Goal: Task Accomplishment & Management: Manage account settings

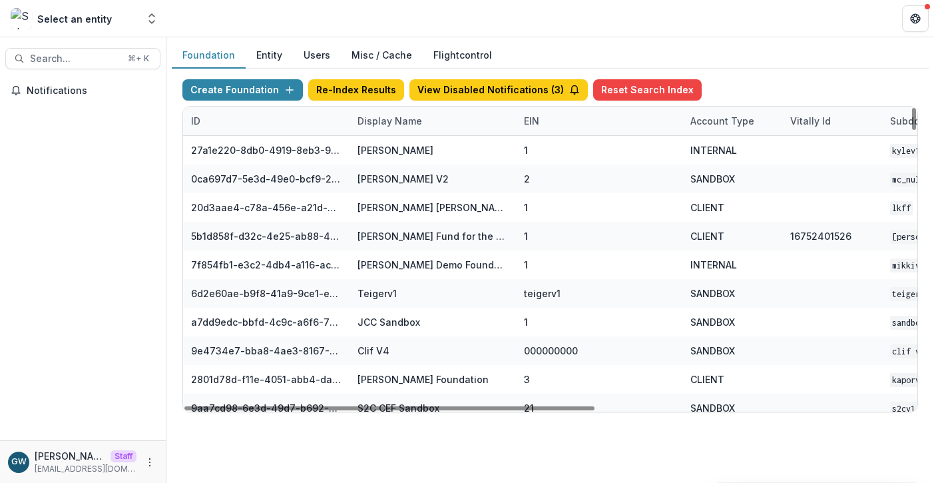
click at [403, 121] on div "Display Name" at bounding box center [389, 121] width 81 height 14
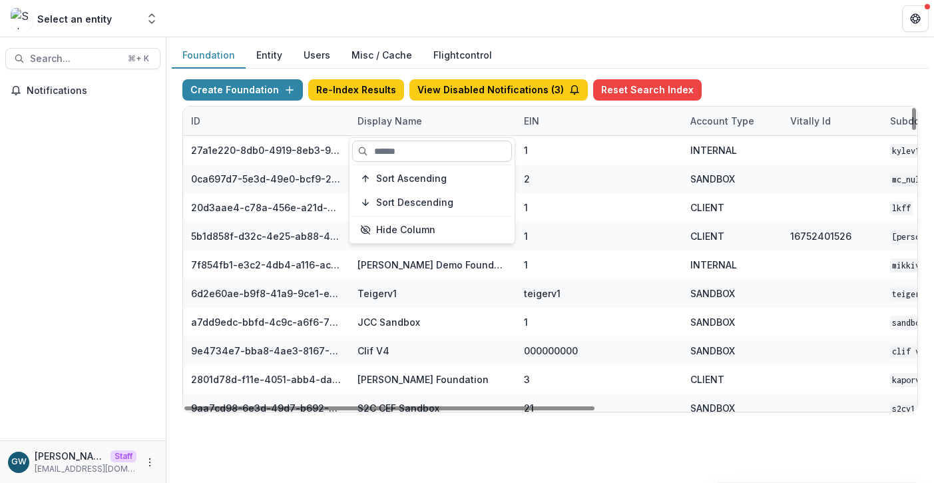
click at [400, 147] on input at bounding box center [432, 150] width 160 height 21
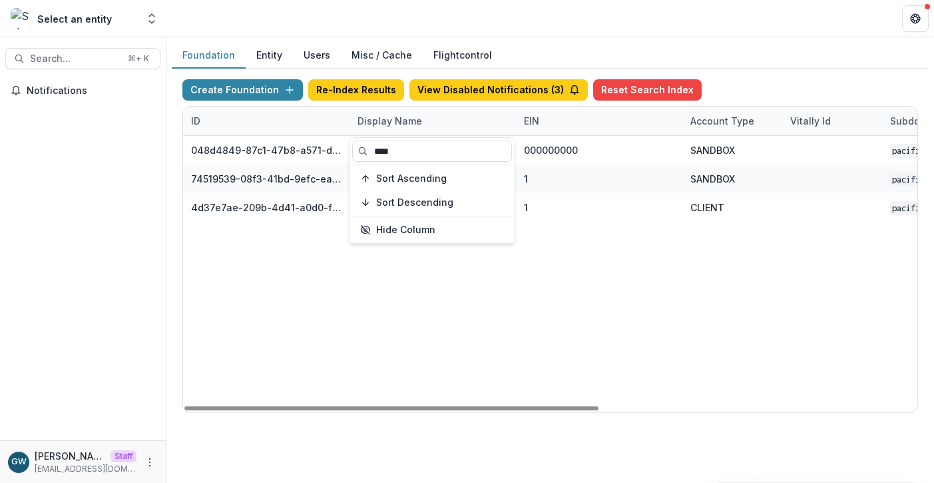
type input "****"
click at [849, 65] on div "Foundation Entity Users Misc / Cache Flightcontrol" at bounding box center [550, 56] width 757 height 26
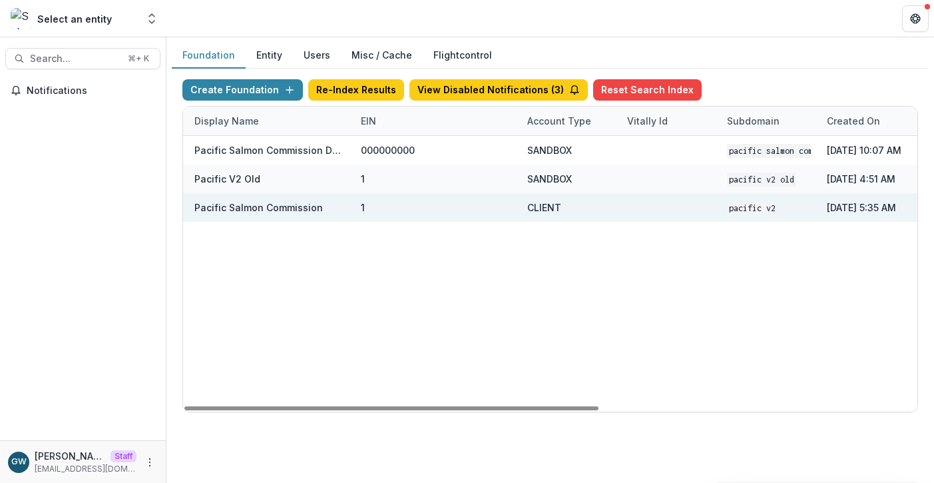
scroll to position [0, 564]
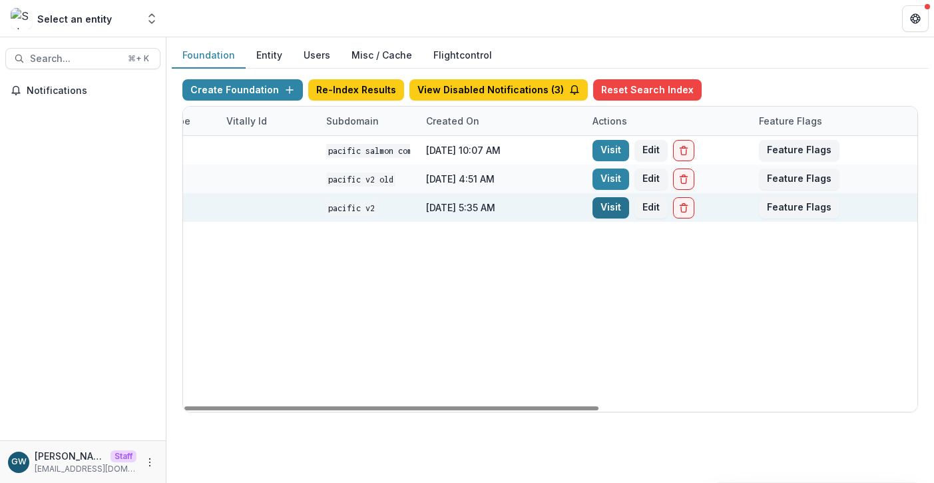
click at [617, 206] on link "Visit" at bounding box center [610, 207] width 37 height 21
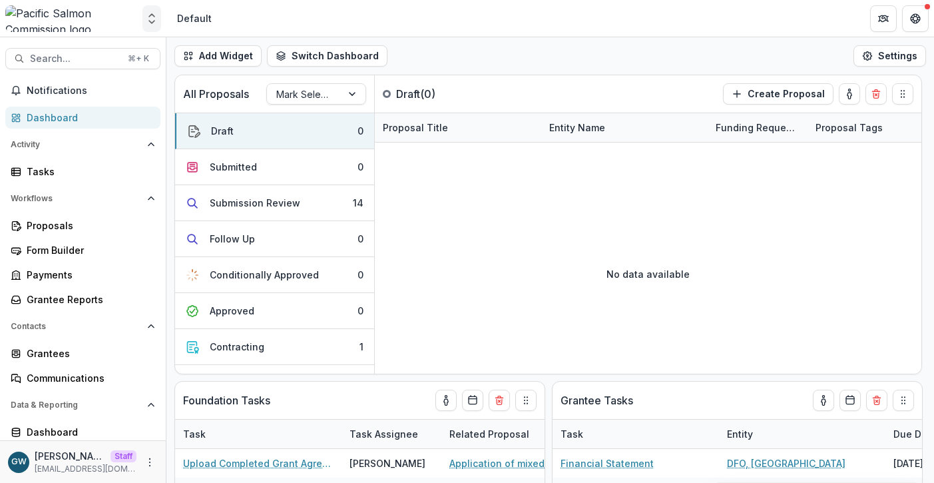
click at [152, 21] on icon "Open entity switcher" at bounding box center [151, 18] width 13 height 13
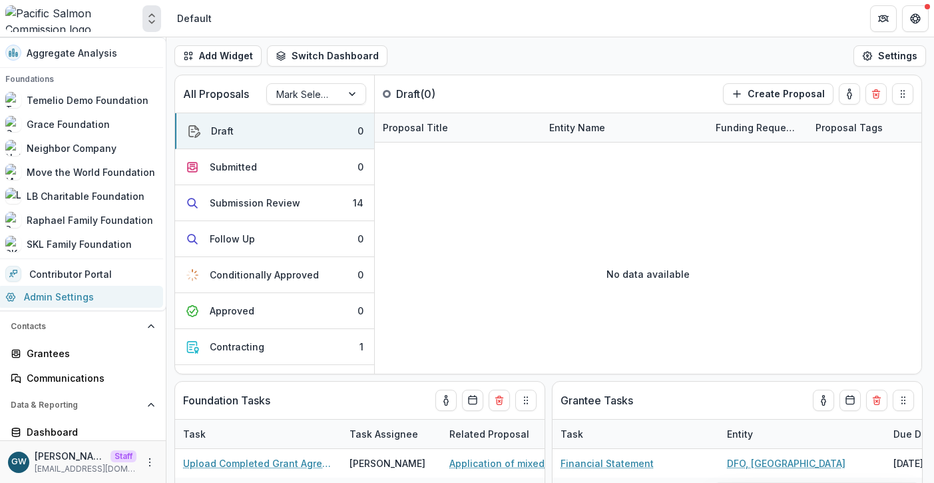
click at [49, 298] on link "Admin Settings" at bounding box center [80, 297] width 166 height 22
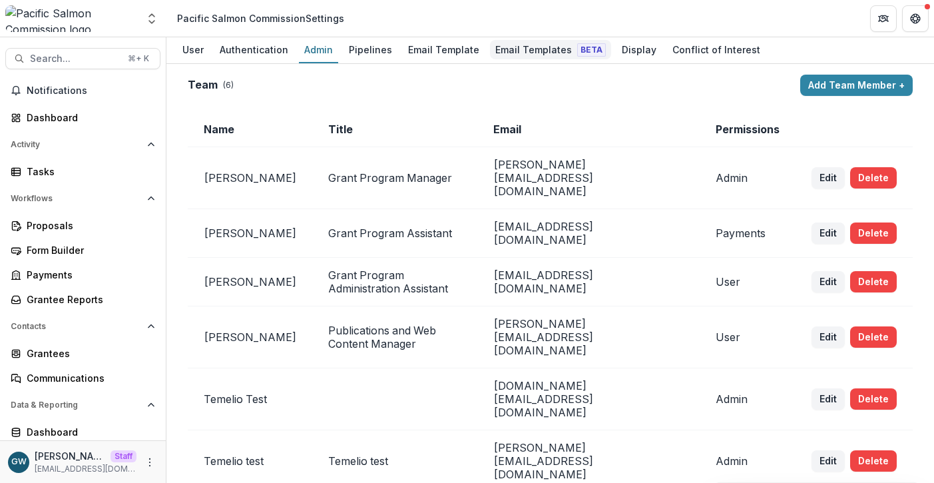
click at [506, 38] on link "Email Templates Beta" at bounding box center [550, 50] width 121 height 26
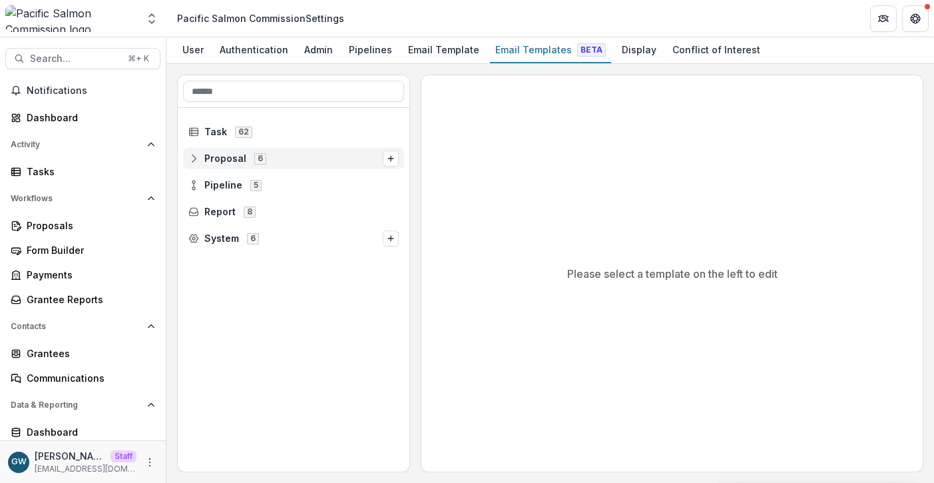
click at [210, 161] on span "Proposal" at bounding box center [225, 158] width 42 height 11
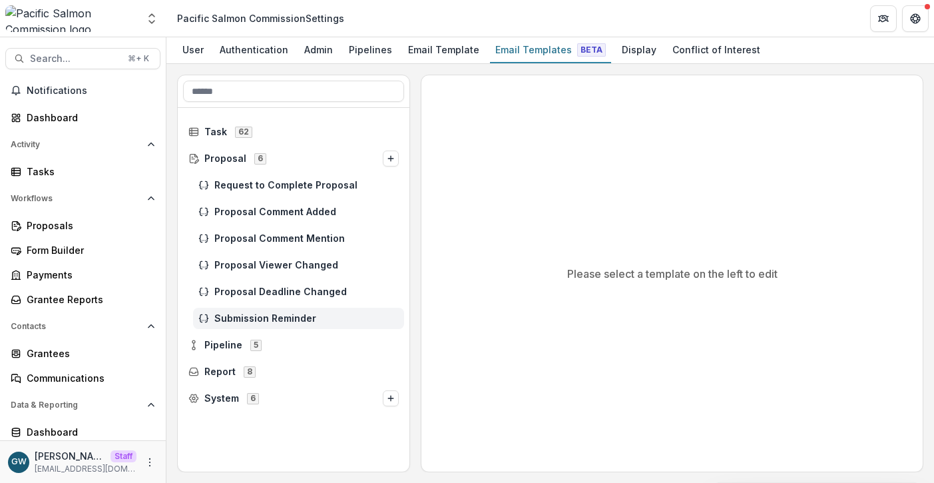
click at [285, 313] on span "Submission Reminder" at bounding box center [306, 318] width 184 height 11
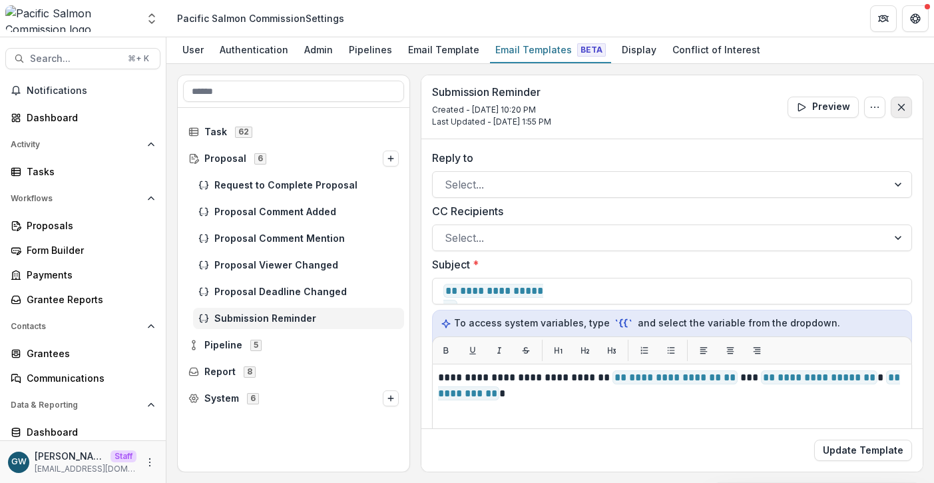
click at [899, 111] on icon "Close" at bounding box center [901, 107] width 11 height 11
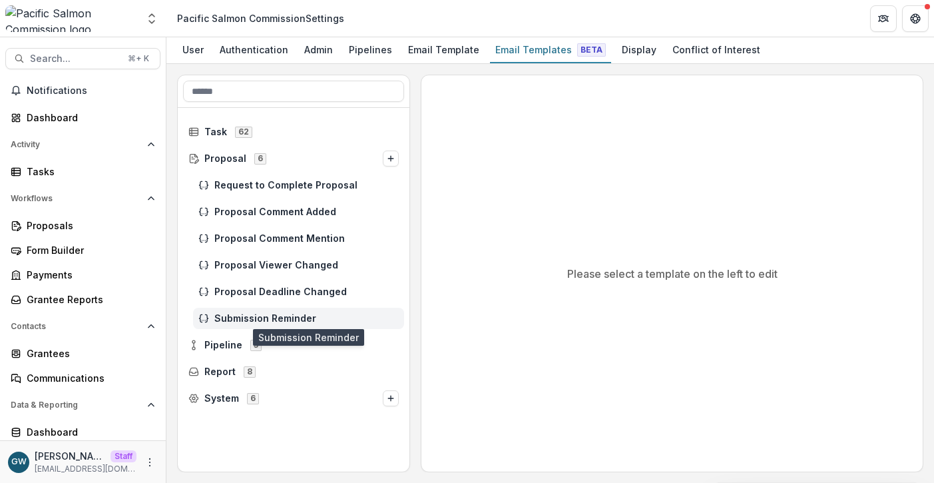
click at [293, 314] on span "Submission Reminder" at bounding box center [306, 318] width 184 height 11
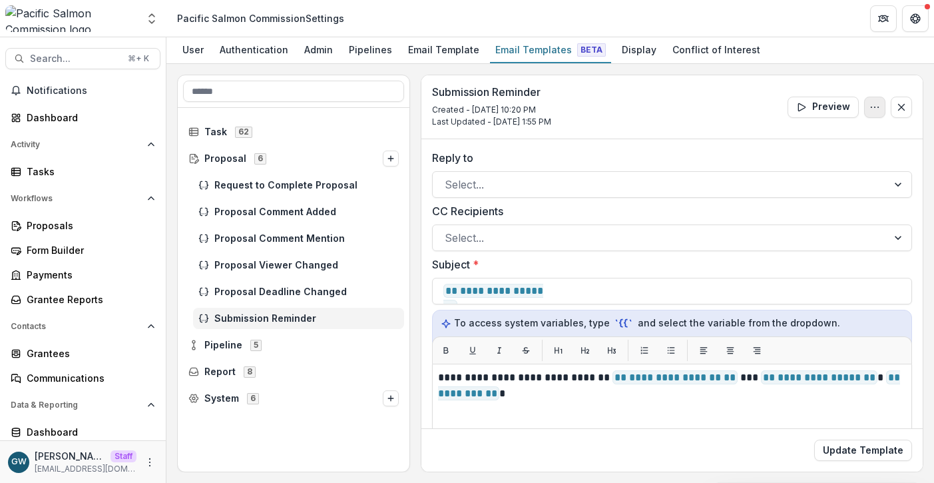
click at [870, 109] on icon "Options" at bounding box center [874, 107] width 11 height 11
click at [68, 353] on div "Grantees" at bounding box center [88, 353] width 123 height 14
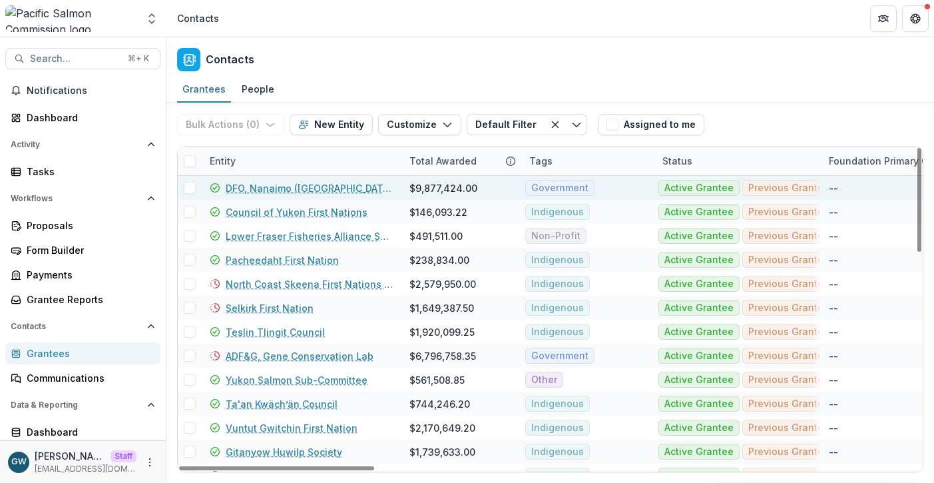
click at [284, 190] on link "DFO, Nanaimo (Pacific Biological Station)" at bounding box center [310, 188] width 168 height 14
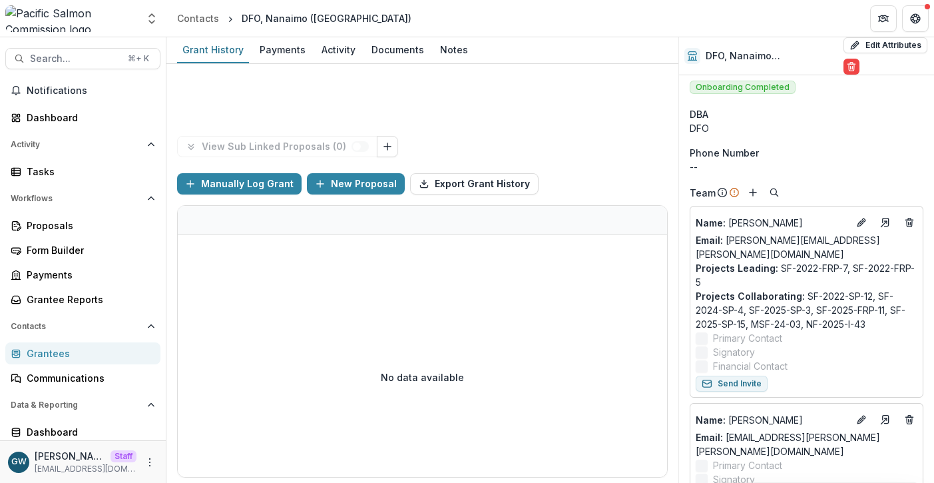
scroll to position [3, 0]
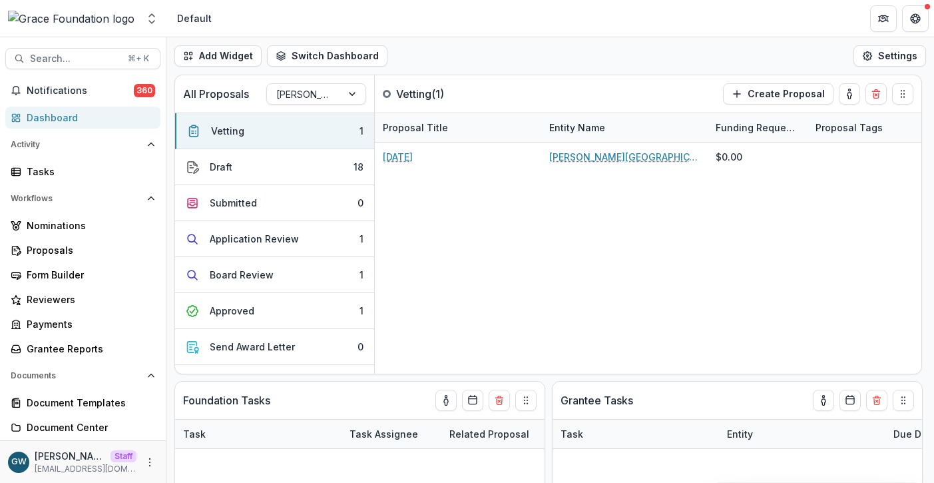
select select "**********"
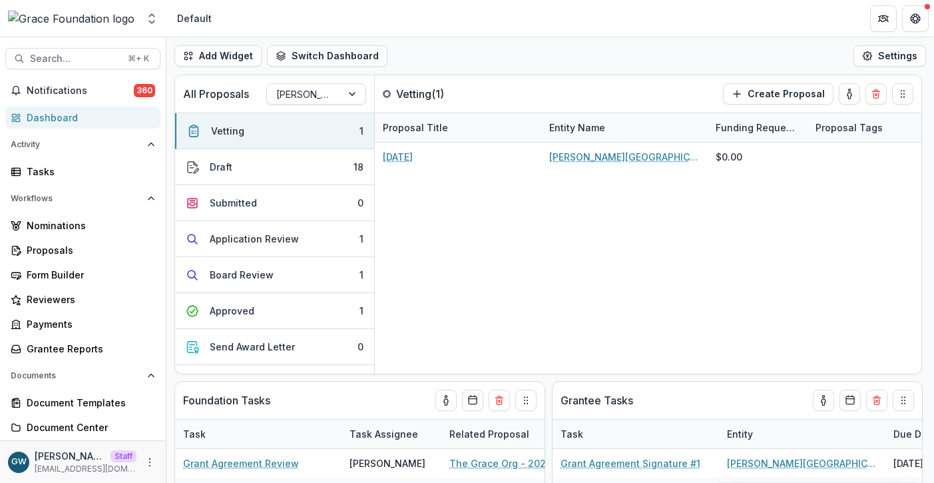
select select "**********"
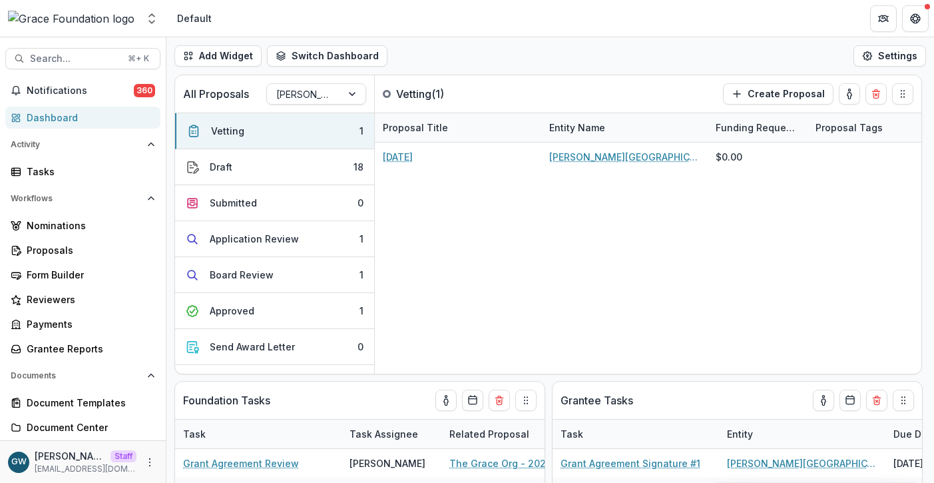
select select "**********"
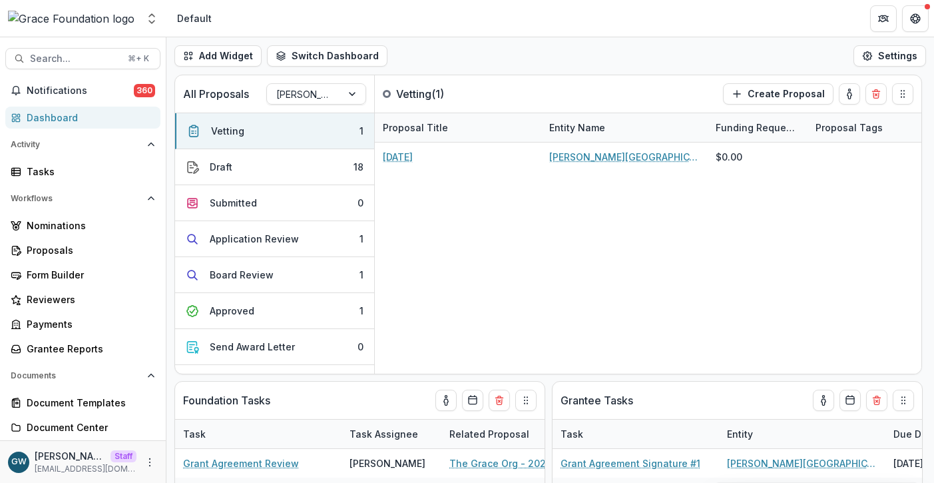
select select "**********"
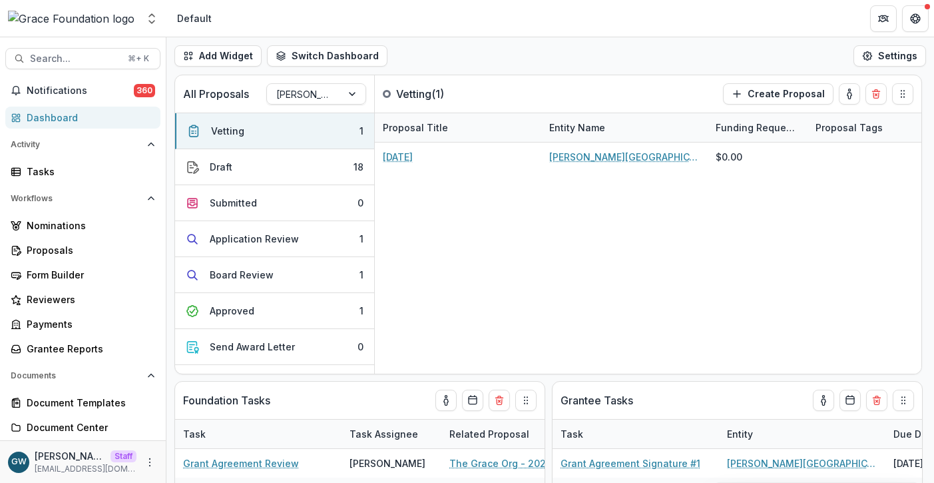
select select "**********"
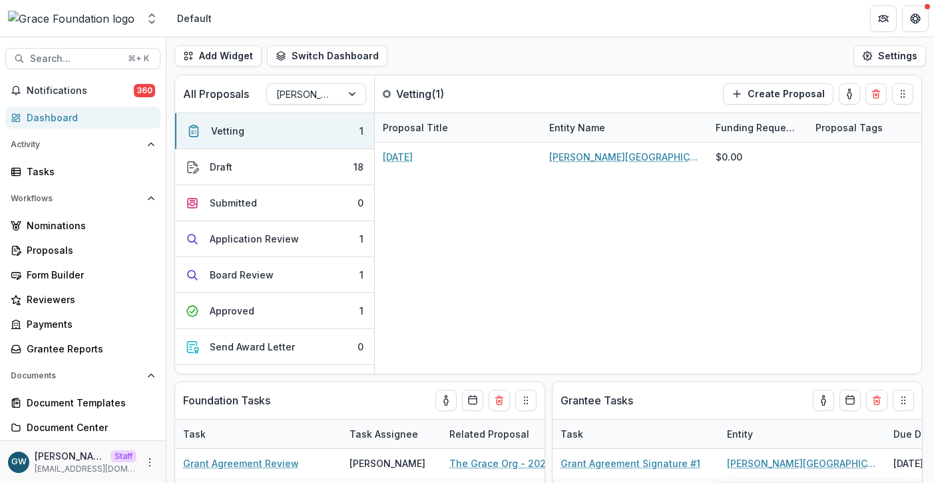
select select "**********"
click at [83, 248] on div "Proposals" at bounding box center [88, 250] width 123 height 14
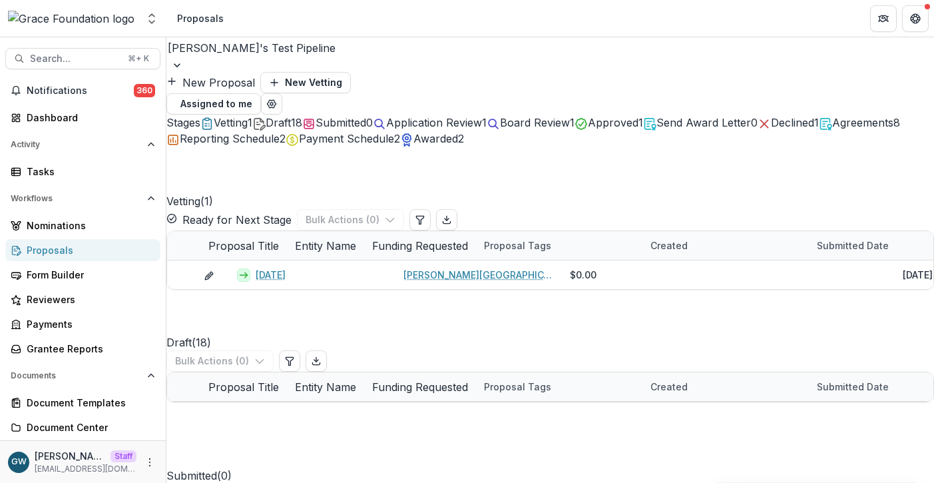
click at [280, 140] on span "Reporting Schedule" at bounding box center [230, 138] width 100 height 13
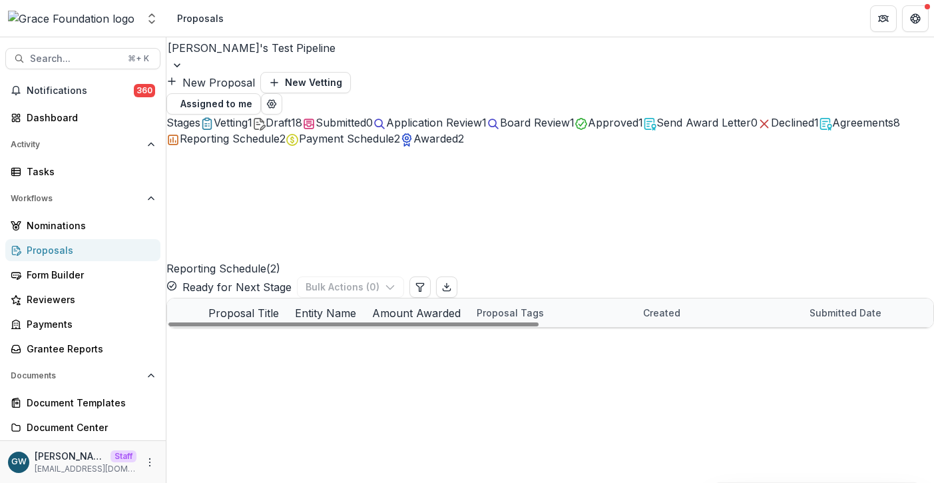
click at [290, 335] on link "2025 - Example Grant Application" at bounding box center [312, 342] width 150 height 14
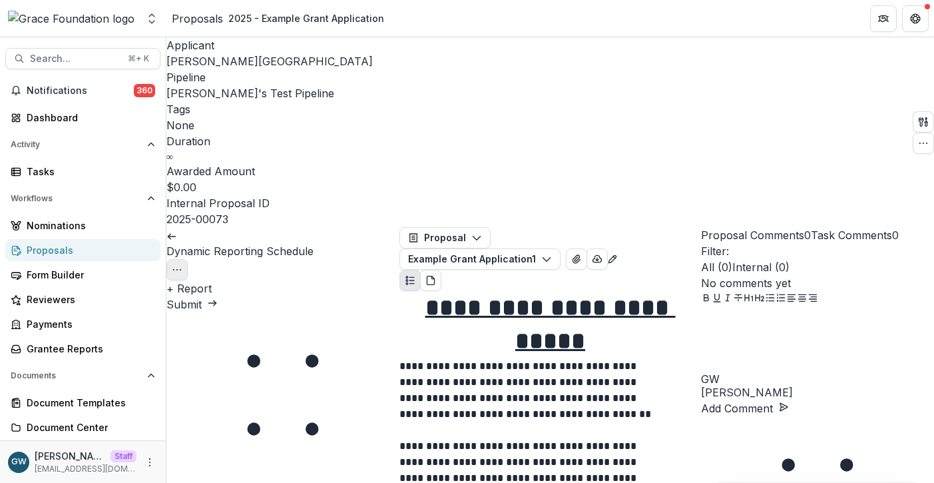
click at [182, 264] on icon "Options" at bounding box center [177, 269] width 11 height 11
click at [338, 287] on button "Cancel Task" at bounding box center [348, 298] width 93 height 22
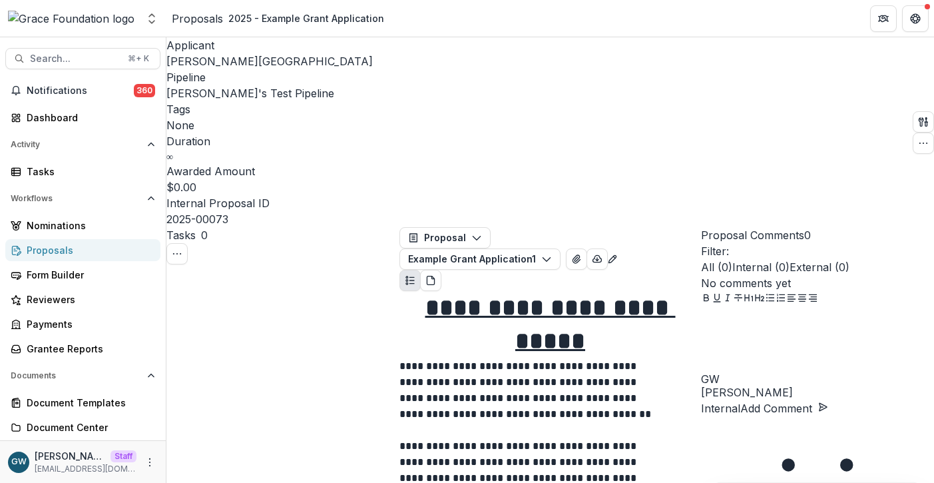
select select "**********"
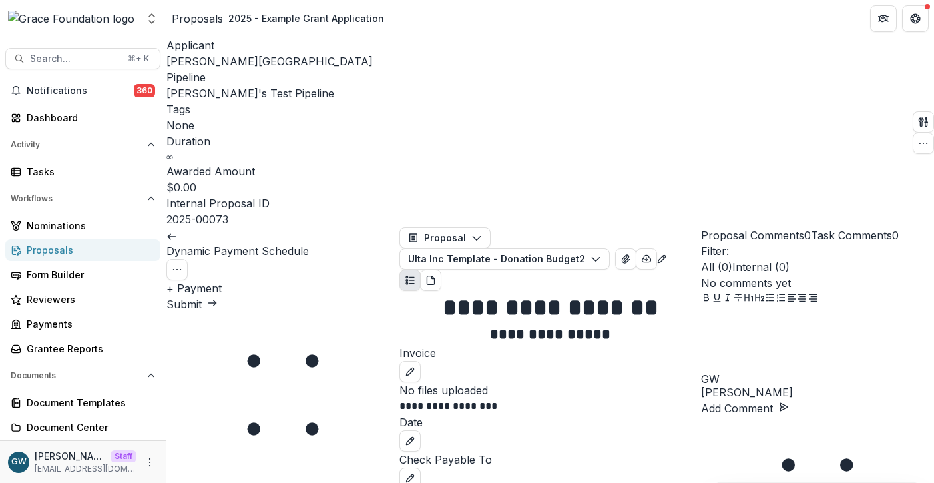
click at [222, 280] on button "+ Payment" at bounding box center [193, 288] width 55 height 16
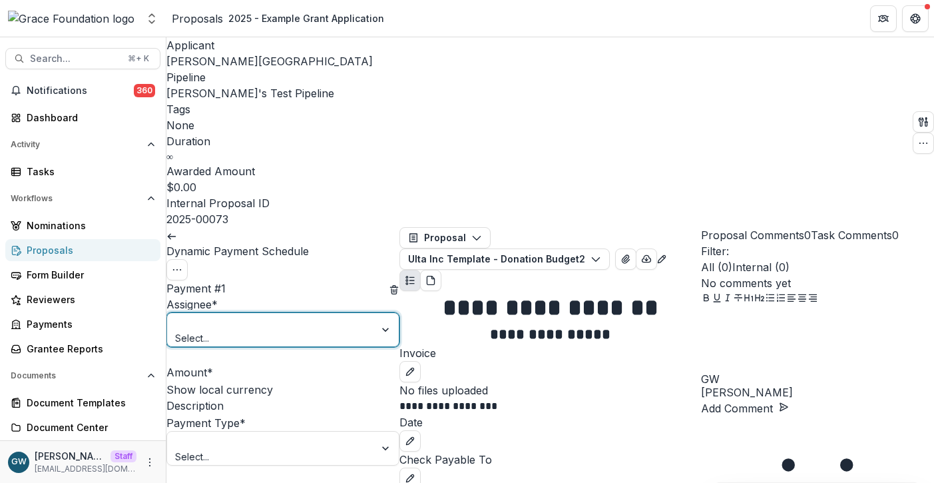
click at [284, 314] on div at bounding box center [270, 322] width 189 height 17
click at [278, 482] on div "Grace Willig - grace@trytemelio.com" at bounding box center [467, 491] width 934 height 16
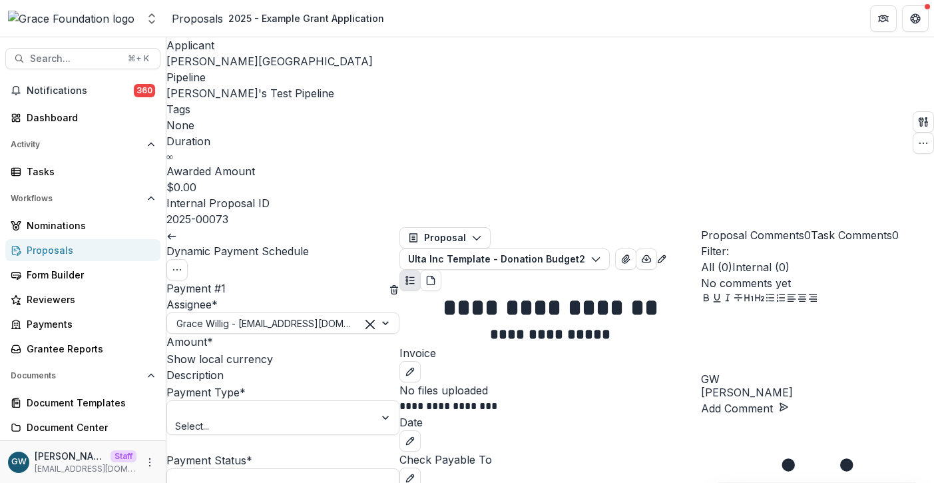
click at [242, 335] on input "Amount *" at bounding box center [266, 343] width 107 height 16
type input "*******"
click at [226, 402] on div at bounding box center [270, 410] width 189 height 17
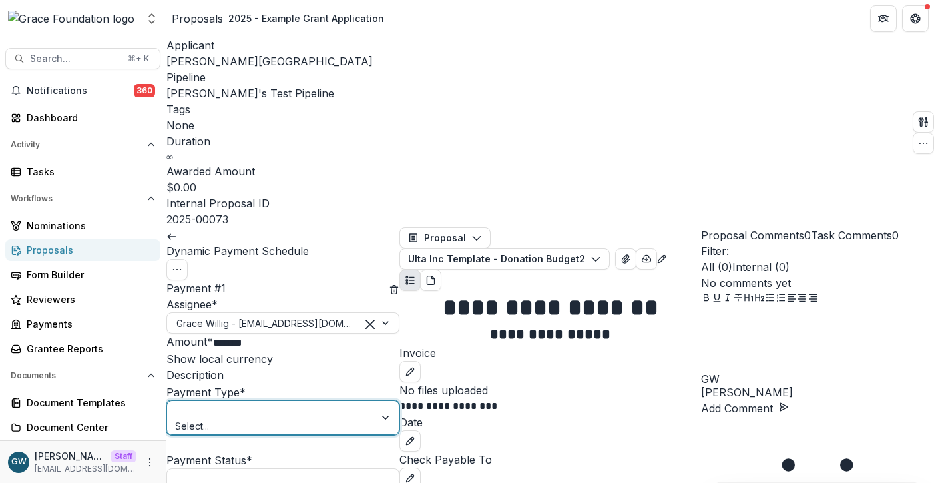
click at [220, 482] on div "ACH" at bounding box center [467, 491] width 934 height 16
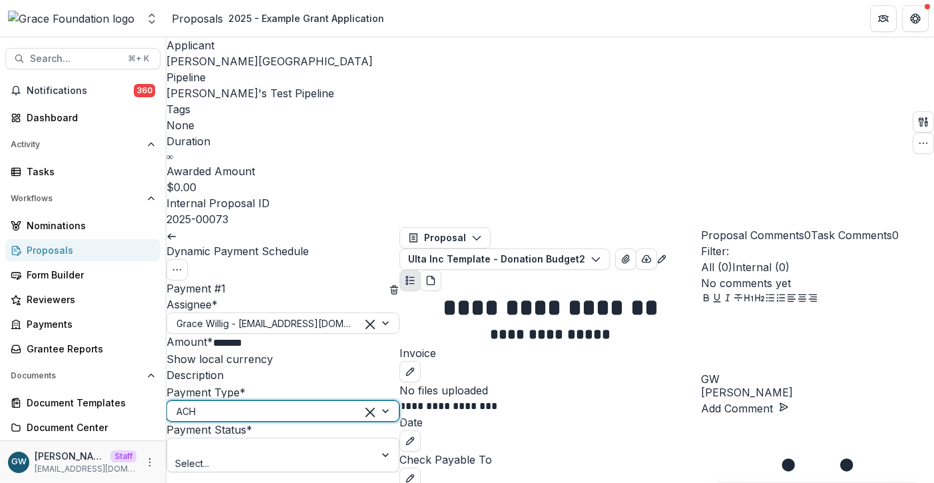
click at [221, 439] on div at bounding box center [270, 447] width 189 height 17
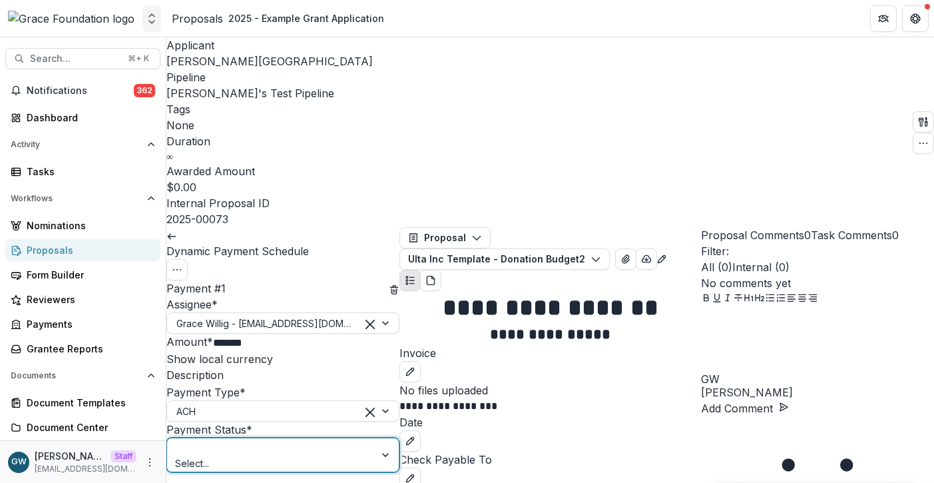
click at [156, 21] on icon "Open entity switcher" at bounding box center [151, 18] width 13 height 13
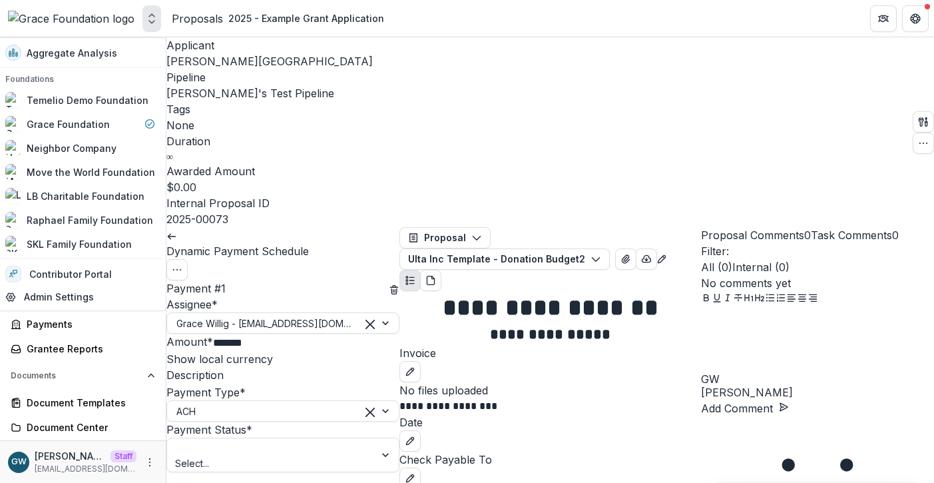
click at [407, 345] on div "Invoice" at bounding box center [550, 363] width 302 height 37
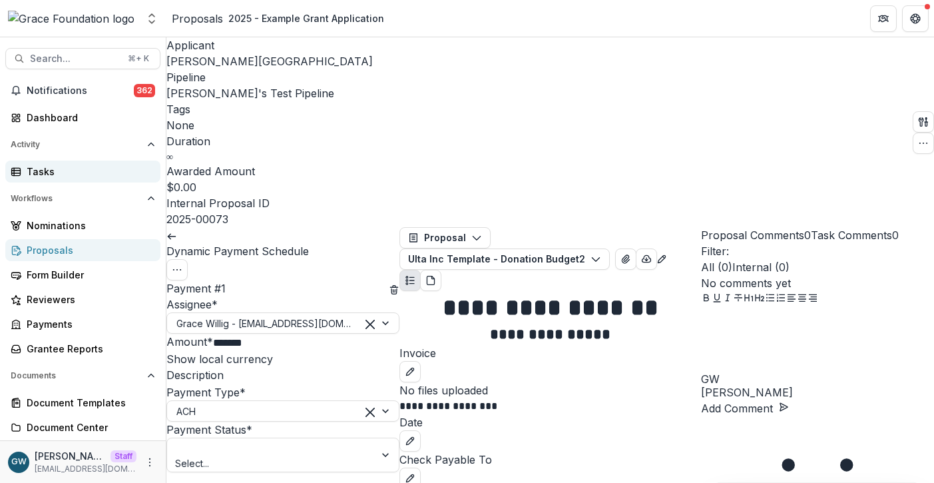
click at [58, 168] on div "Tasks" at bounding box center [88, 171] width 123 height 14
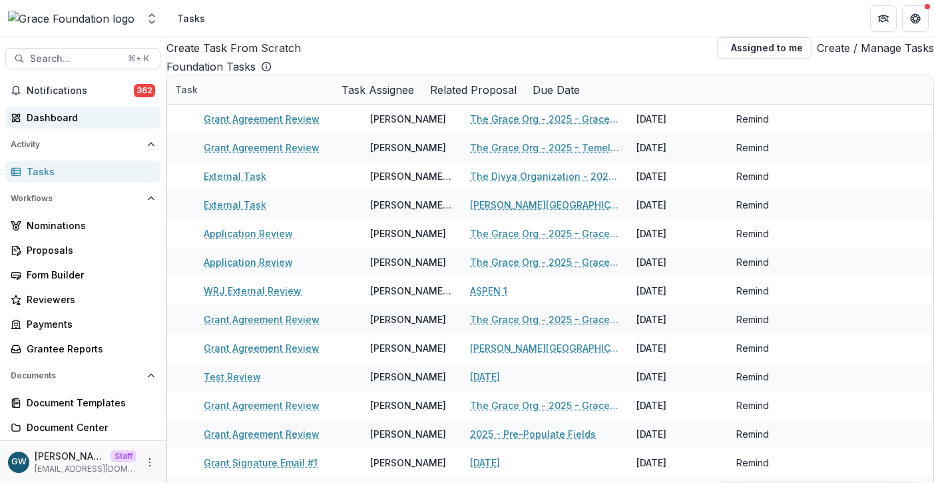
click at [69, 118] on div "Dashboard" at bounding box center [88, 118] width 123 height 14
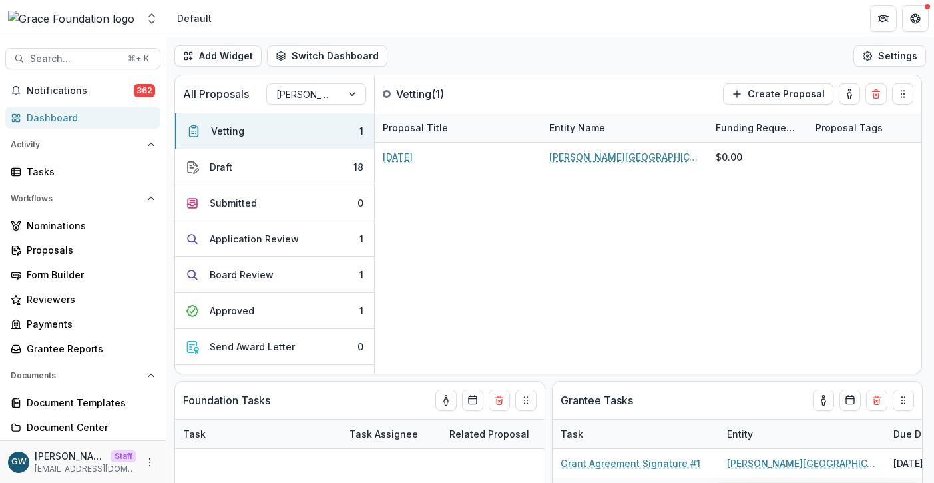
select select "**********"
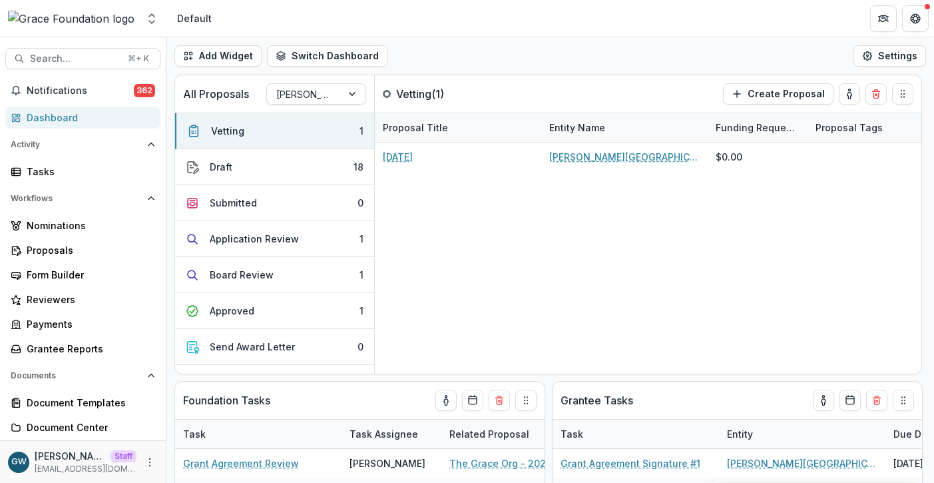
select select "**********"
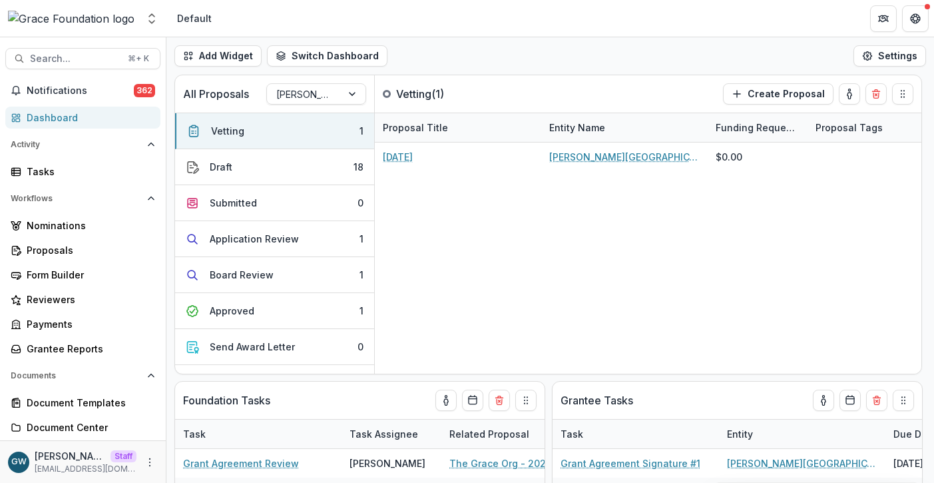
select select "**********"
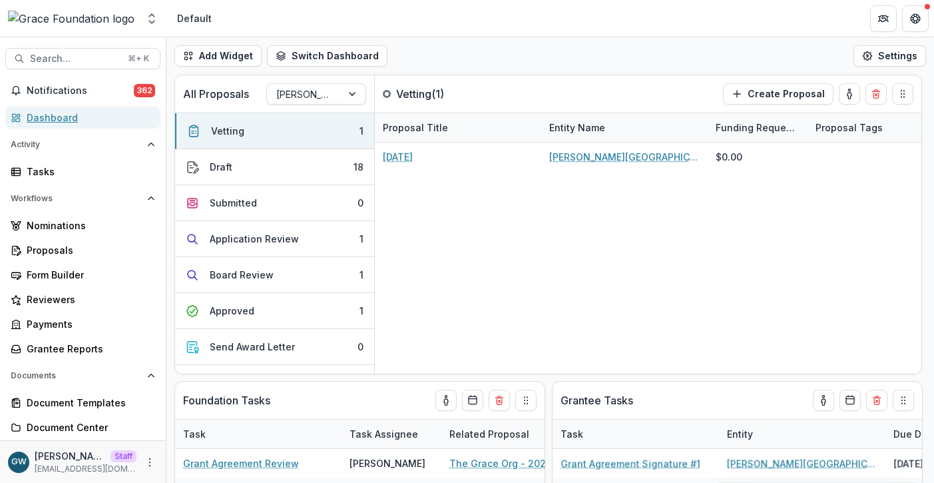
select select "**********"
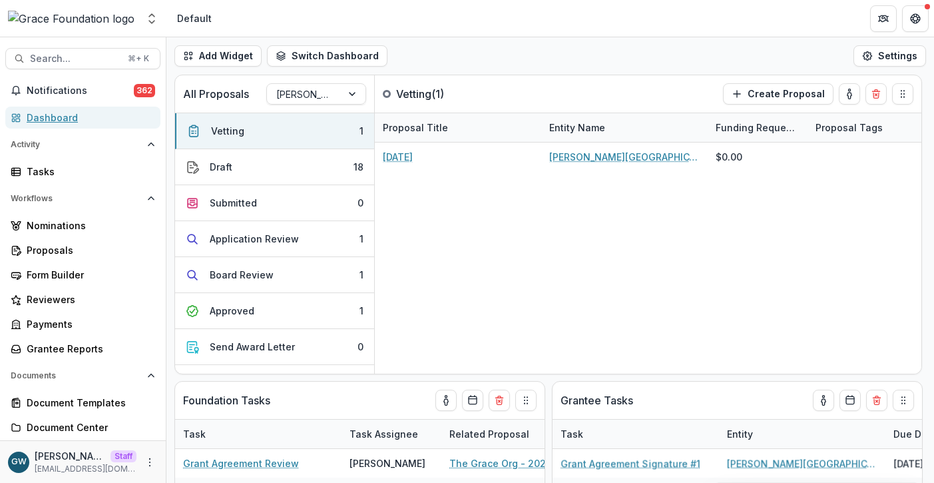
select select "**********"
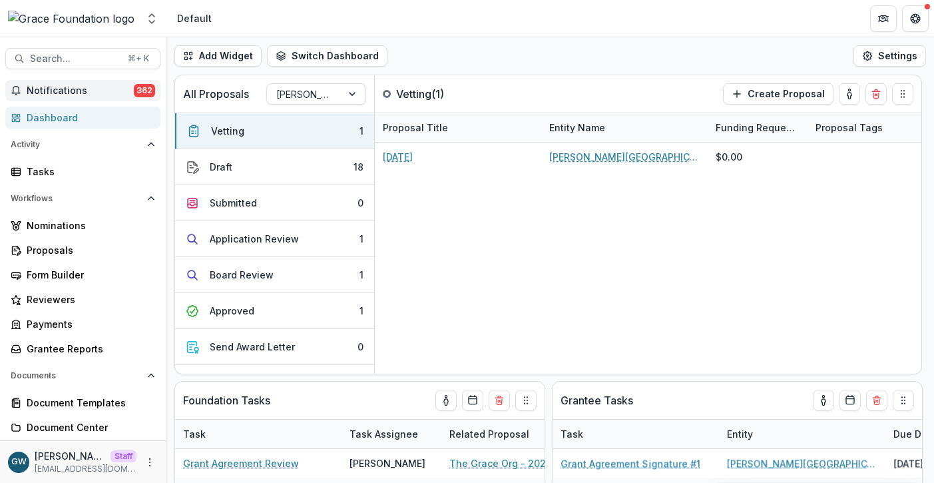
select select "**********"
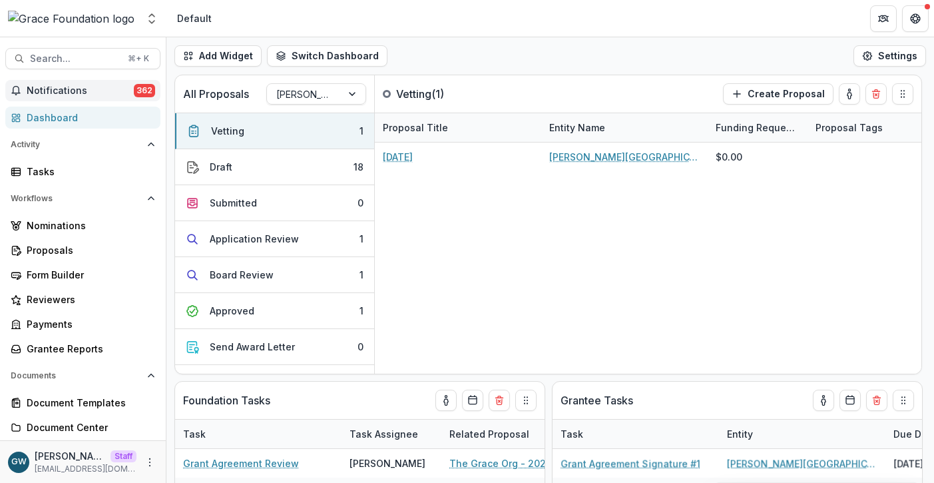
select select "**********"
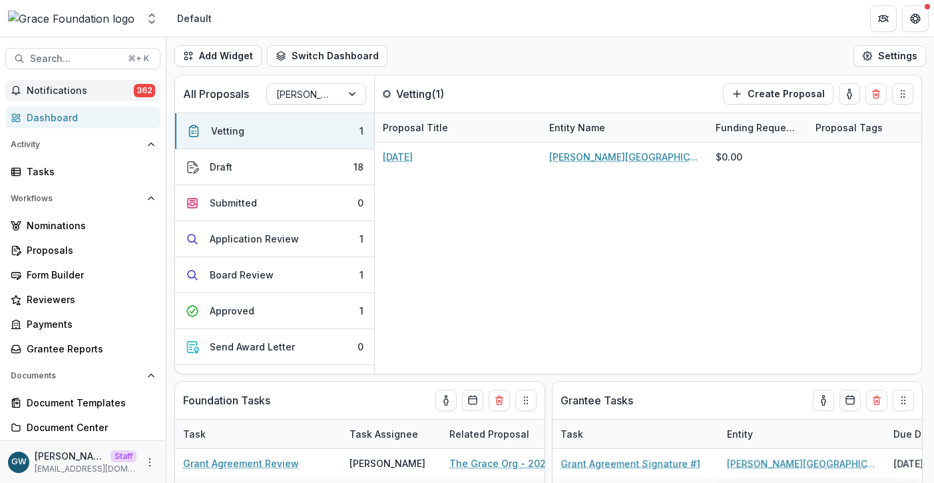
select select "**********"
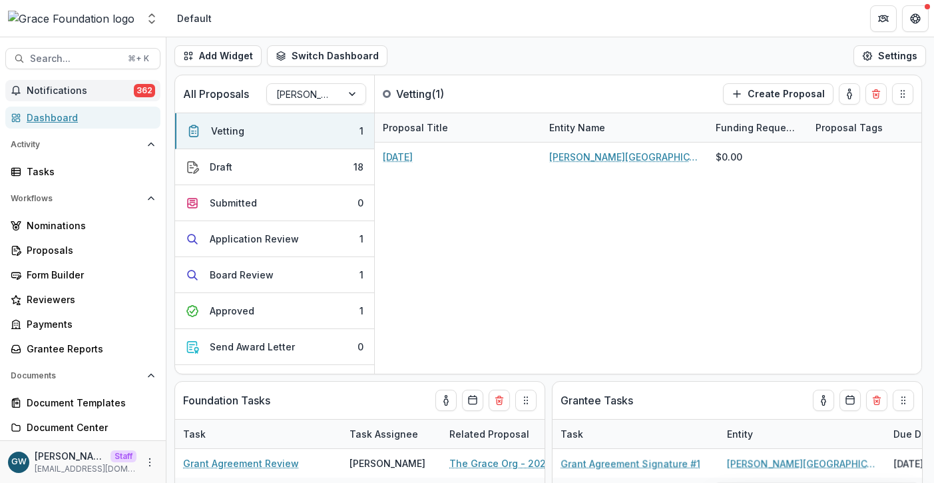
select select "**********"
click at [53, 250] on div "Proposals" at bounding box center [88, 250] width 123 height 14
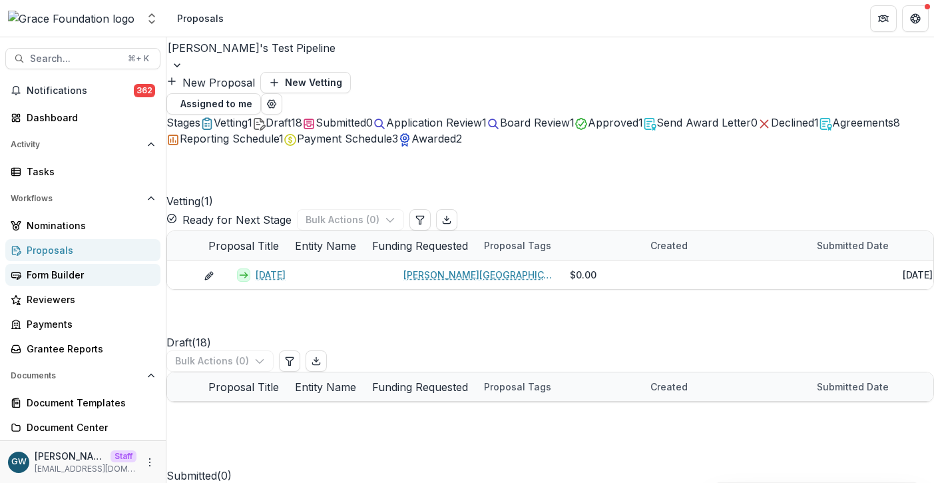
click at [59, 273] on div "Form Builder" at bounding box center [88, 275] width 123 height 14
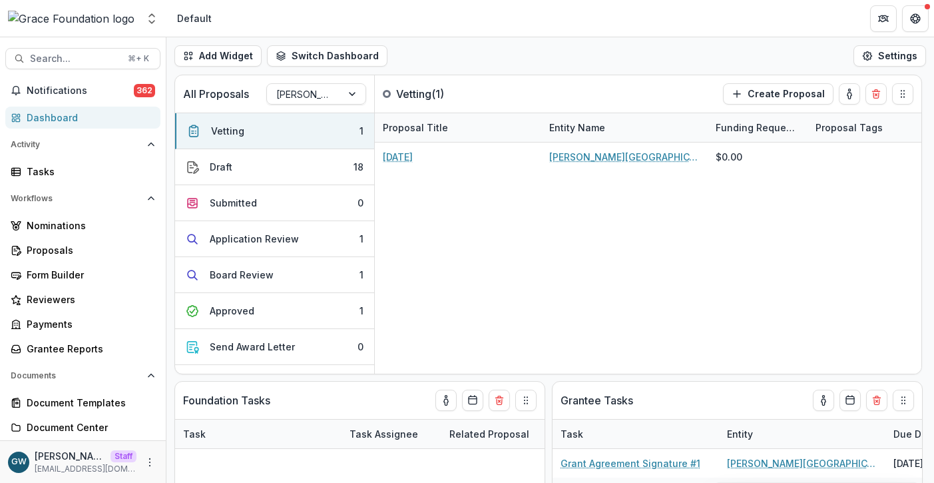
select select "**********"
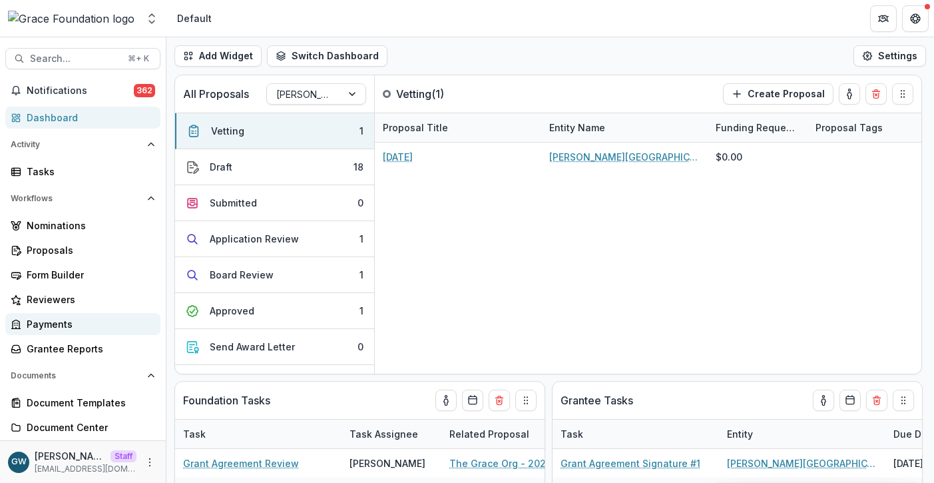
click at [60, 326] on div "Payments" at bounding box center [88, 324] width 123 height 14
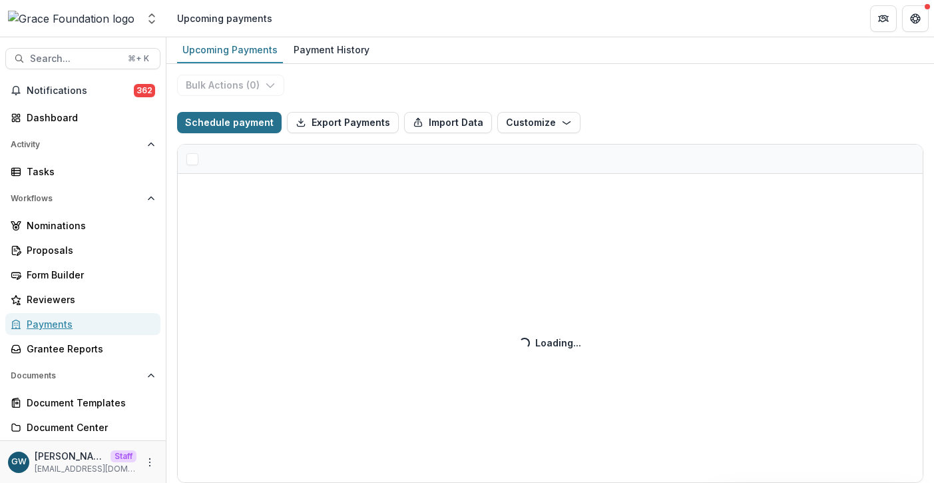
select select "**********"
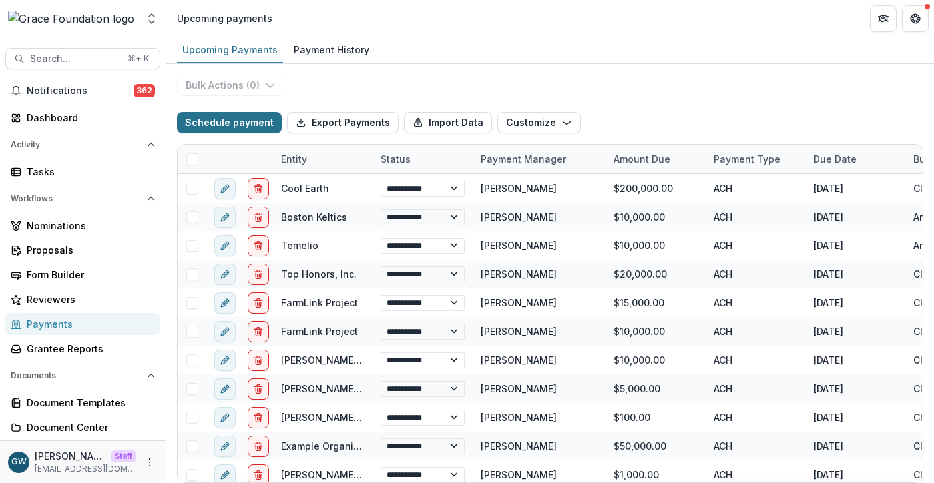
click at [249, 112] on button "Schedule payment" at bounding box center [229, 122] width 105 height 21
select select "**********"
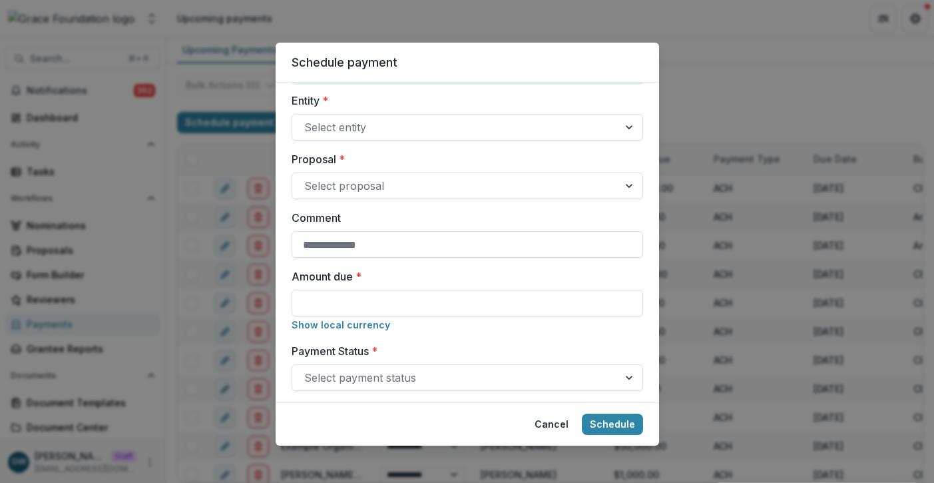
scroll to position [78, 0]
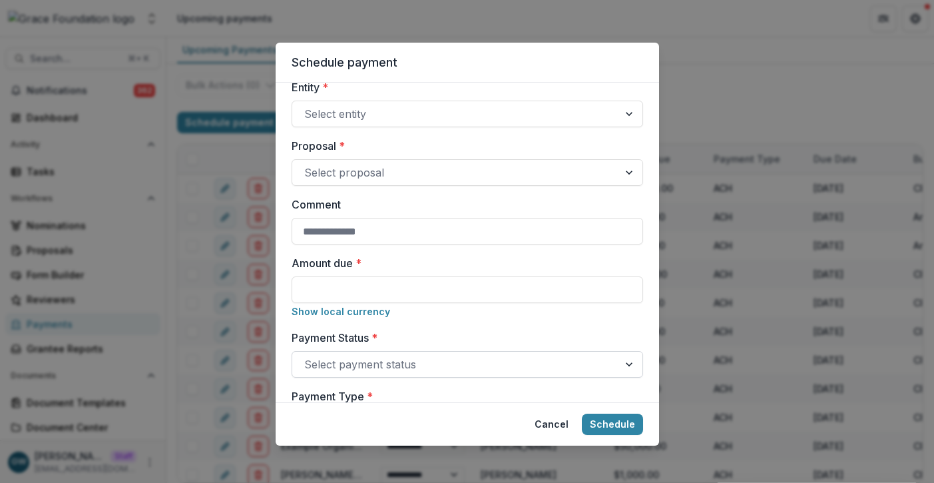
click at [378, 365] on div at bounding box center [455, 364] width 302 height 19
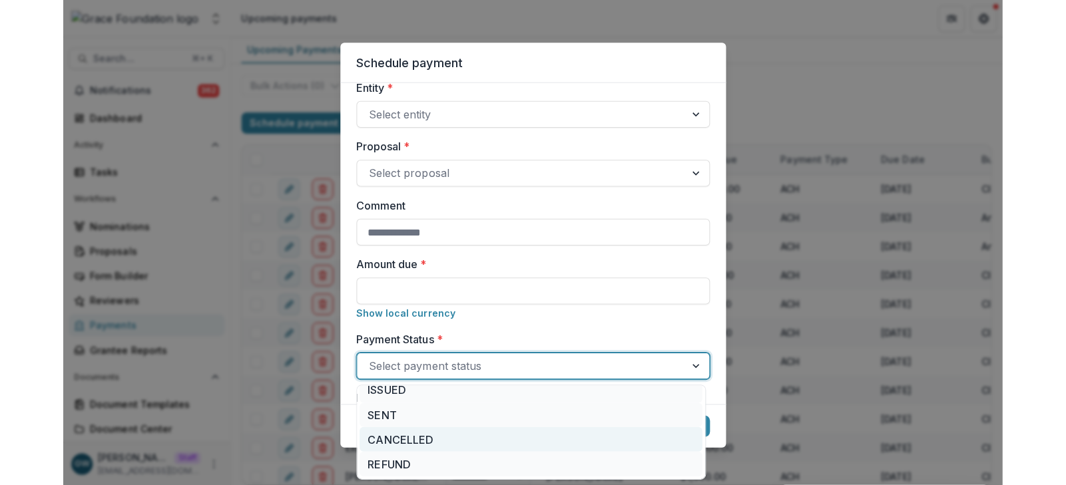
scroll to position [0, 0]
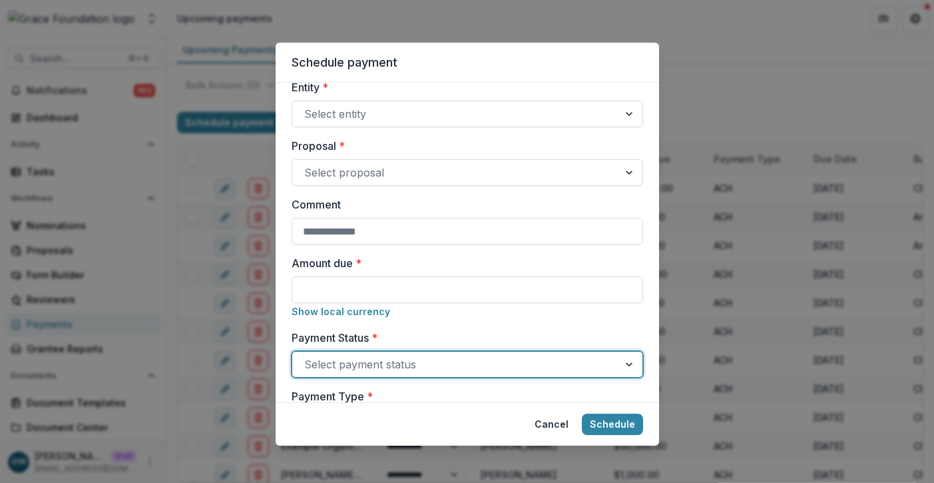
select select "**********"
click at [765, 22] on div "Schedule payment Responsible for sending payment * Grace Willig Entity * Select…" at bounding box center [467, 241] width 934 height 483
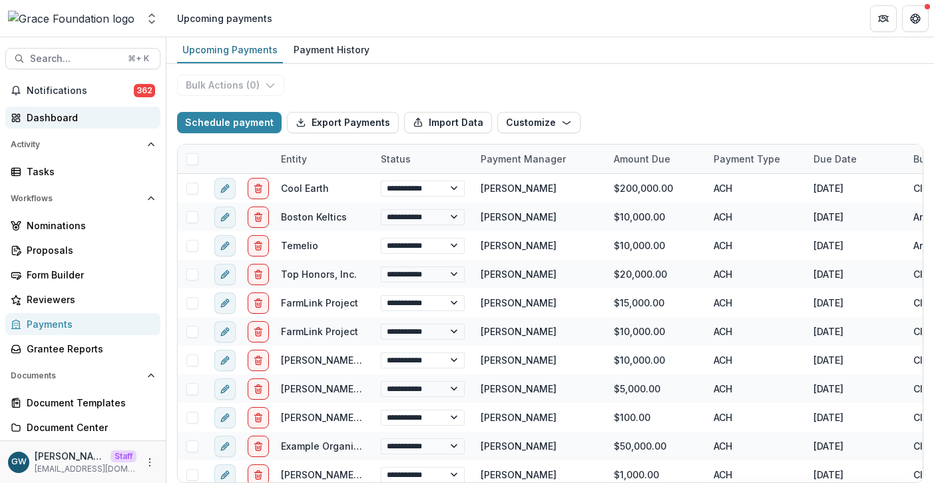
select select "**********"
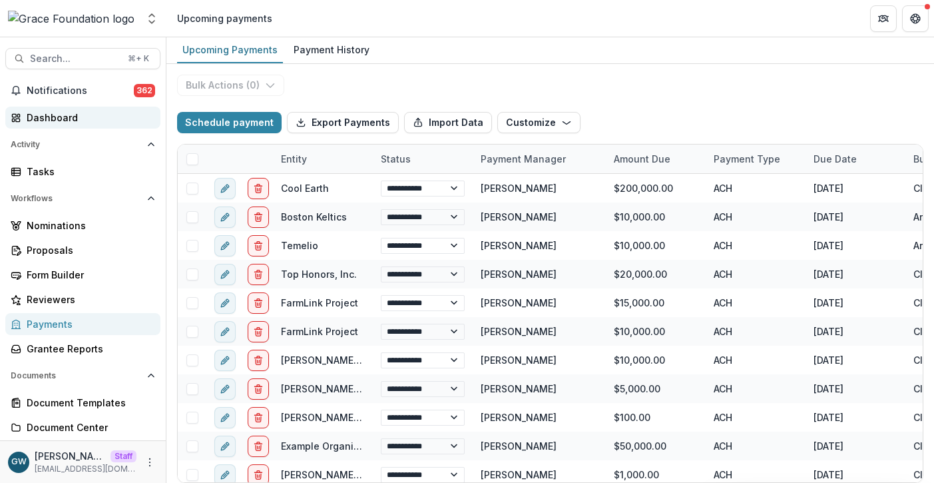
select select "**********"
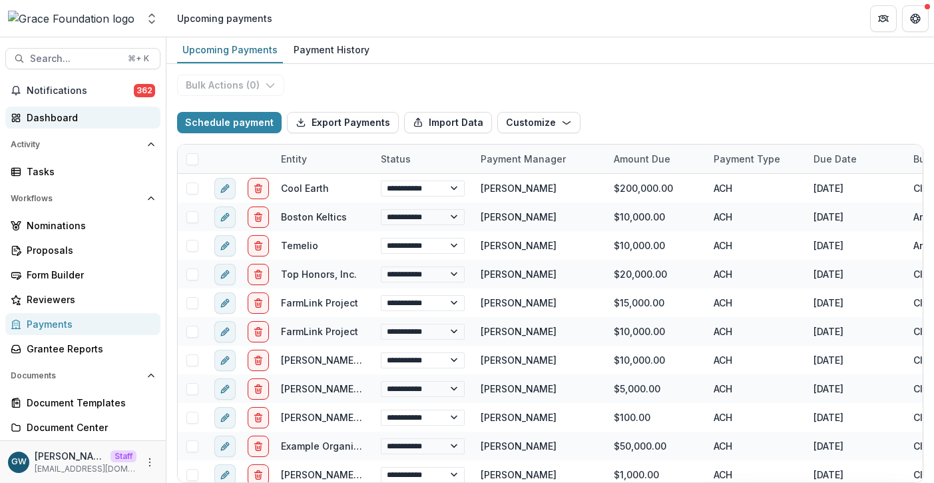
select select "**********"
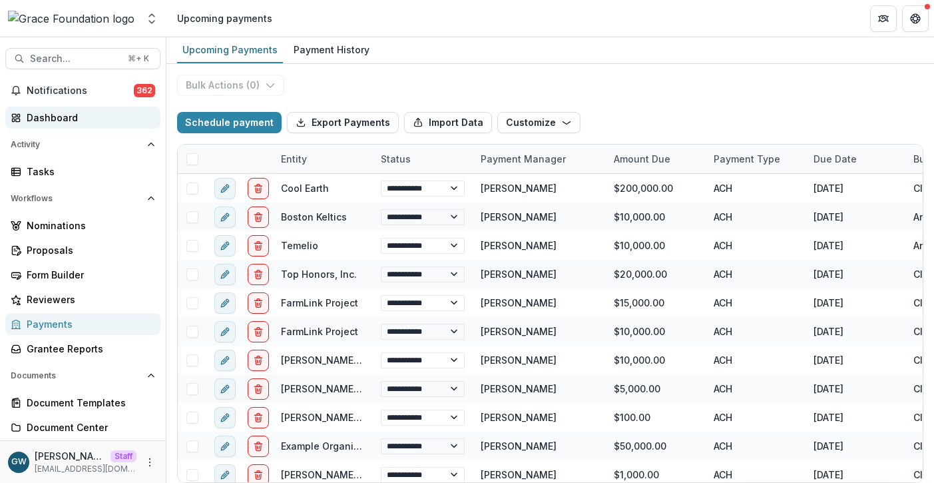
select select "**********"
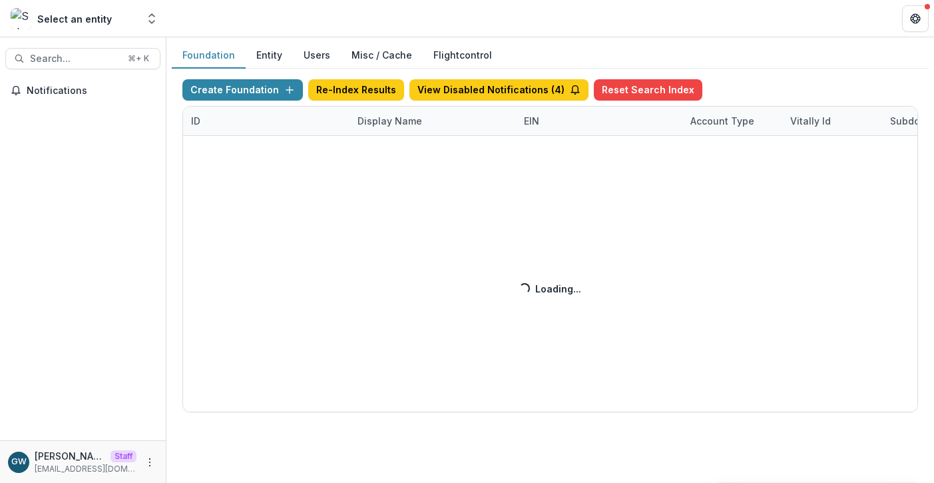
click at [397, 121] on div "Create Foundation Re-Index Results View Disabled Notifications ( 4 ) Reset Sear…" at bounding box center [550, 245] width 736 height 333
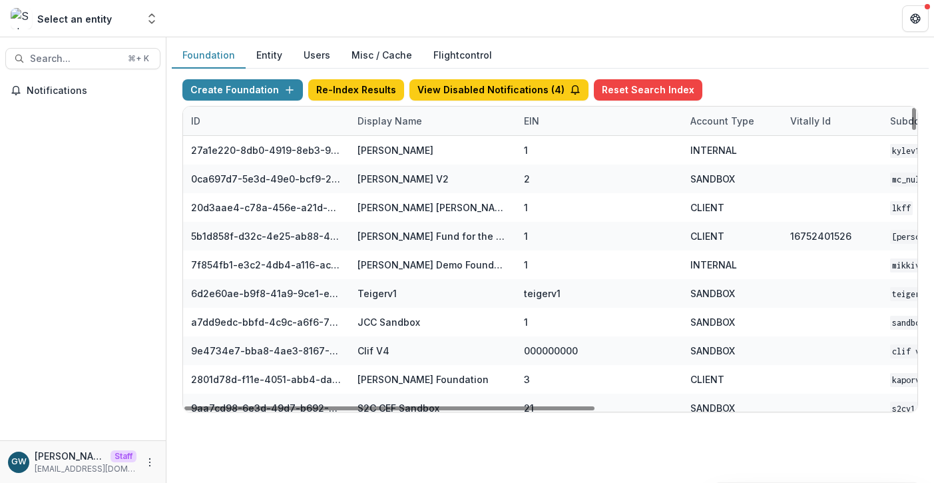
click at [396, 122] on div "Display Name" at bounding box center [389, 121] width 81 height 14
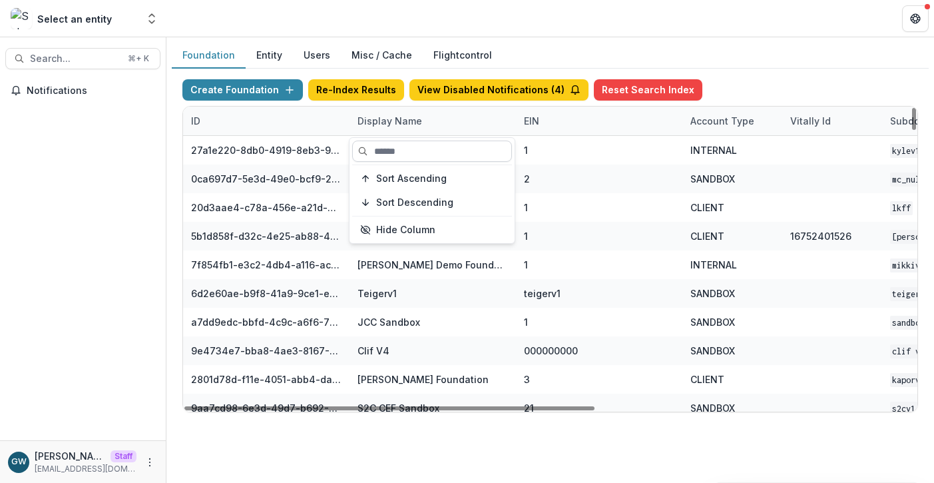
click at [405, 150] on input at bounding box center [432, 150] width 160 height 21
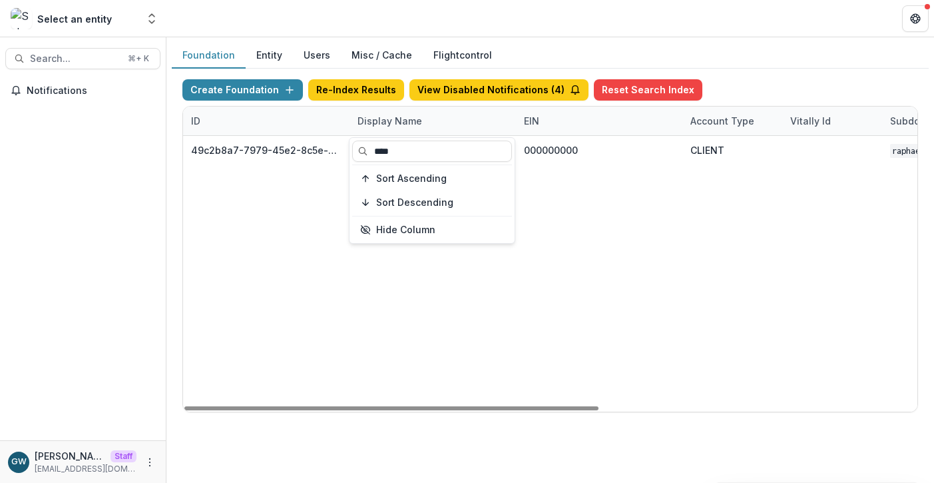
type input "****"
click at [801, 19] on header at bounding box center [550, 18] width 768 height 37
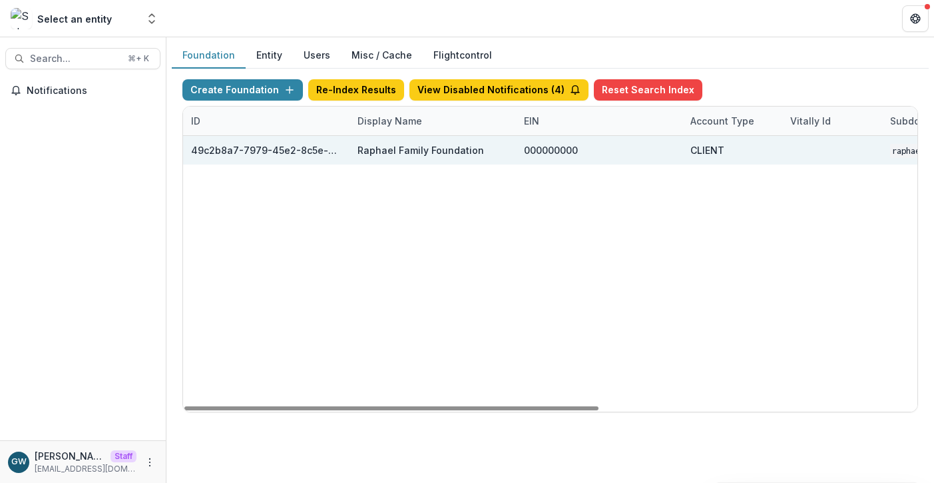
scroll to position [0, 564]
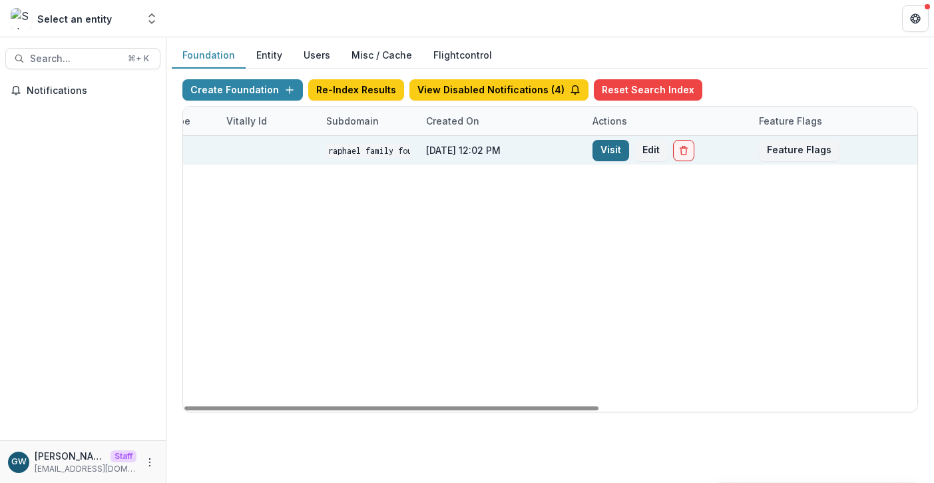
click at [608, 140] on link "Visit" at bounding box center [610, 150] width 37 height 21
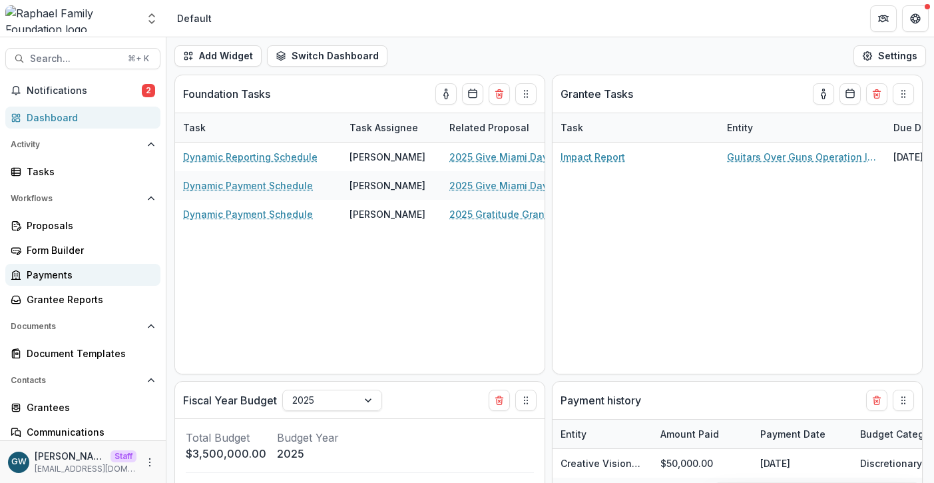
click at [63, 268] on div "Payments" at bounding box center [88, 275] width 123 height 14
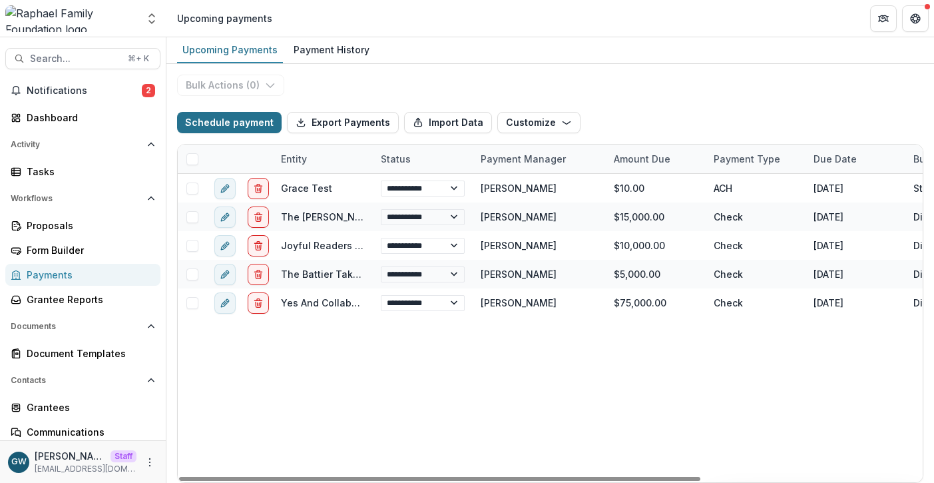
click at [237, 118] on button "Schedule payment" at bounding box center [229, 122] width 105 height 21
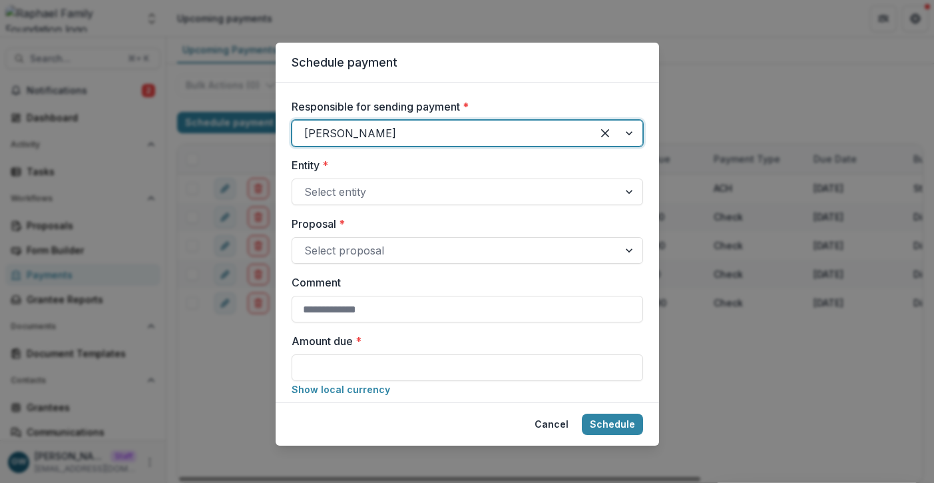
click at [759, 81] on div "Schedule payment Responsible for sending payment * Lucy Fey Entity * Select ent…" at bounding box center [467, 241] width 934 height 483
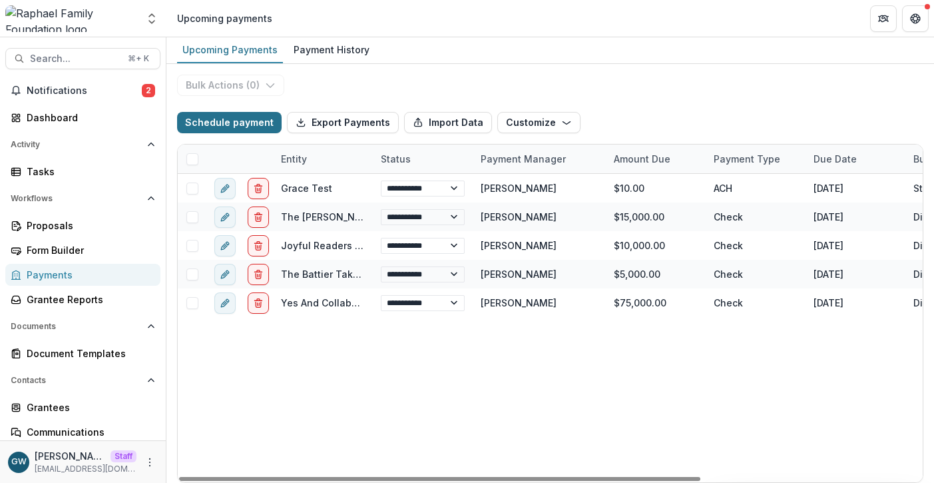
click at [237, 128] on button "Schedule payment" at bounding box center [229, 122] width 105 height 21
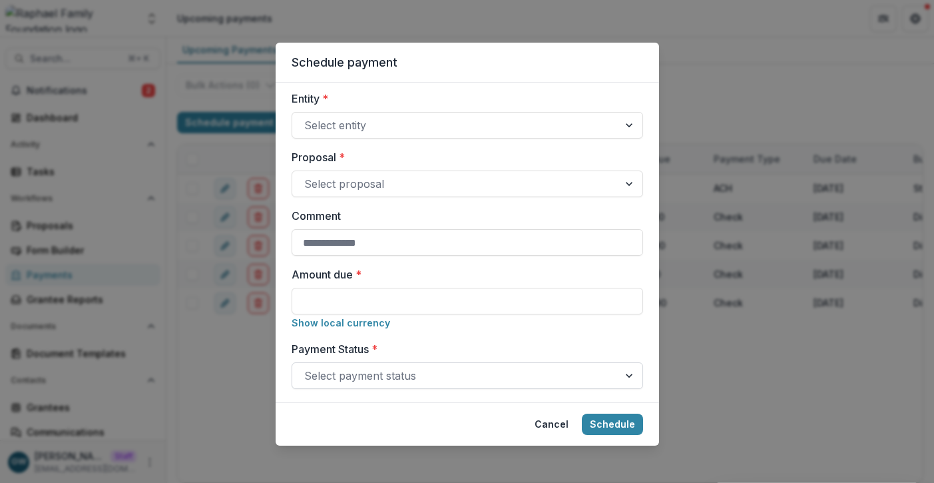
scroll to position [77, 0]
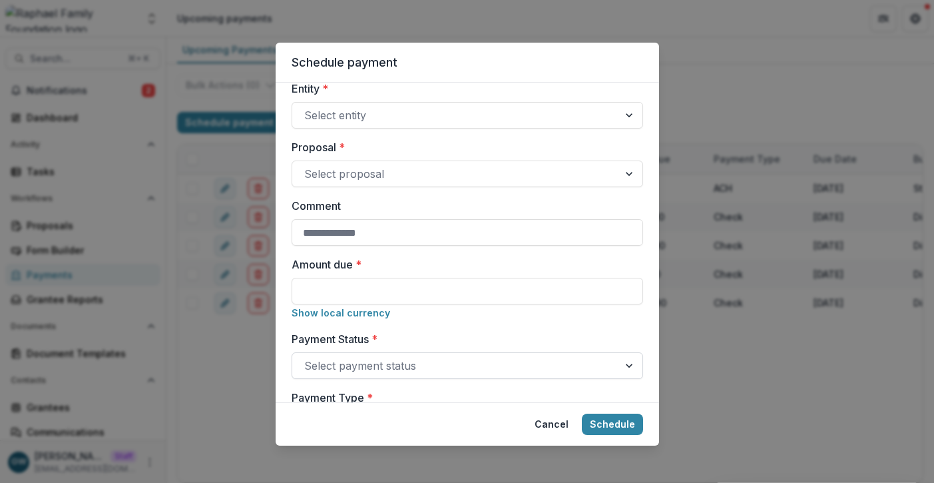
click at [405, 359] on div at bounding box center [455, 365] width 302 height 19
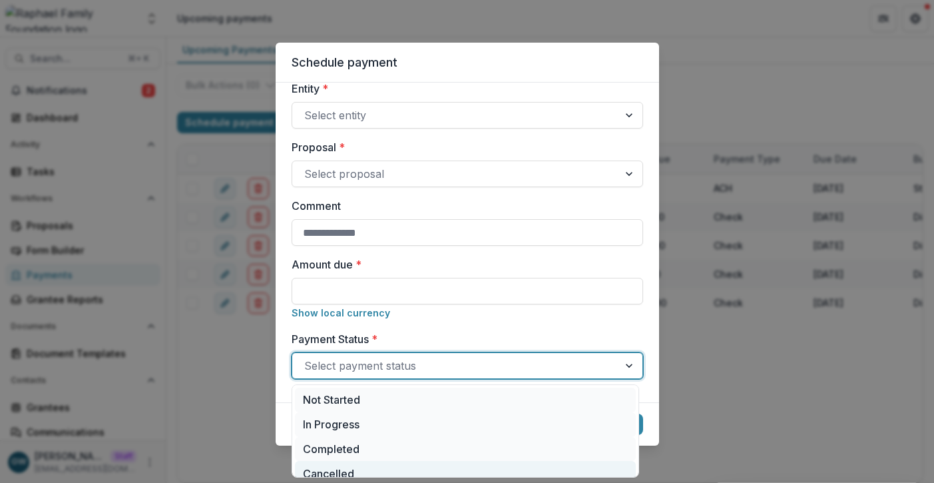
scroll to position [36, 0]
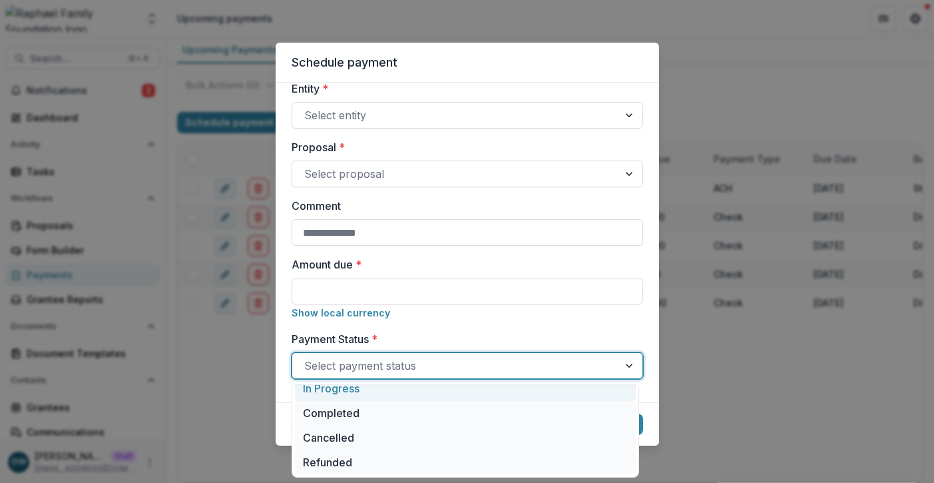
click at [645, 336] on div "Responsible for sending payment * Lucy Fey Entity * Select entity Proposal * Se…" at bounding box center [467, 243] width 383 height 320
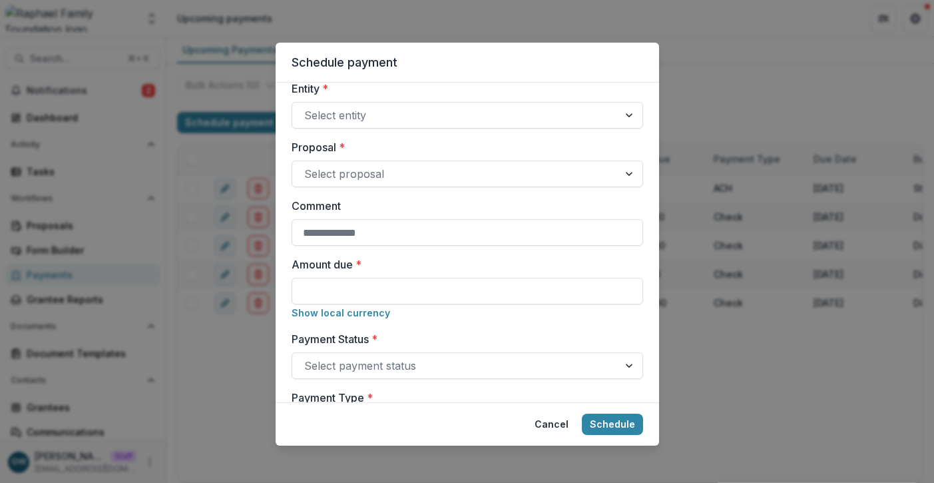
click at [778, 61] on div "Schedule payment Responsible for sending payment * Lucy Fey Entity * Select ent…" at bounding box center [467, 241] width 934 height 483
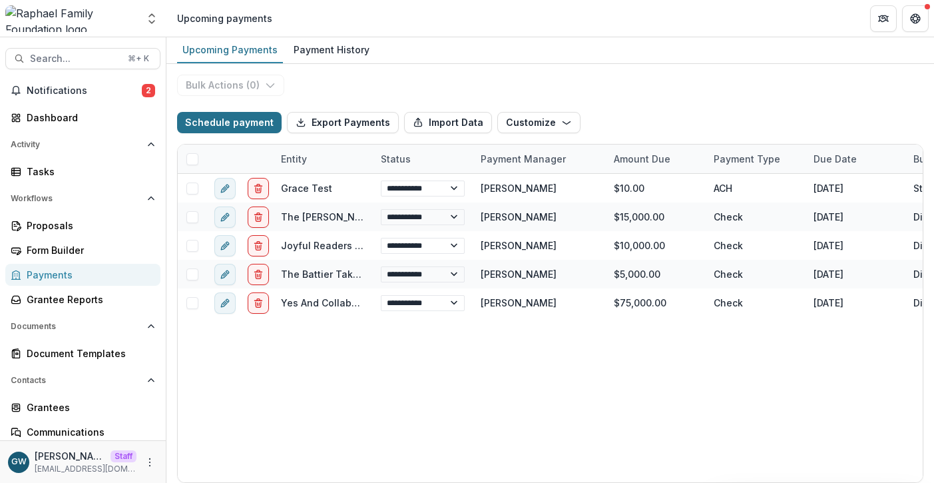
click at [248, 126] on button "Schedule payment" at bounding box center [229, 122] width 105 height 21
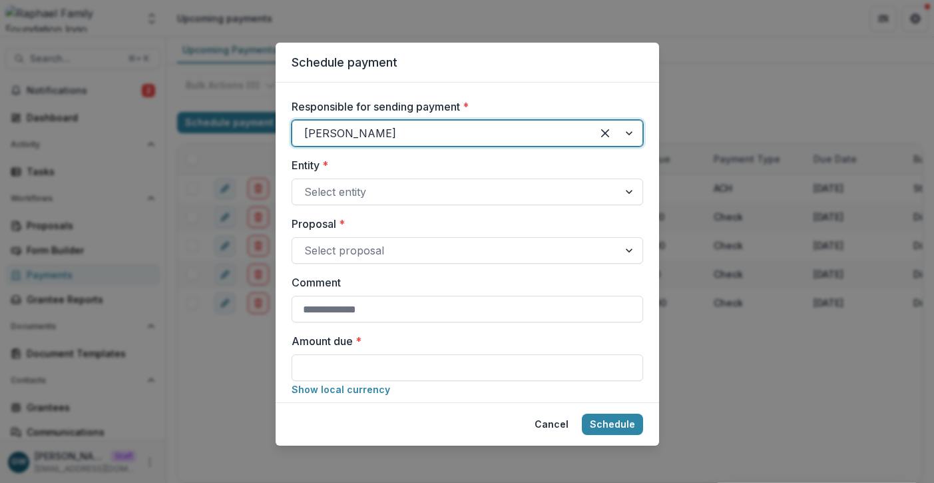
scroll to position [312, 0]
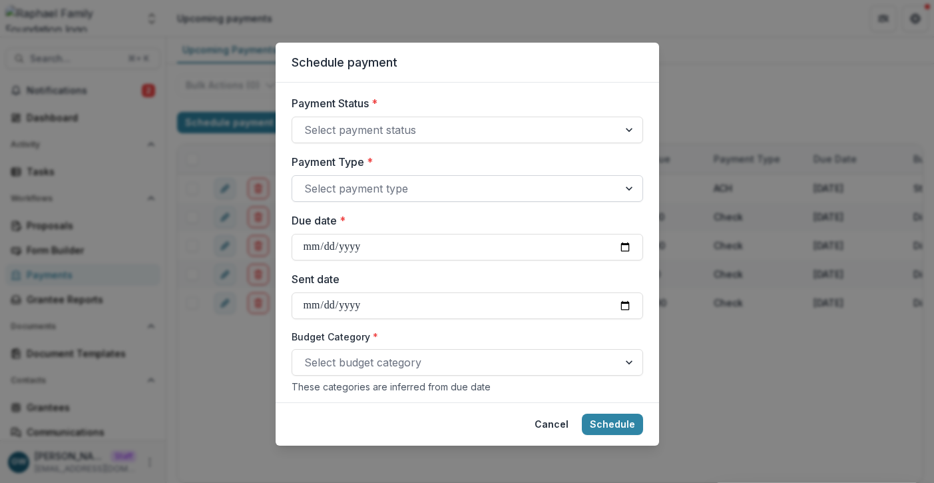
click at [410, 186] on div at bounding box center [455, 188] width 302 height 19
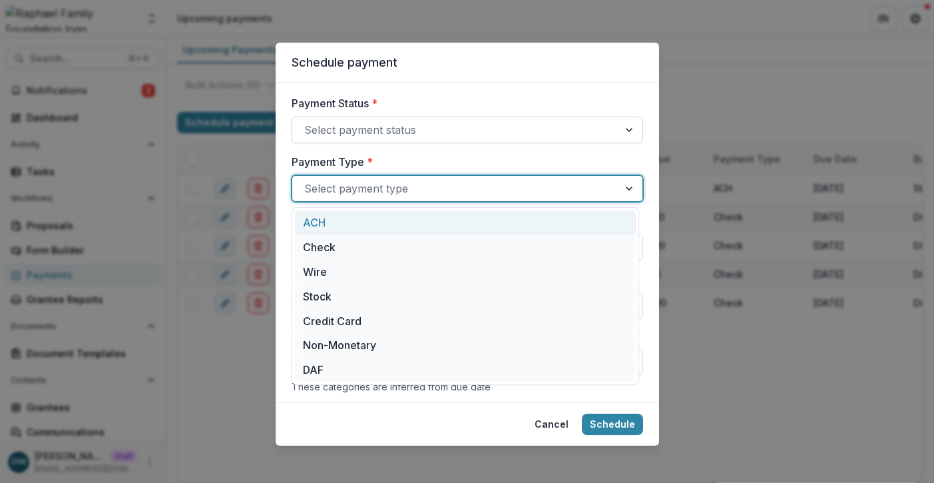
click at [358, 133] on div at bounding box center [455, 129] width 302 height 19
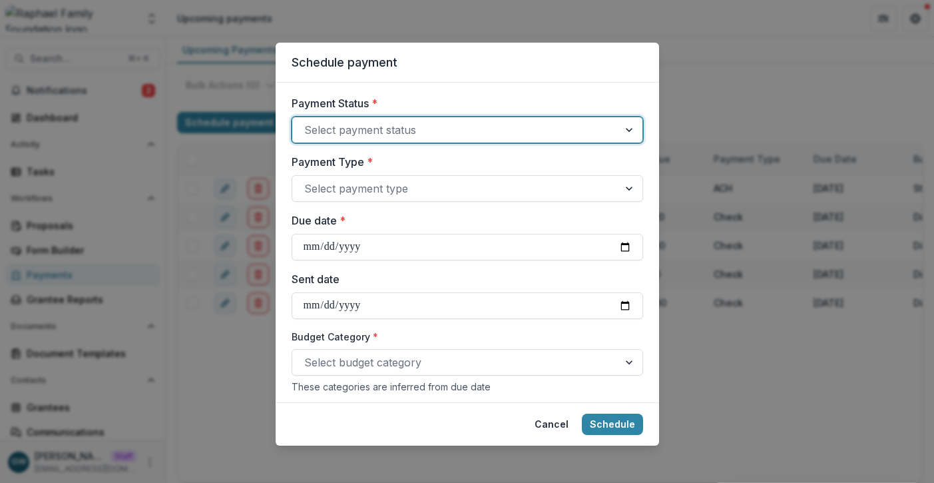
click at [458, 136] on div at bounding box center [455, 129] width 302 height 19
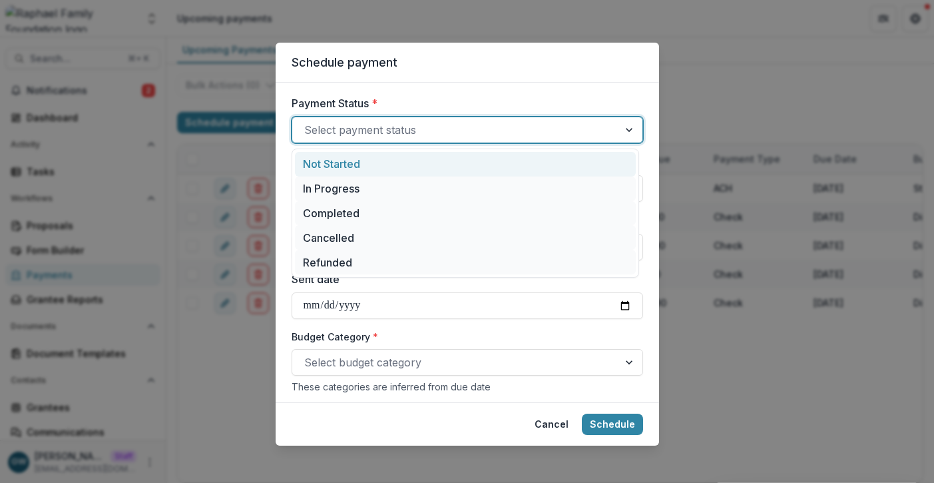
click at [741, 115] on div "Schedule payment Responsible for sending payment * Lucy Fey Entity * Select ent…" at bounding box center [467, 241] width 934 height 483
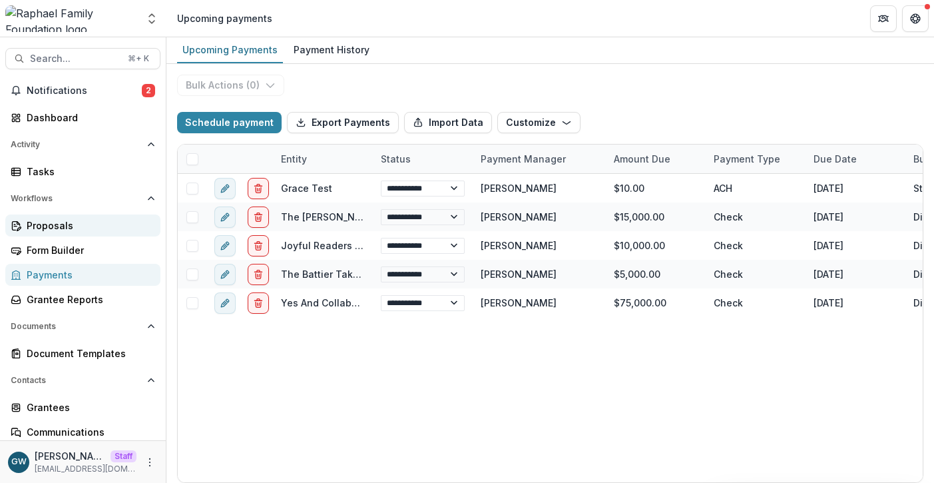
click at [74, 227] on div "Proposals" at bounding box center [88, 225] width 123 height 14
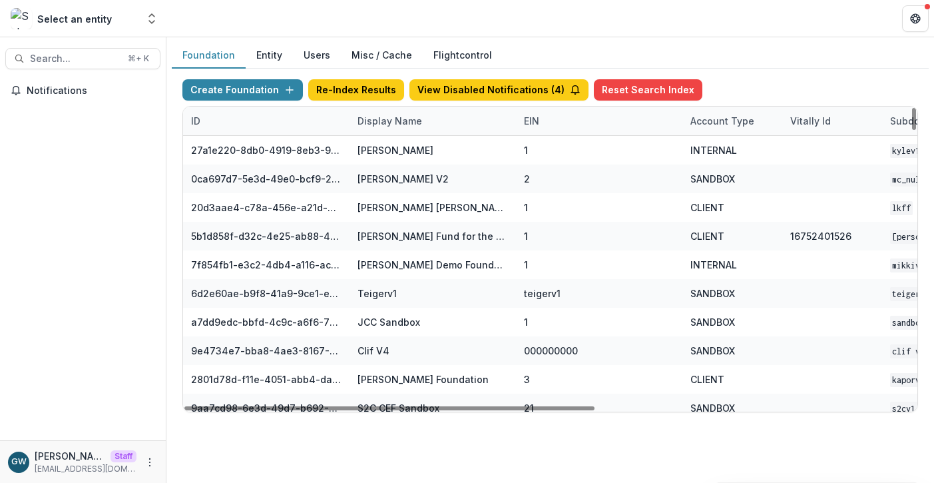
click at [380, 122] on div "Display Name" at bounding box center [389, 121] width 81 height 14
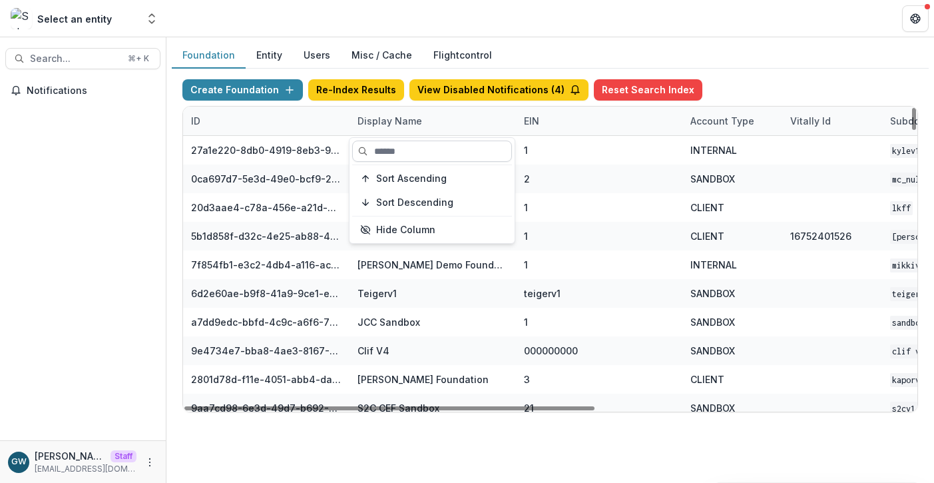
click at [389, 150] on input at bounding box center [432, 150] width 160 height 21
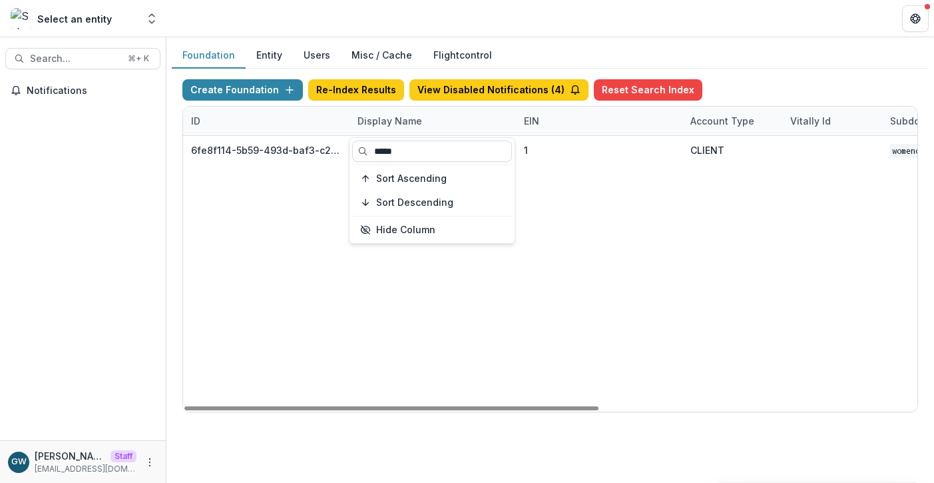
type input "*****"
click at [757, 70] on div "Create Foundation Re-Index Results View Disabled Notifications ( 4 ) Reset Sear…" at bounding box center [550, 246] width 757 height 354
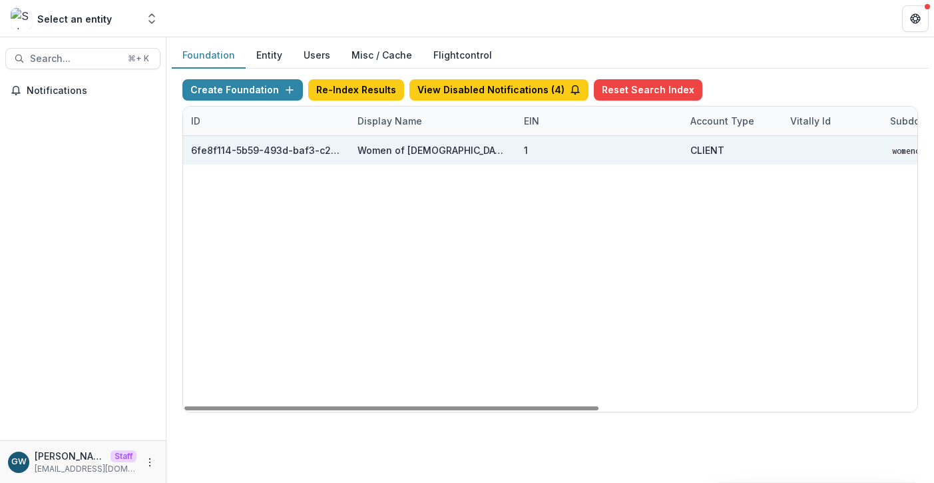
scroll to position [0, 564]
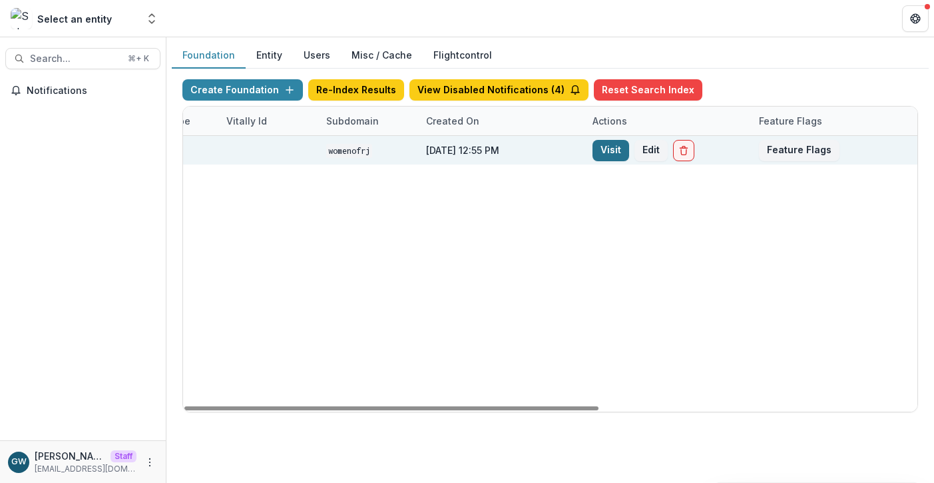
click at [615, 152] on link "Visit" at bounding box center [610, 150] width 37 height 21
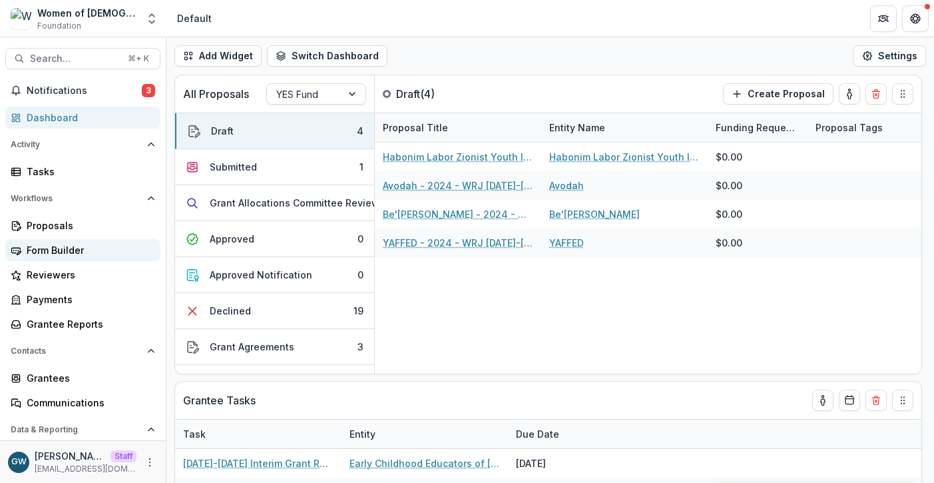
click at [52, 243] on div "Form Builder" at bounding box center [88, 250] width 123 height 14
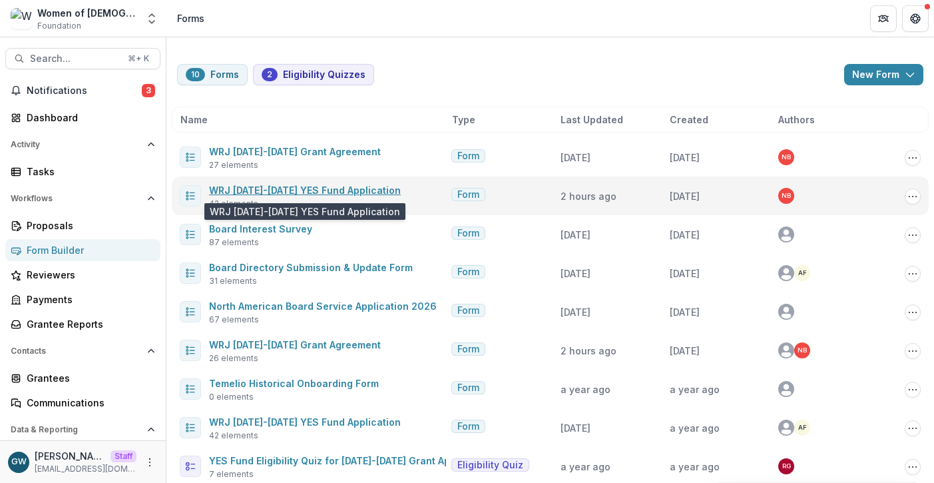
click at [274, 193] on link "WRJ [DATE]-[DATE] YES Fund Application" at bounding box center [305, 189] width 192 height 11
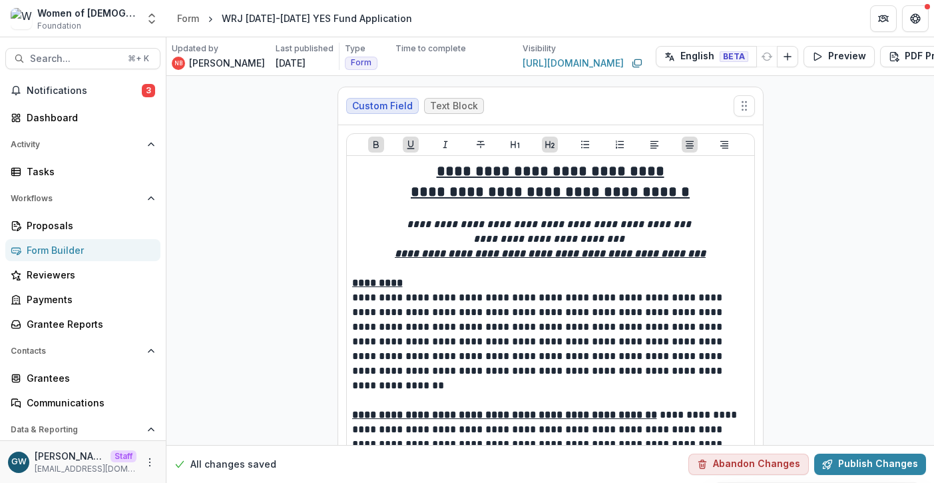
scroll to position [0, 41]
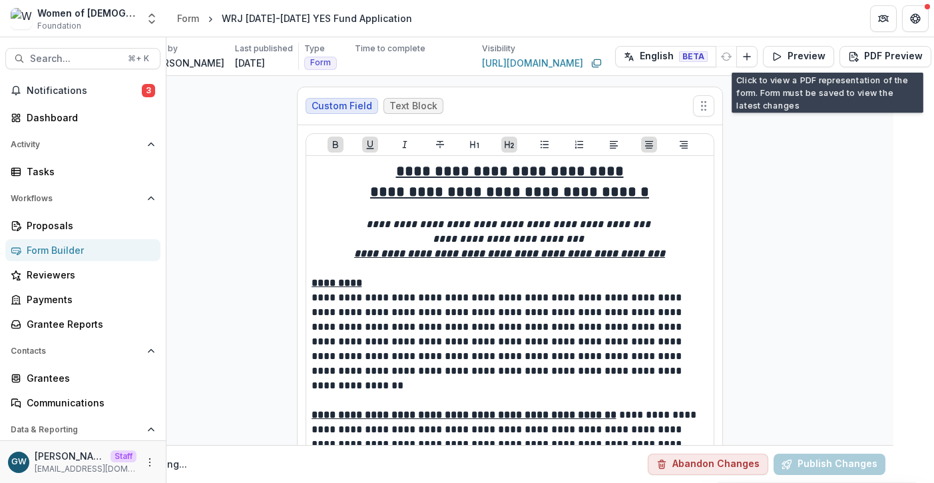
click at [933, 56] on circle "Edit Form Settings" at bounding box center [947, 56] width 3 height 3
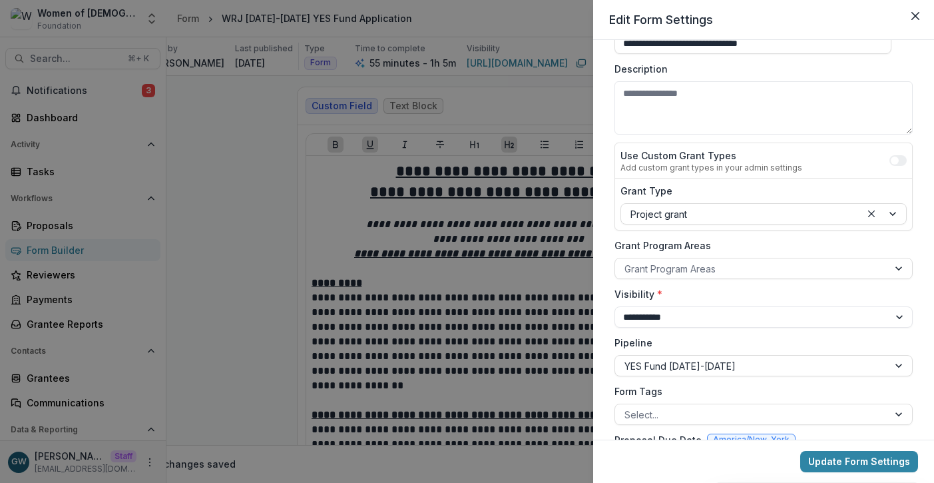
scroll to position [0, 28]
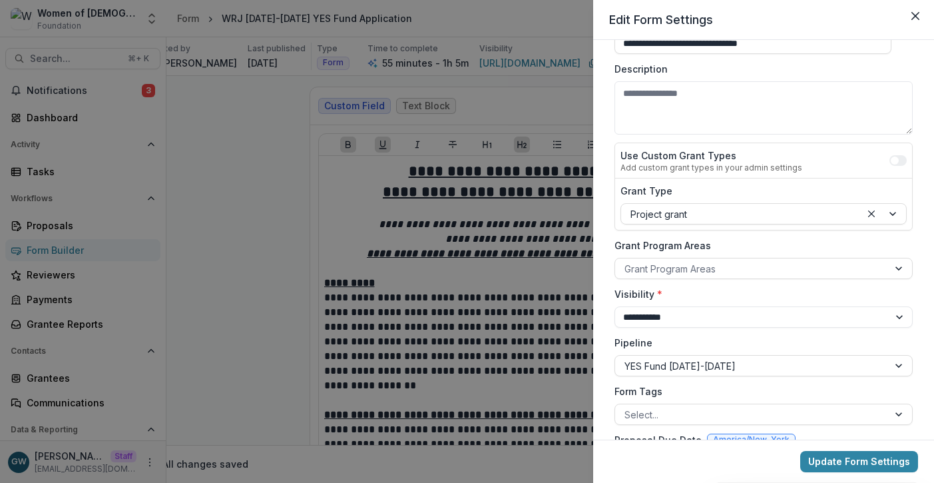
click at [252, 207] on div "**********" at bounding box center [467, 241] width 934 height 483
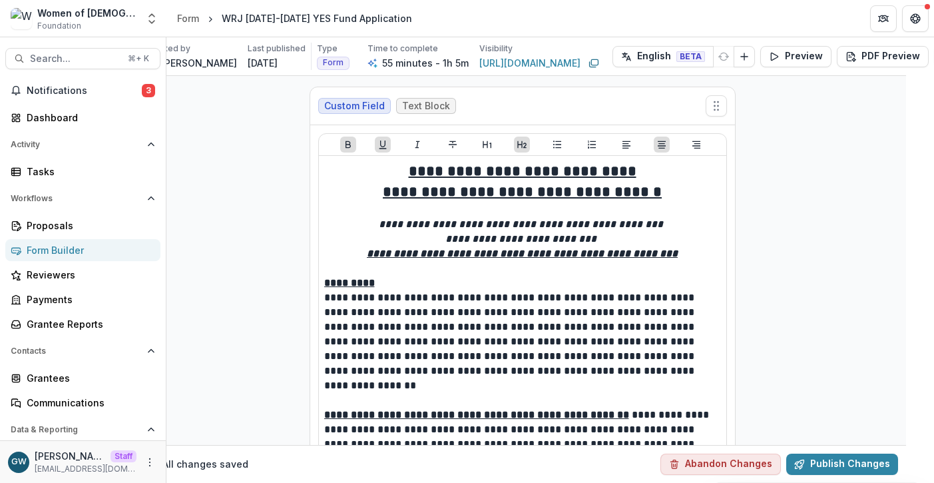
drag, startPoint x: 146, startPoint y: 15, endPoint x: 142, endPoint y: 50, distance: 34.8
click at [147, 15] on icon "Open entity switcher" at bounding box center [151, 18] width 13 height 13
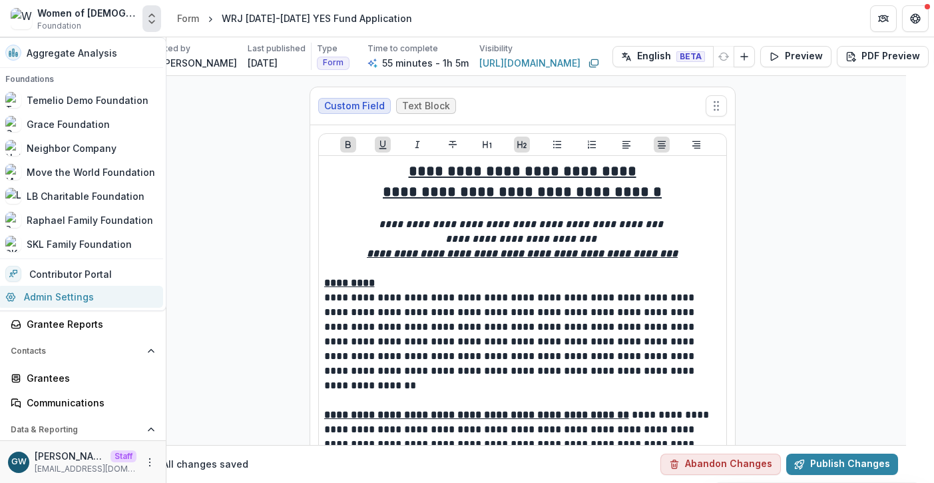
click at [73, 298] on link "Admin Settings" at bounding box center [80, 297] width 166 height 22
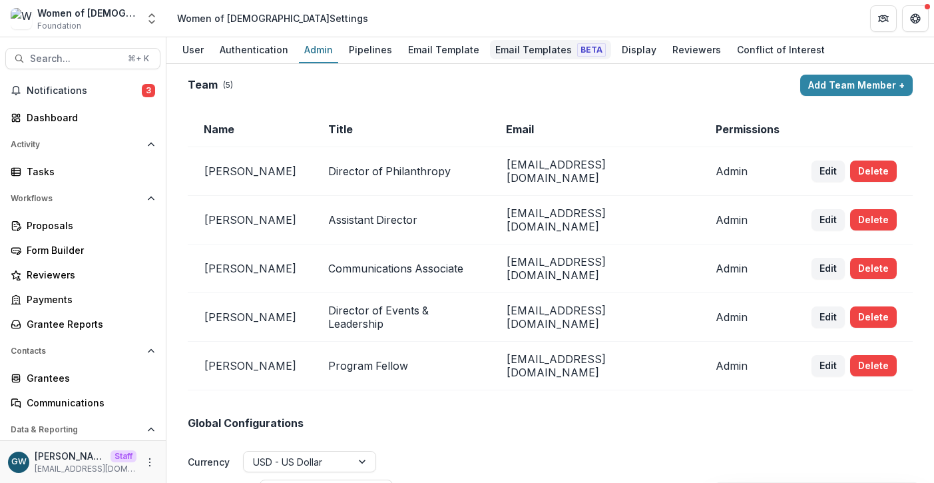
click at [536, 49] on div "Email Templates Beta" at bounding box center [550, 49] width 121 height 19
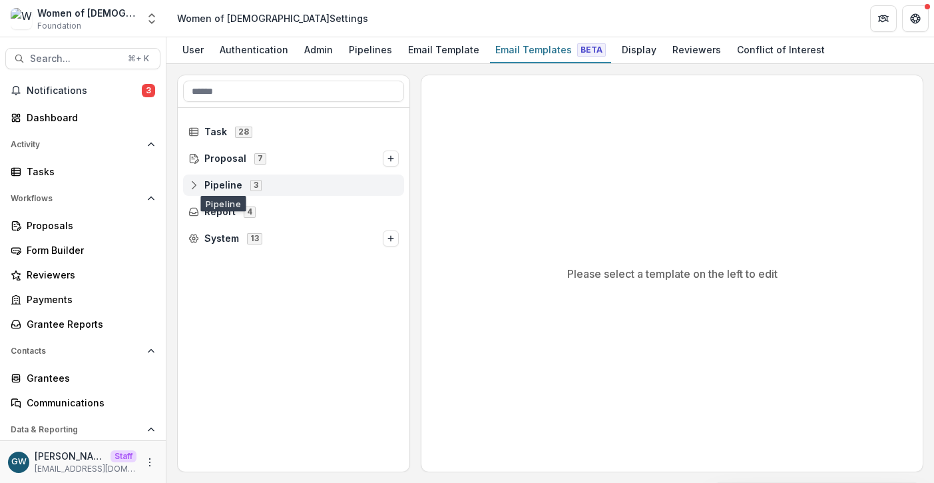
click at [226, 183] on span "Pipeline" at bounding box center [223, 185] width 38 height 11
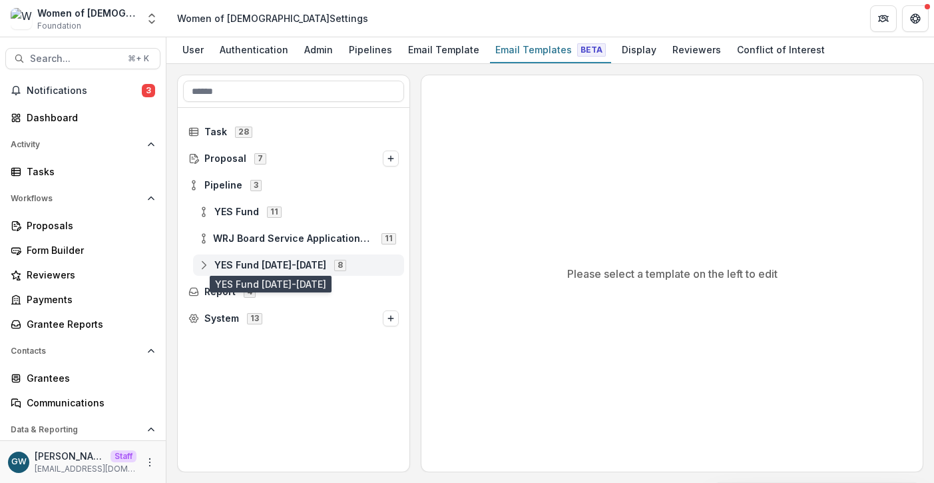
click at [244, 260] on span "YES Fund 2026-2027" at bounding box center [270, 265] width 112 height 11
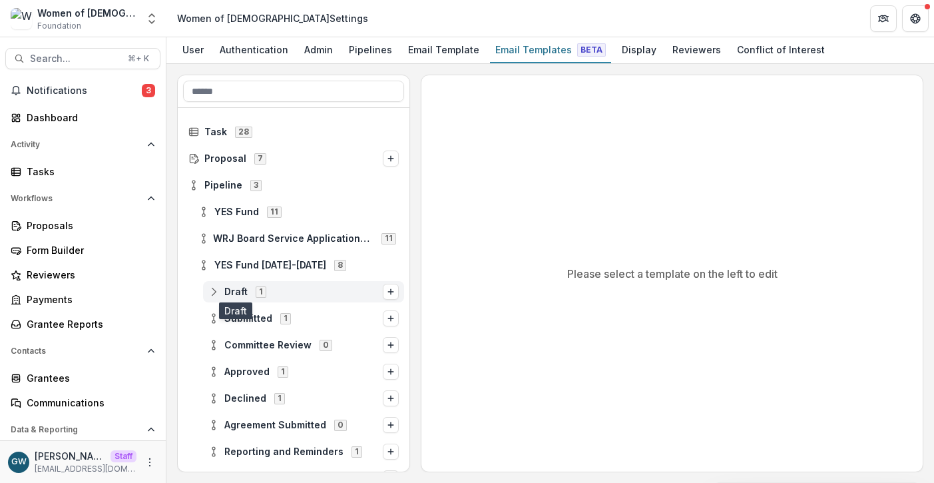
click at [238, 292] on span "Draft" at bounding box center [235, 291] width 23 height 11
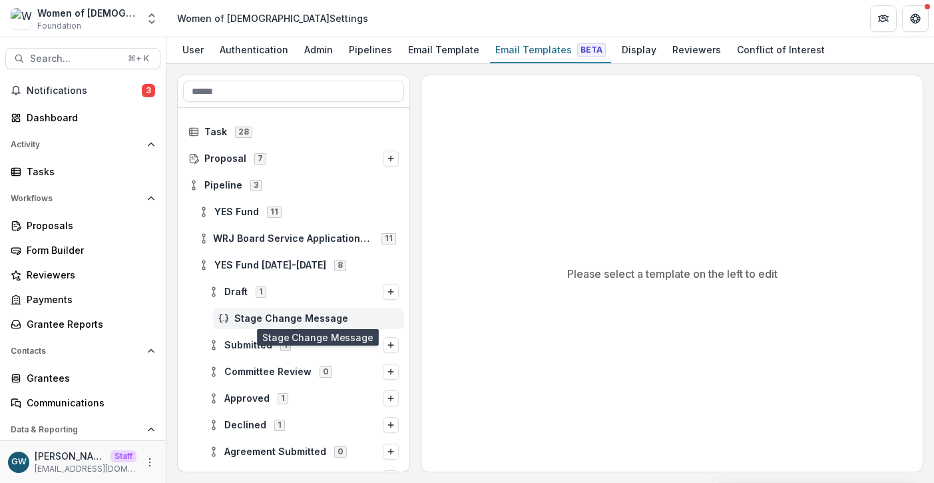
click at [244, 318] on span "Stage Change Message" at bounding box center [316, 318] width 164 height 11
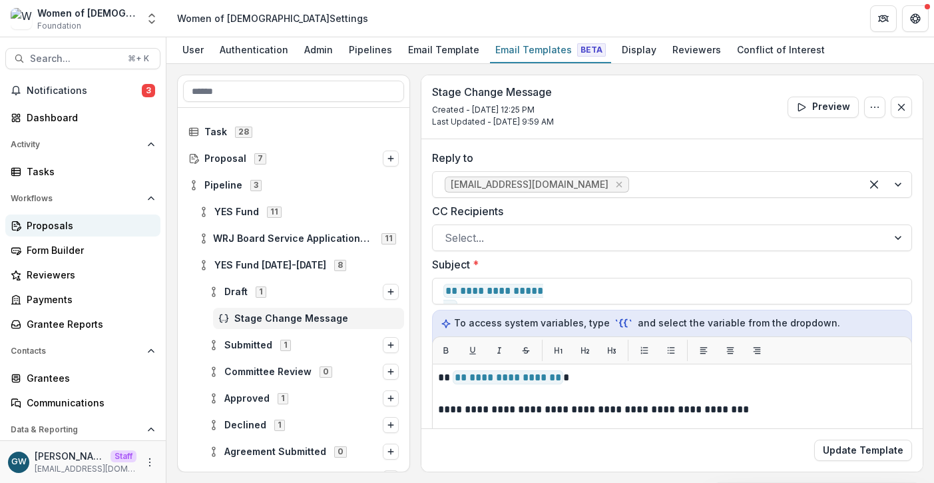
click at [60, 222] on div "Proposals" at bounding box center [88, 225] width 123 height 14
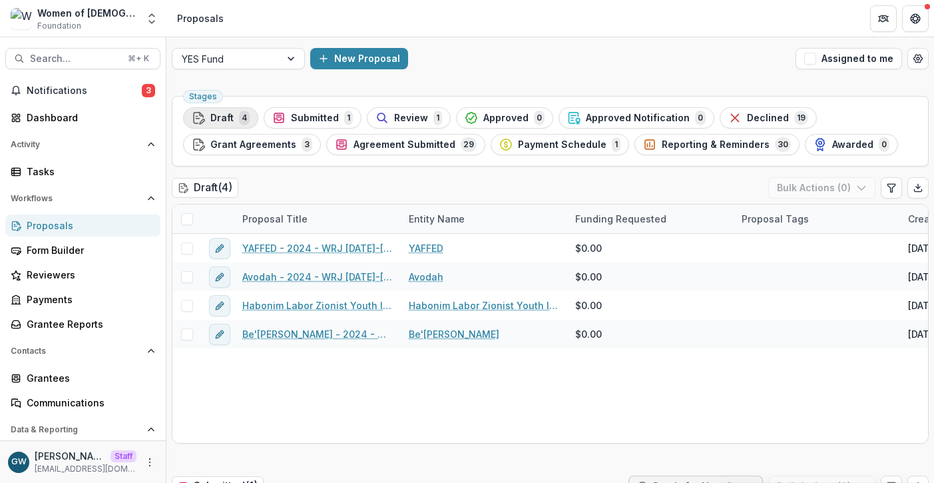
click at [239, 114] on span "4" at bounding box center [244, 118] width 11 height 15
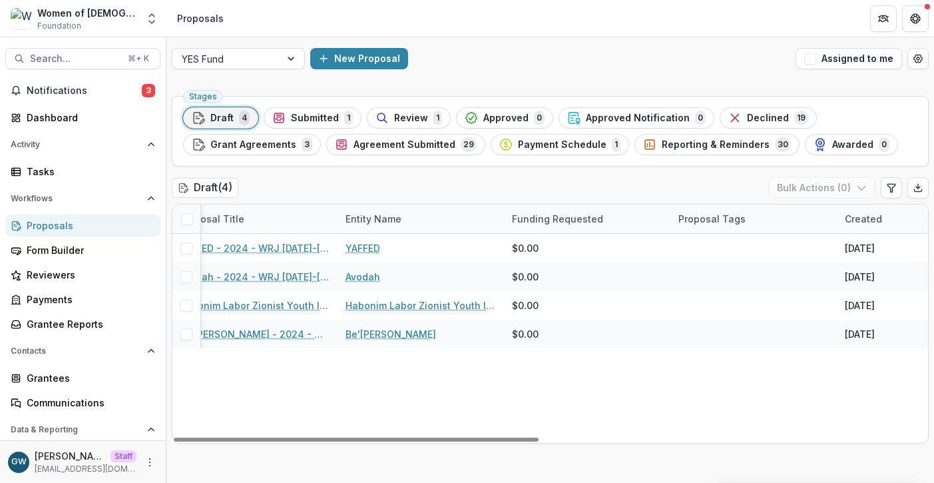
scroll to position [0, 63]
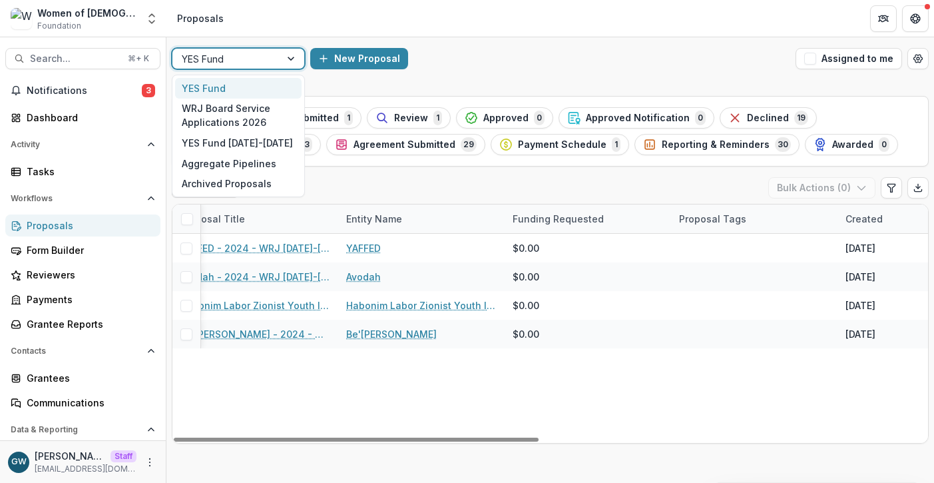
click at [291, 67] on div at bounding box center [292, 59] width 24 height 20
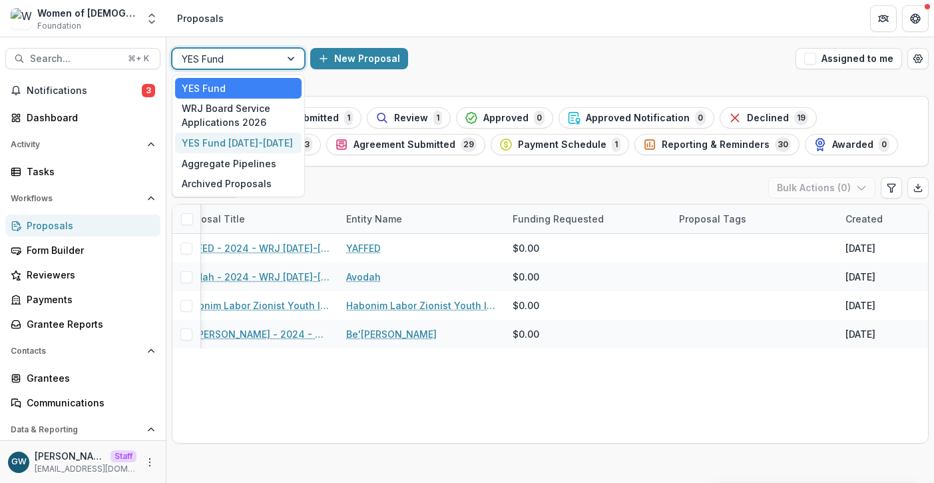
click at [270, 144] on div "YES Fund 2026-2027" at bounding box center [238, 142] width 126 height 21
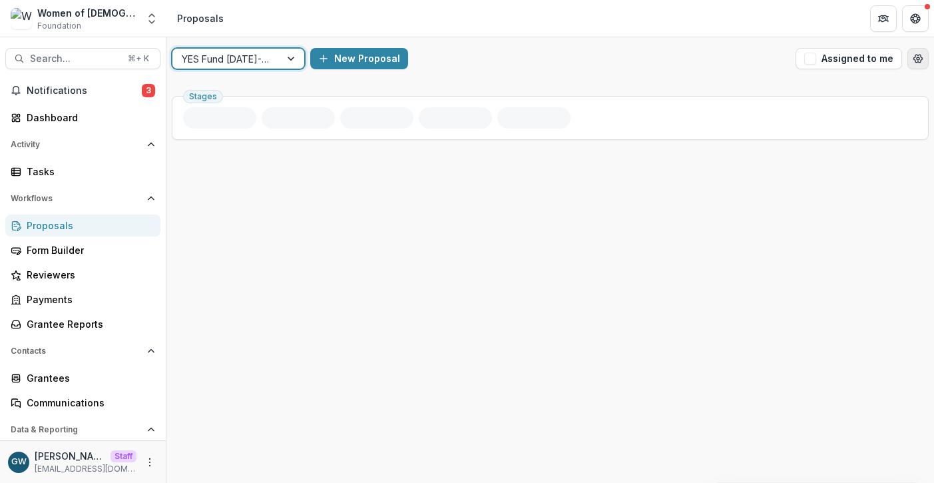
click at [920, 57] on icon "Open table manager" at bounding box center [918, 58] width 11 height 11
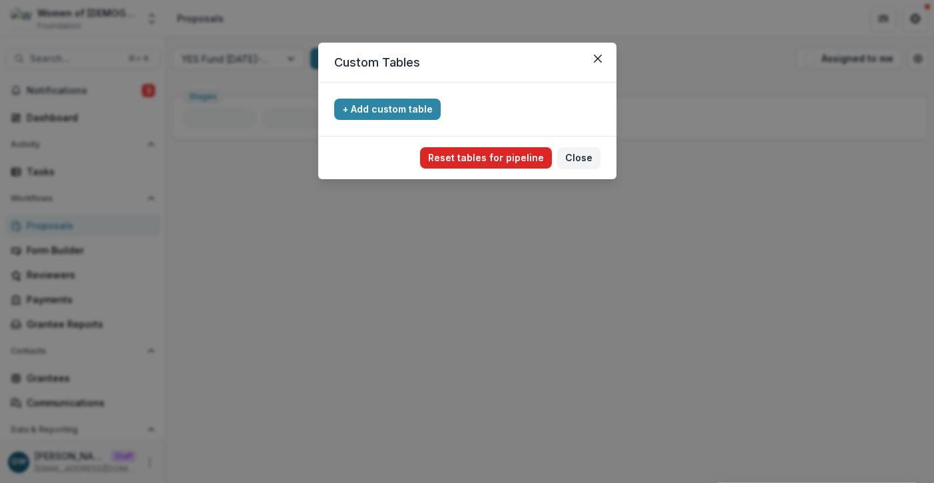
click at [504, 162] on button "Reset tables for pipeline" at bounding box center [486, 157] width 132 height 21
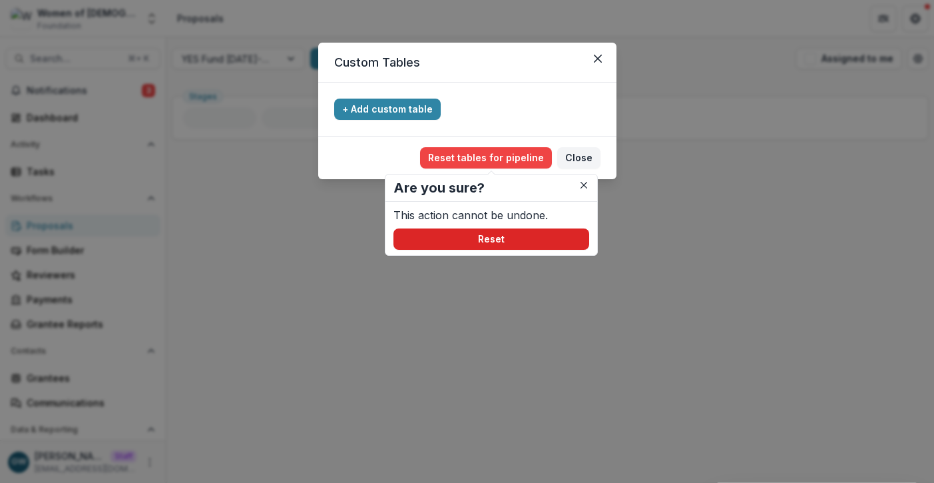
click at [499, 234] on button "Reset" at bounding box center [491, 238] width 196 height 21
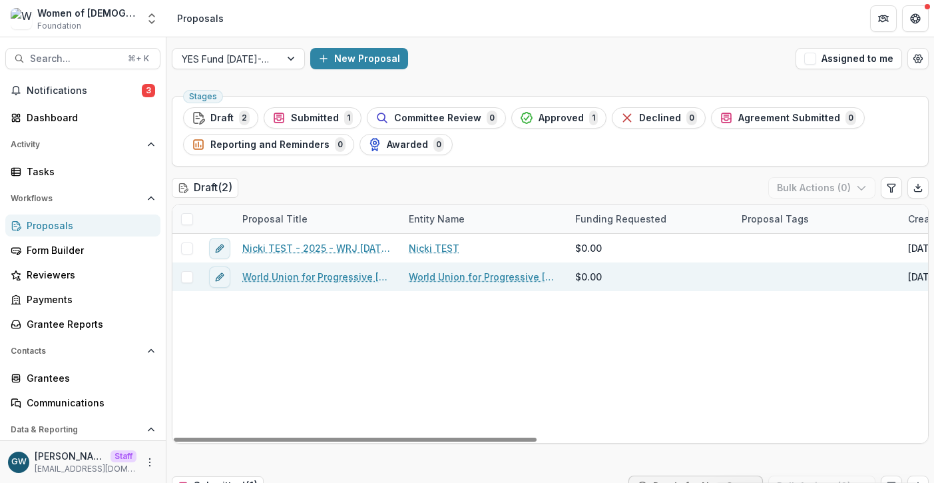
click at [451, 279] on link "World Union for Progressive Judaism" at bounding box center [484, 277] width 150 height 14
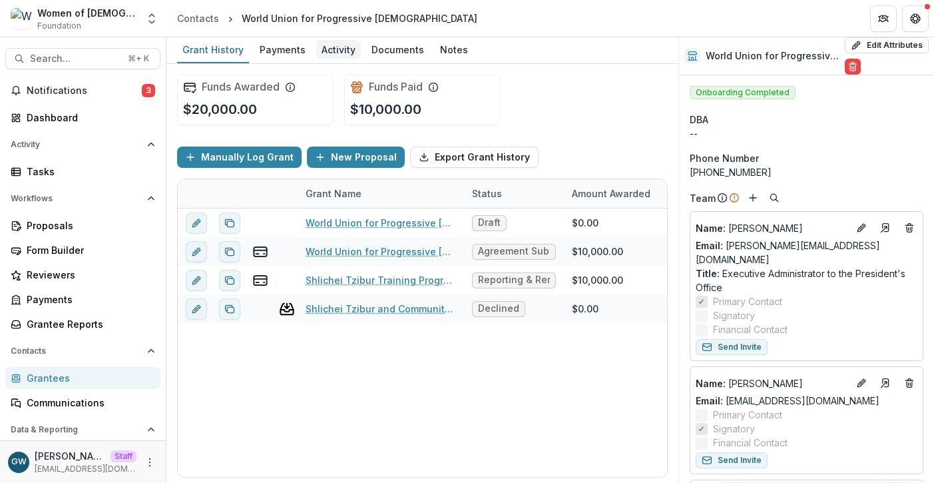
click at [341, 49] on div "Activity" at bounding box center [338, 49] width 45 height 19
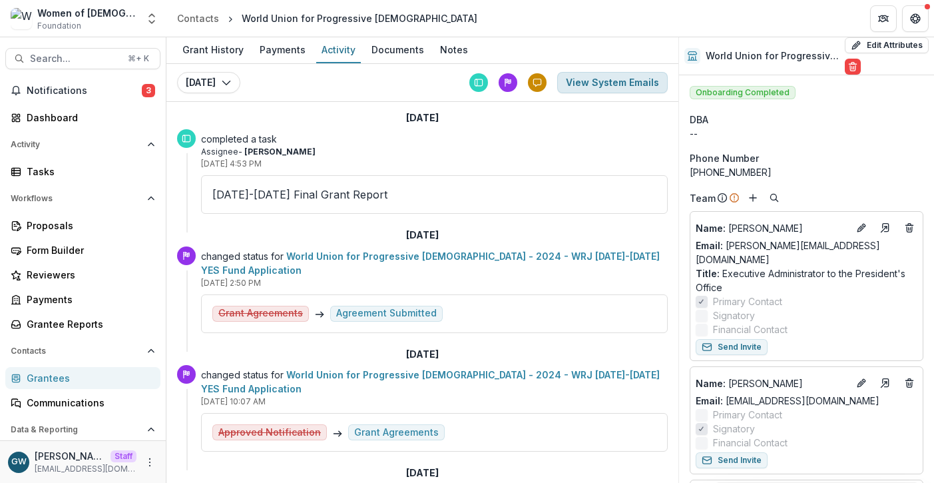
click at [586, 87] on button "View System Emails" at bounding box center [612, 82] width 111 height 21
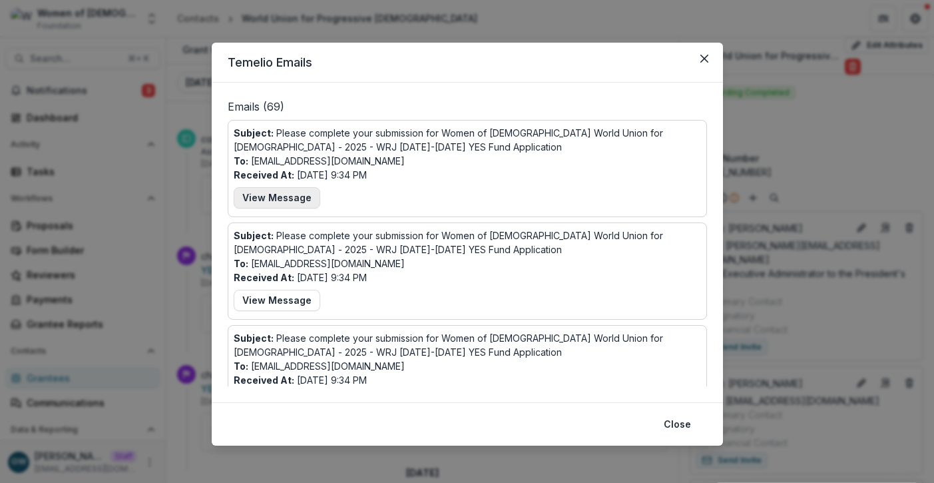
click at [302, 195] on button "View Message" at bounding box center [277, 197] width 87 height 21
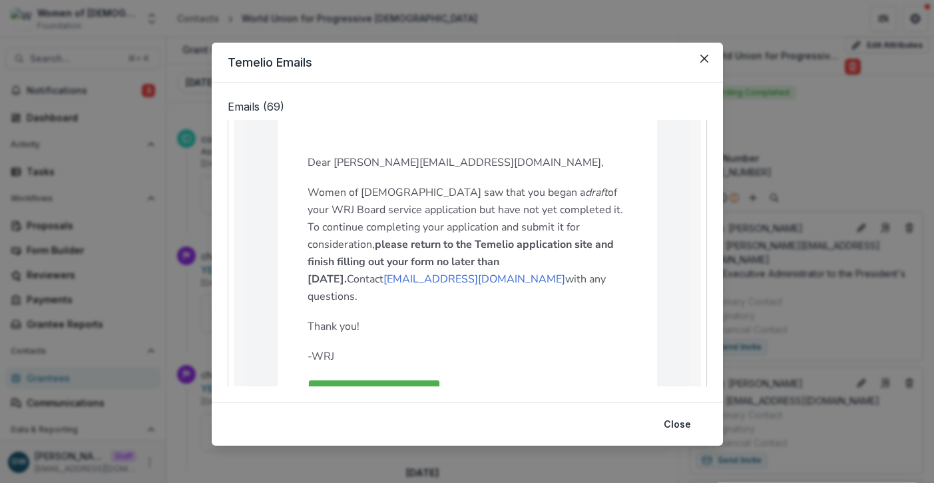
scroll to position [114, 0]
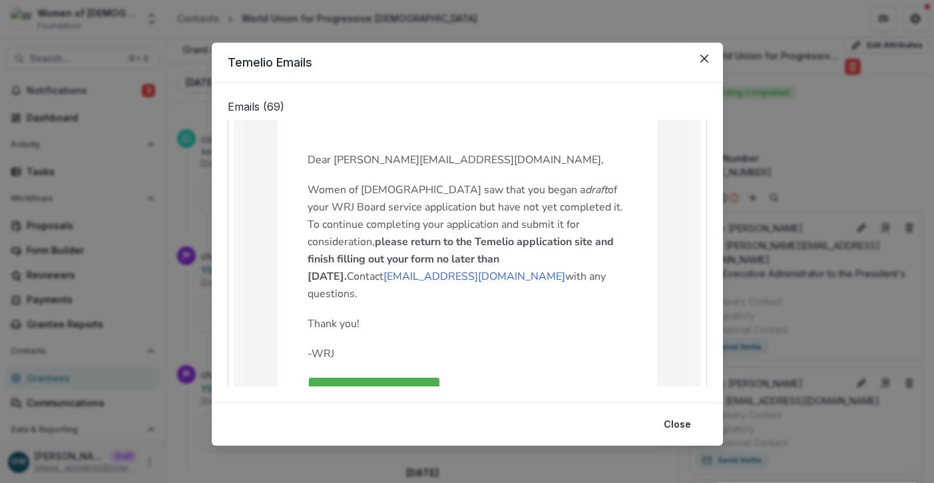
click at [823, 153] on div "Temelio Emails Emails ( 69 ) Subject: Please complete your submission for Women…" at bounding box center [467, 241] width 934 height 483
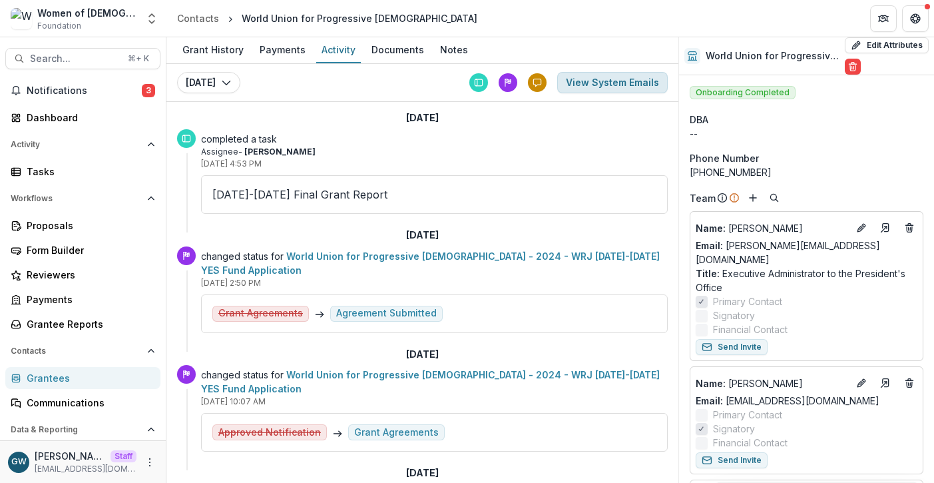
click at [610, 79] on button "View System Emails" at bounding box center [612, 82] width 111 height 21
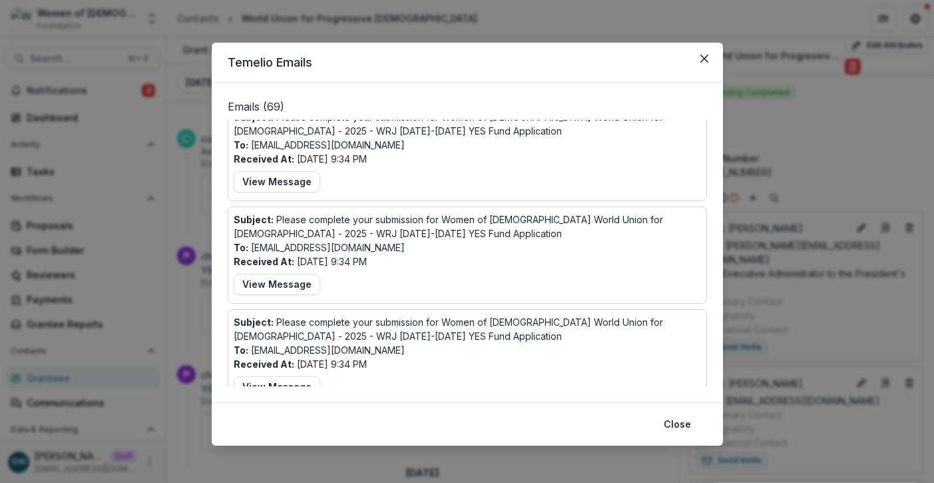
scroll to position [0, 0]
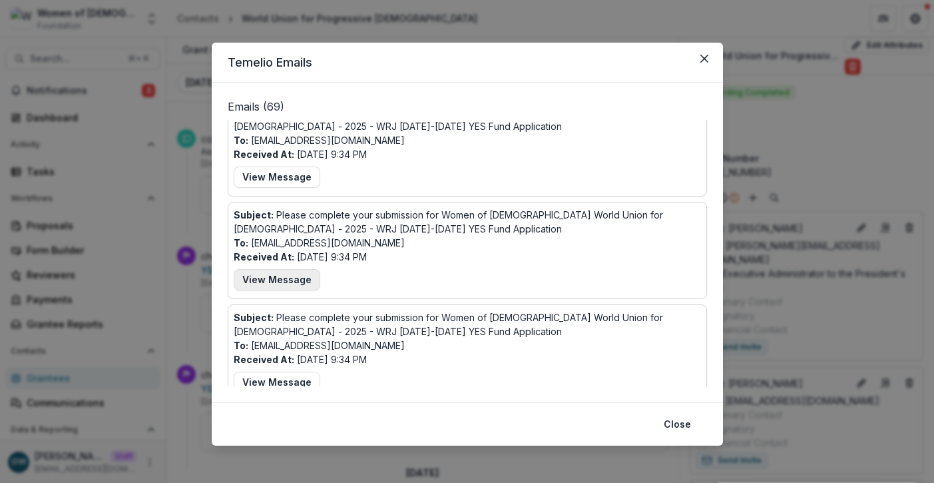
click at [268, 286] on button "View Message" at bounding box center [277, 279] width 87 height 21
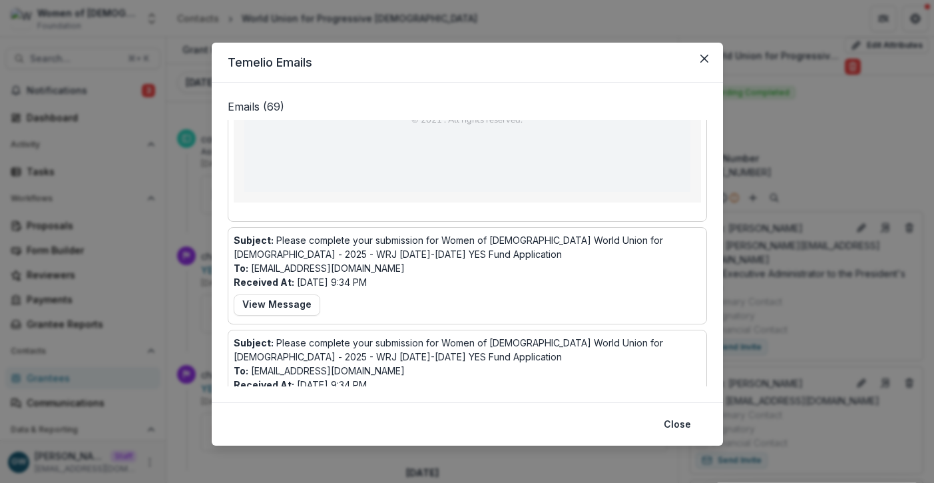
scroll to position [782, 0]
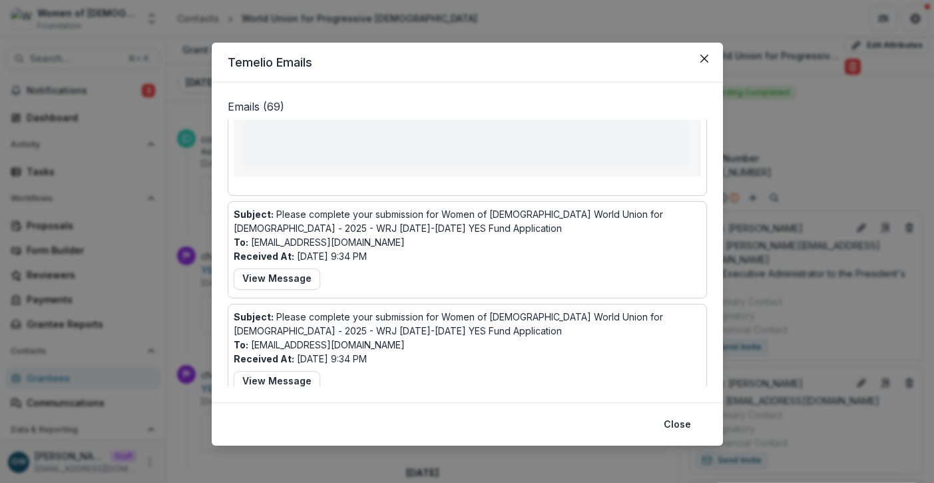
click at [831, 150] on div "Temelio Emails Emails ( 69 ) Subject: Please complete your submission for Women…" at bounding box center [467, 241] width 934 height 483
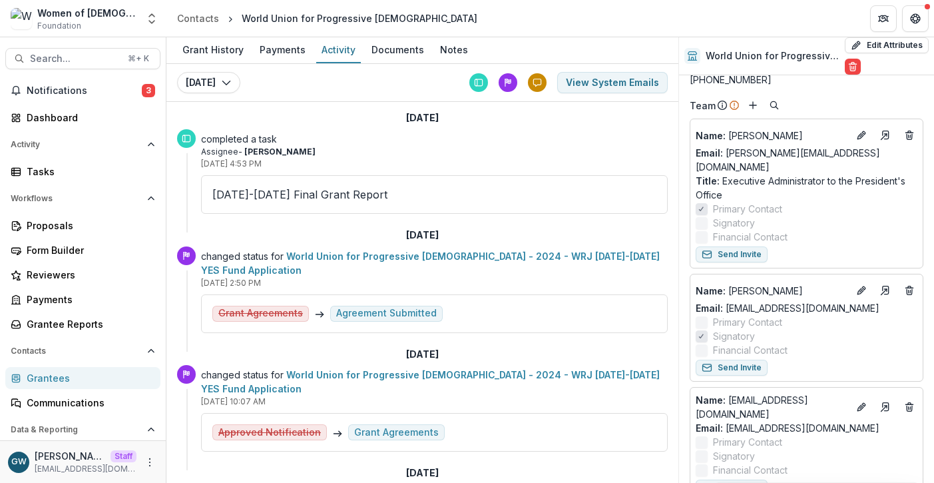
scroll to position [0, 0]
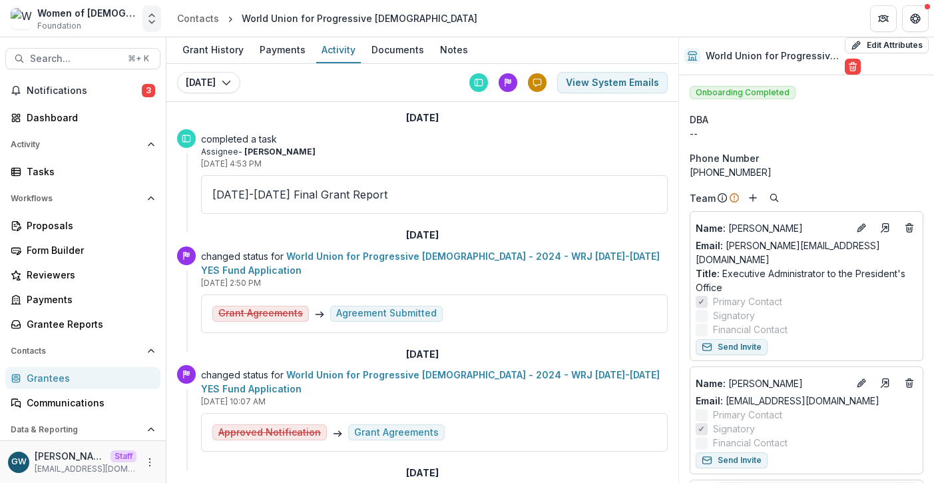
click at [144, 23] on button "Open entity switcher" at bounding box center [151, 18] width 19 height 27
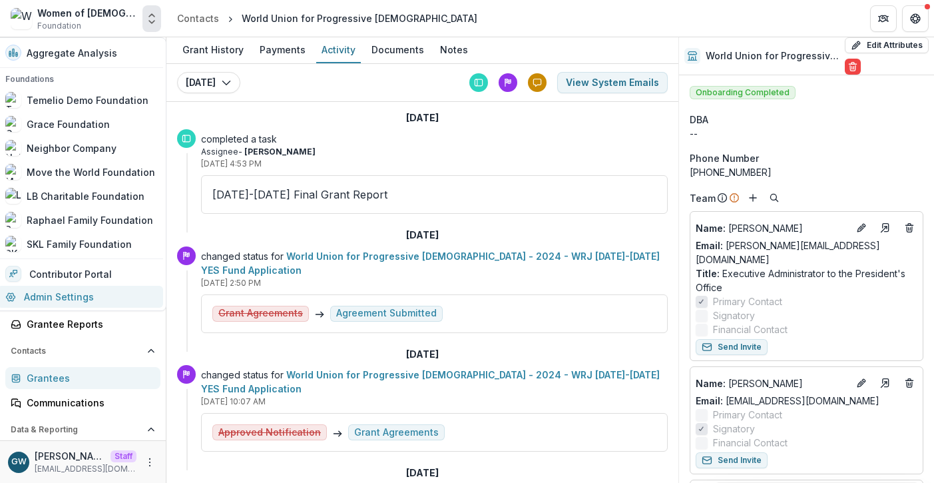
click at [85, 294] on link "Admin Settings" at bounding box center [80, 297] width 166 height 22
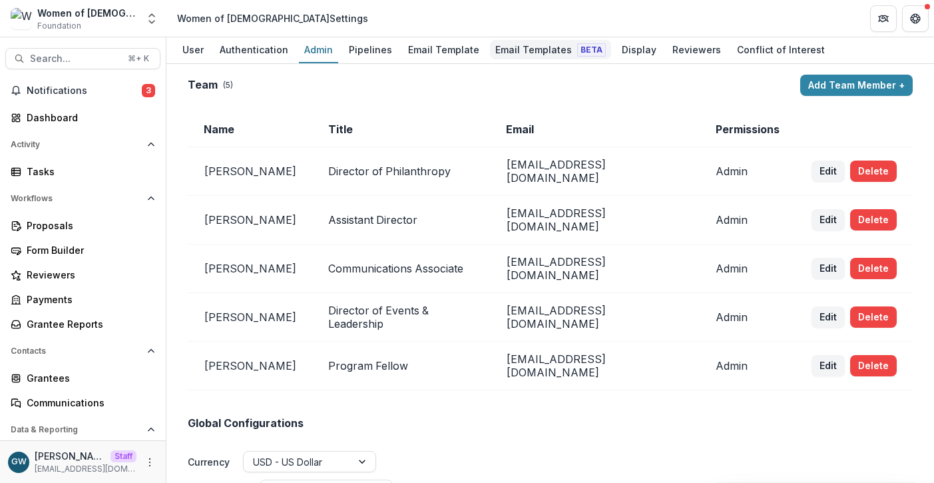
click at [537, 54] on div "Email Templates Beta" at bounding box center [550, 49] width 121 height 19
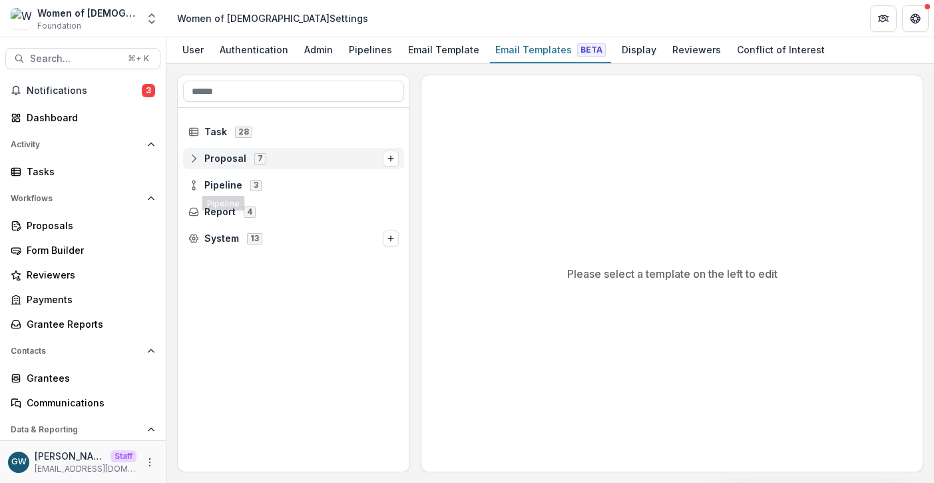
click at [222, 158] on span "Proposal" at bounding box center [225, 158] width 42 height 11
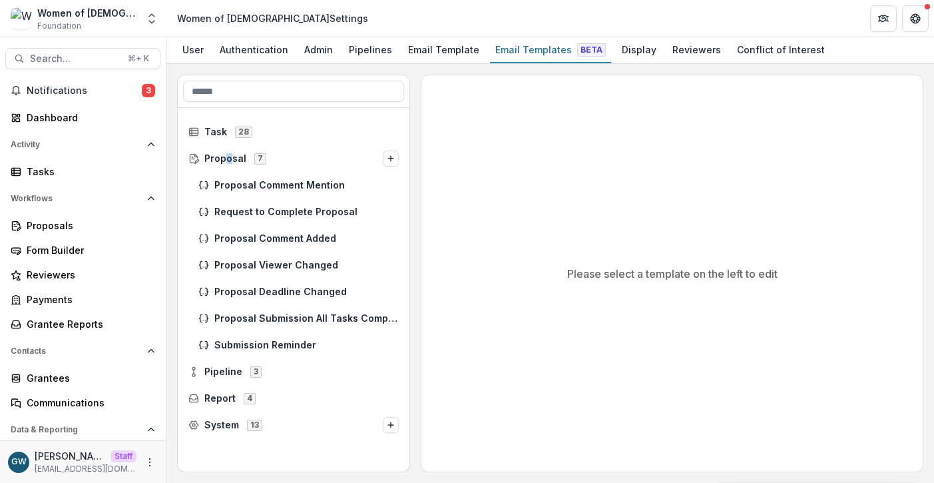
drag, startPoint x: 228, startPoint y: 157, endPoint x: 230, endPoint y: 172, distance: 15.4
click at [228, 157] on span "Proposal" at bounding box center [225, 158] width 42 height 11
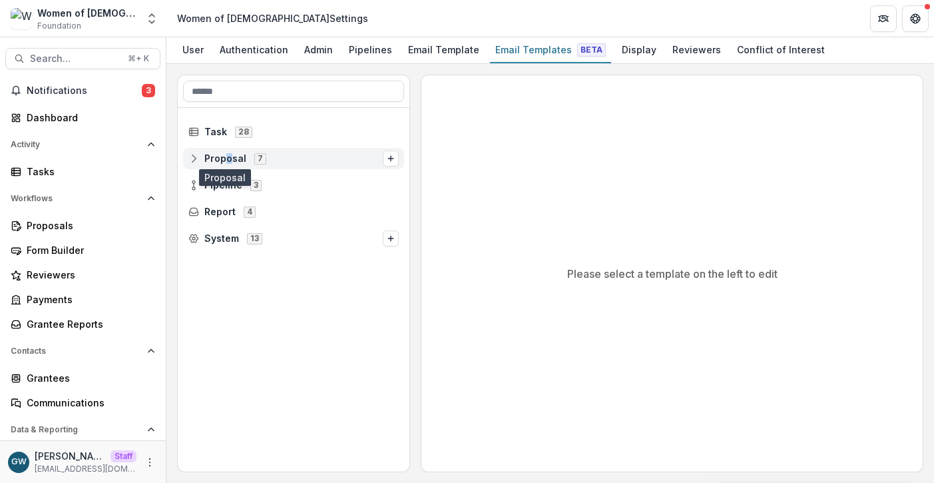
click at [235, 156] on span "Proposal" at bounding box center [225, 158] width 42 height 11
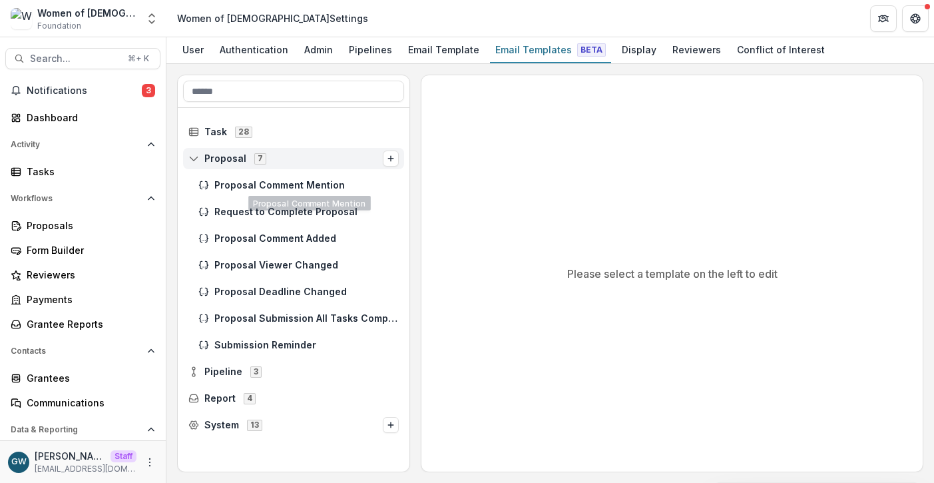
click at [231, 157] on span "Proposal" at bounding box center [225, 158] width 42 height 11
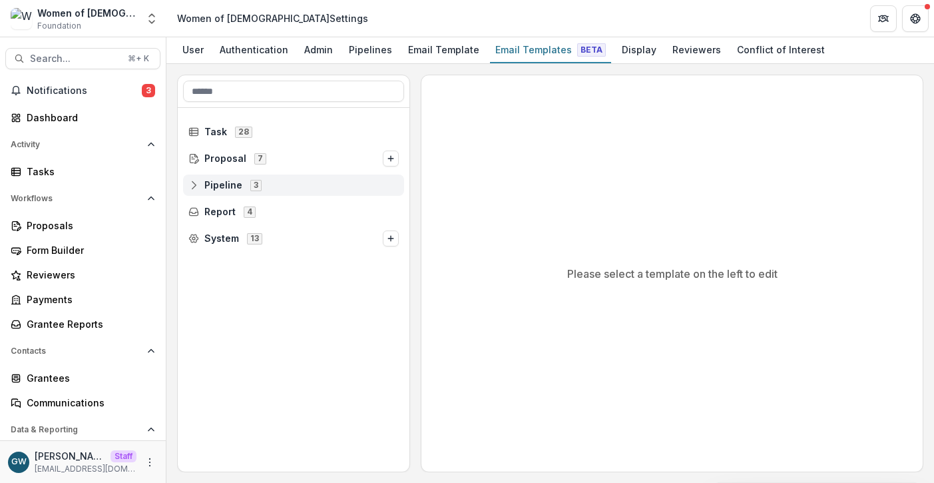
click at [232, 182] on span "Pipeline" at bounding box center [223, 185] width 38 height 11
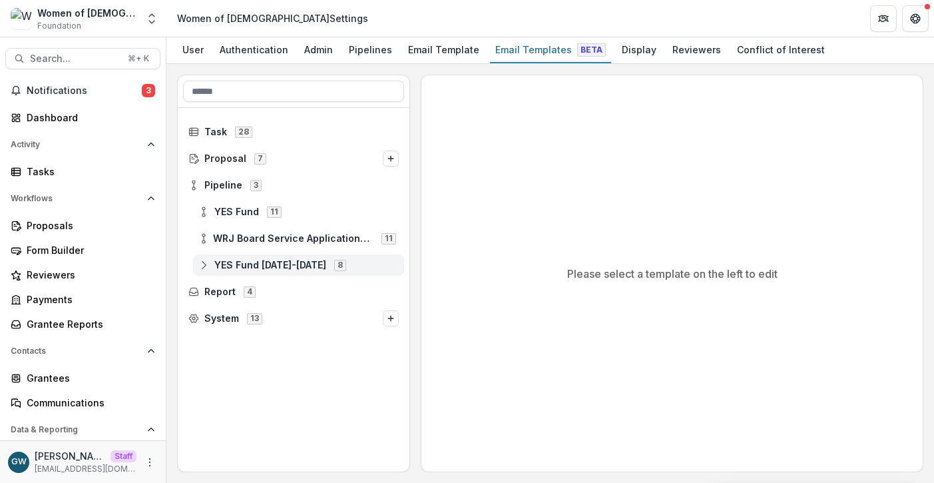
click at [245, 266] on span "YES Fund 2026-2027" at bounding box center [270, 265] width 112 height 11
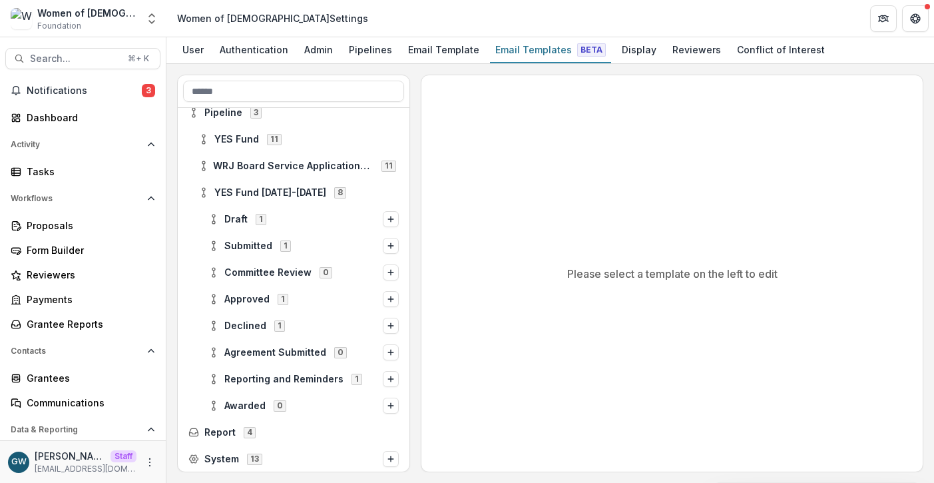
scroll to position [73, 0]
click at [246, 218] on span "Draft" at bounding box center [235, 218] width 23 height 11
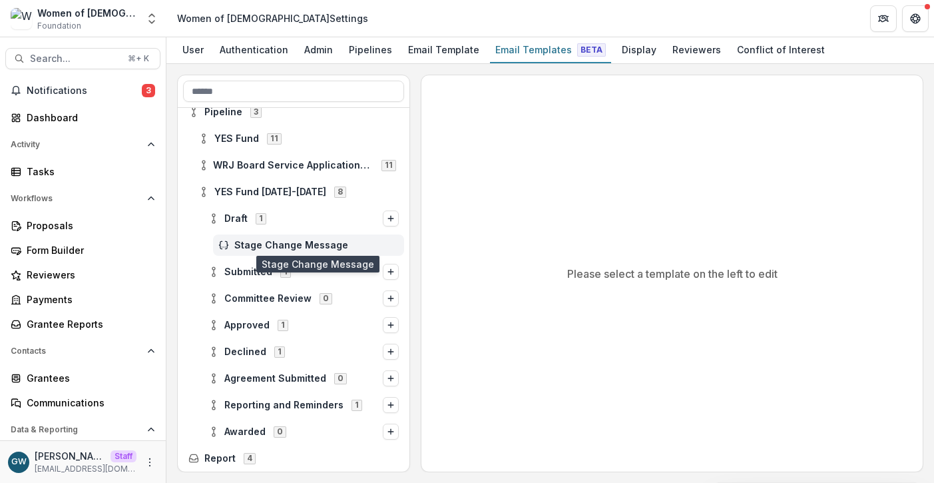
click at [270, 248] on span "Stage Change Message" at bounding box center [316, 245] width 164 height 11
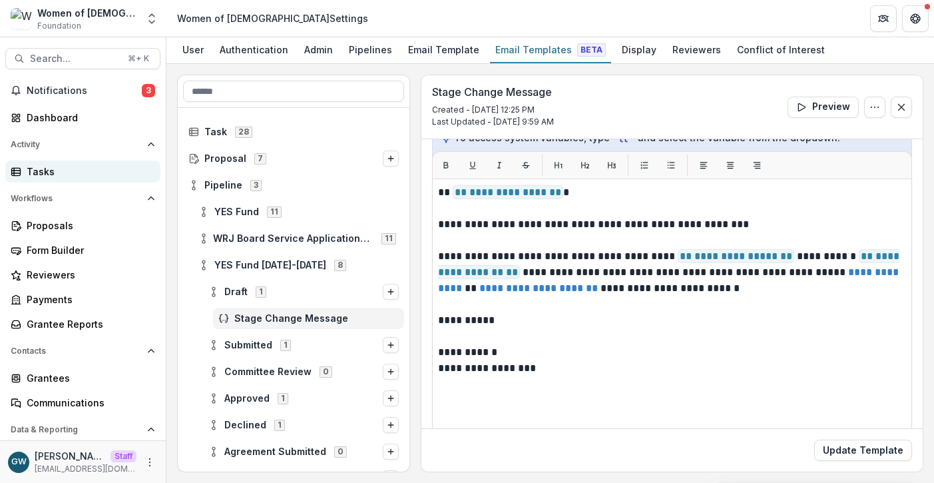
scroll to position [5, 0]
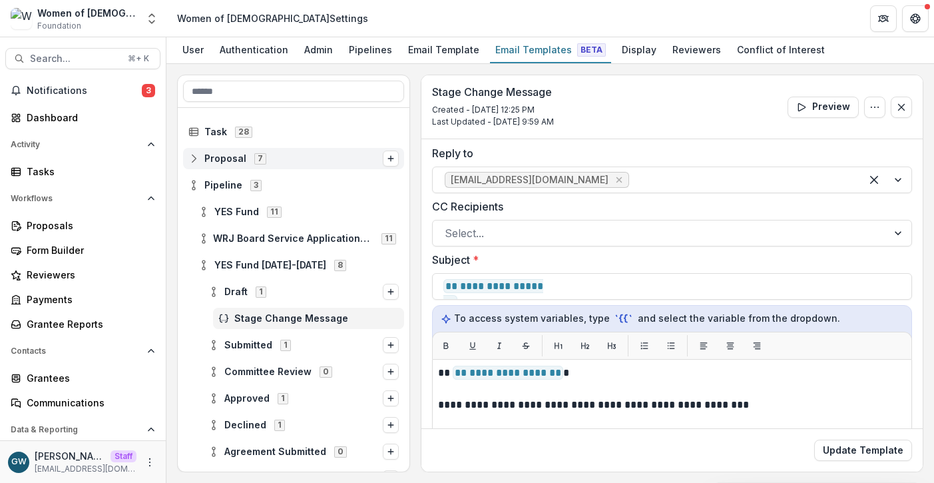
click at [214, 158] on span "Proposal" at bounding box center [225, 158] width 42 height 11
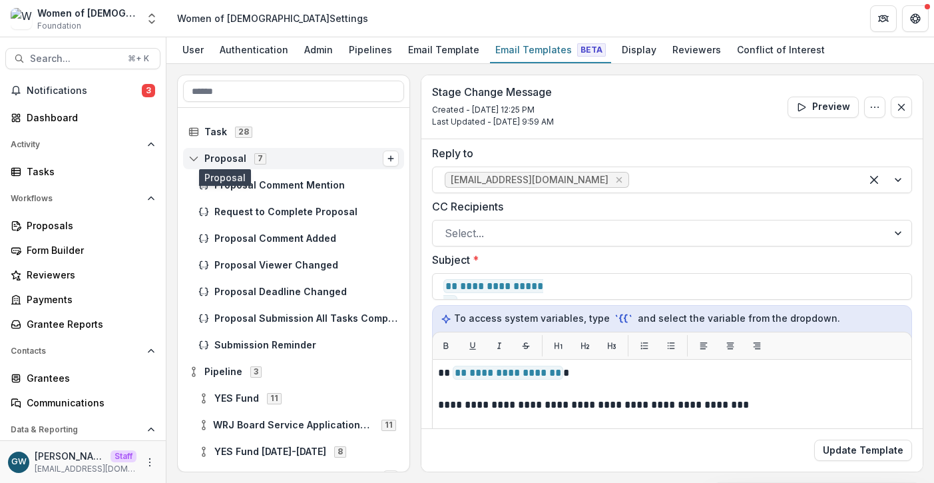
click at [216, 160] on span "Proposal" at bounding box center [225, 158] width 42 height 11
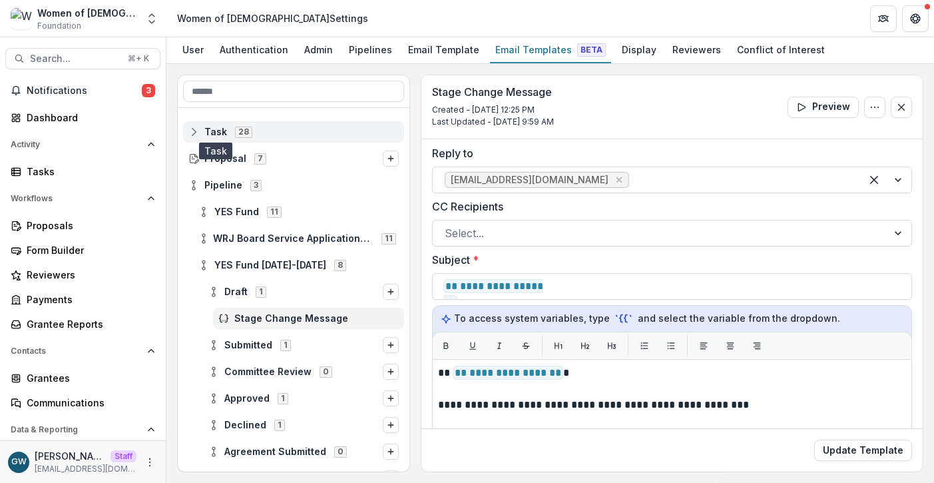
click at [220, 131] on span "Task" at bounding box center [215, 131] width 23 height 11
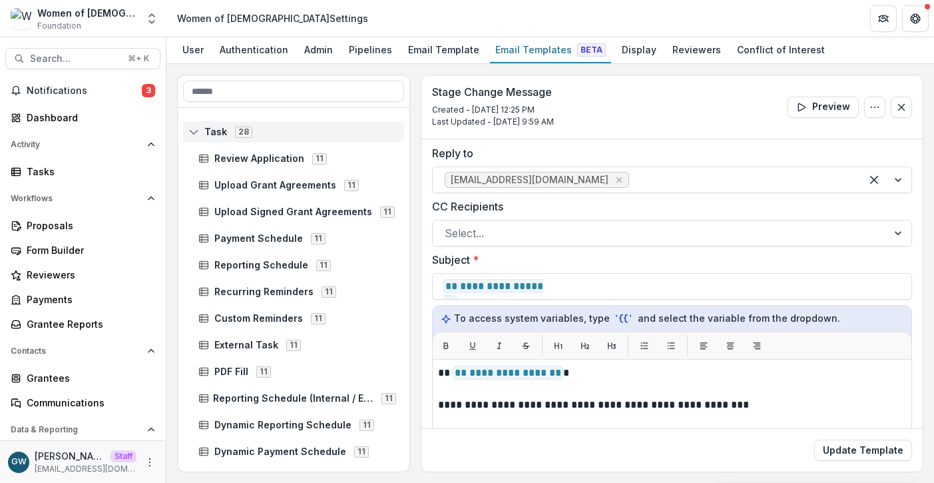
click at [220, 131] on span "Task" at bounding box center [215, 131] width 23 height 11
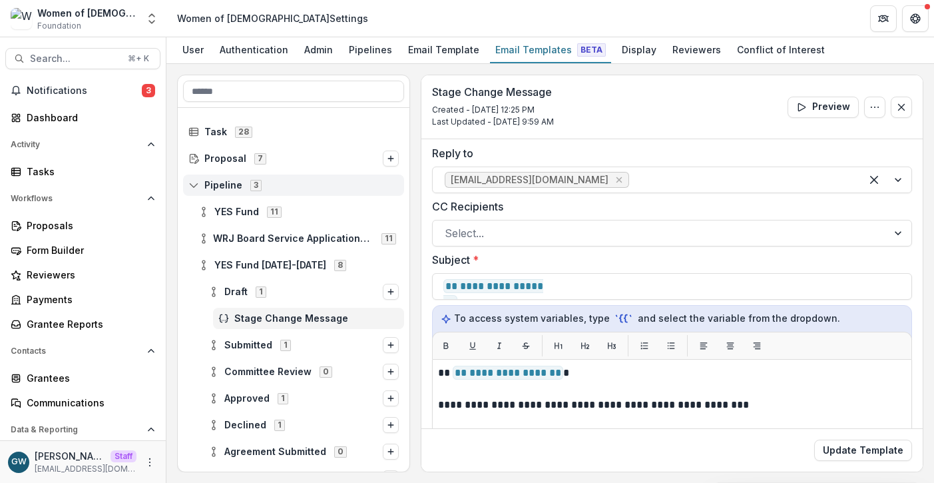
click at [224, 186] on span "Pipeline" at bounding box center [223, 185] width 38 height 11
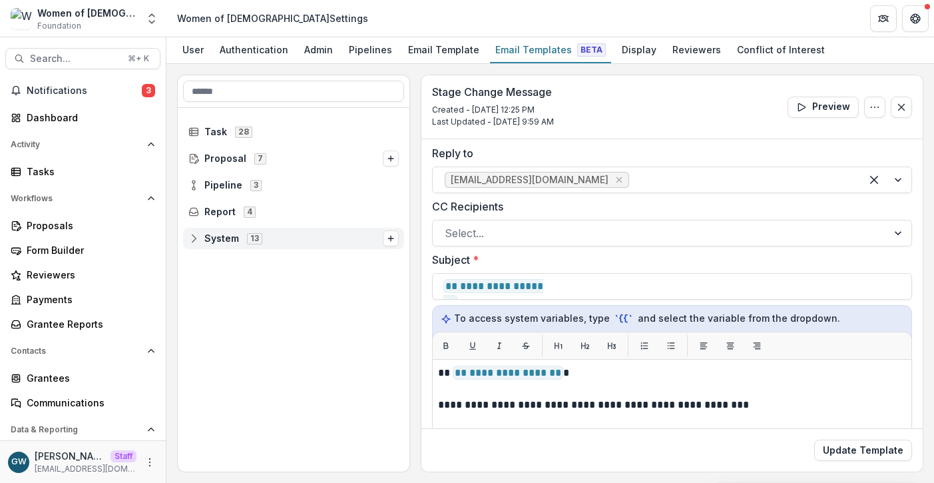
click at [224, 234] on span "System" at bounding box center [221, 238] width 35 height 11
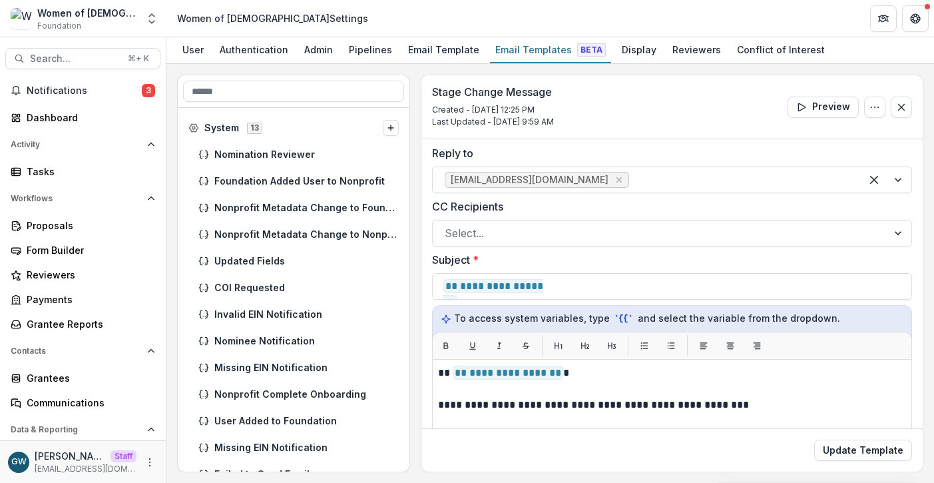
scroll to position [126, 0]
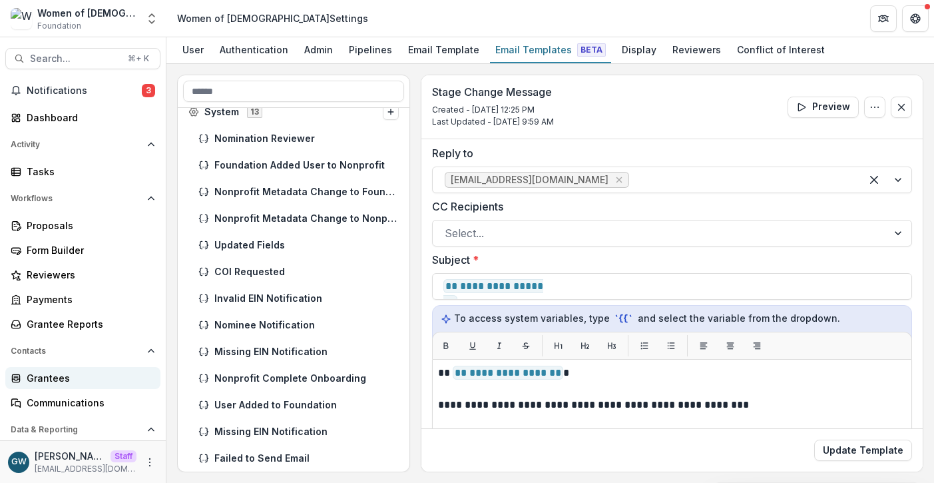
click at [54, 378] on div "Grantees" at bounding box center [88, 378] width 123 height 14
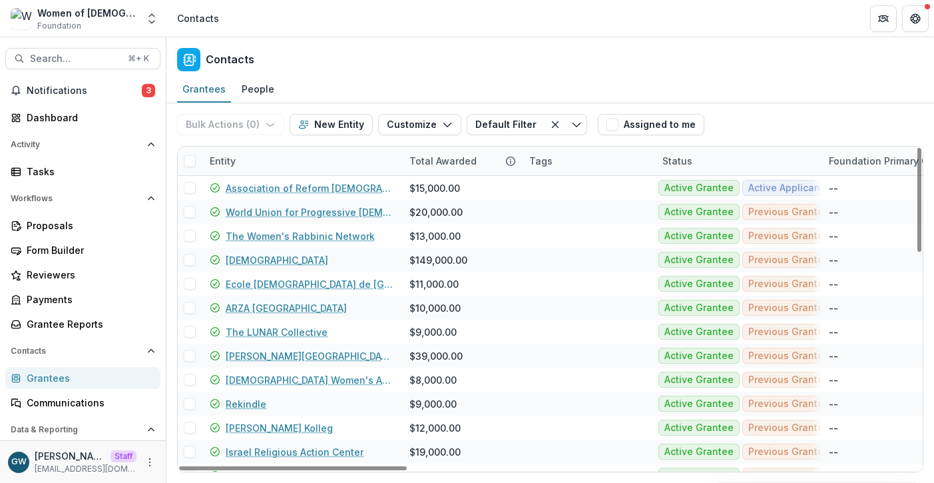
click at [264, 152] on div "Entity" at bounding box center [302, 160] width 200 height 29
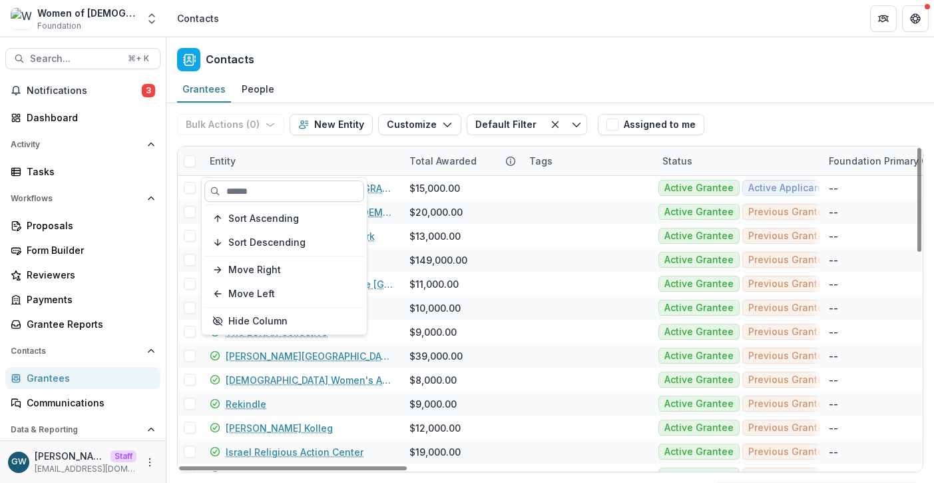
click at [268, 196] on input at bounding box center [284, 190] width 160 height 21
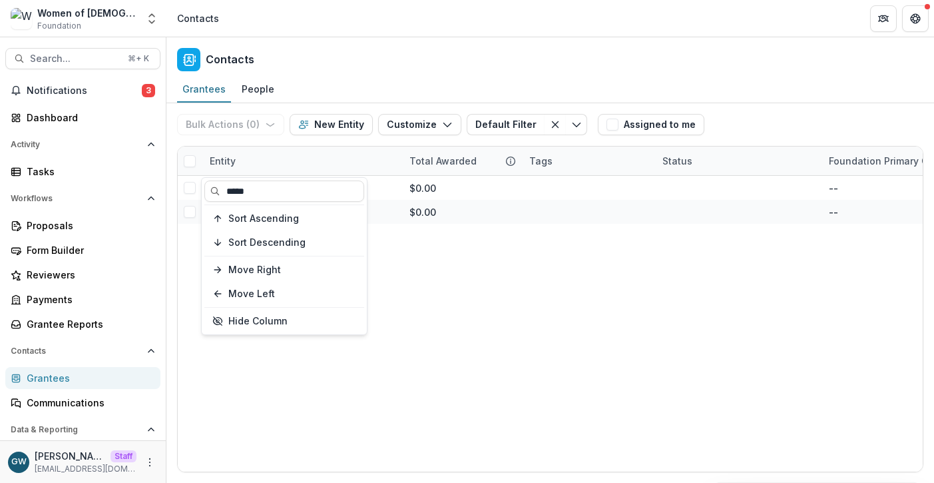
type input "*****"
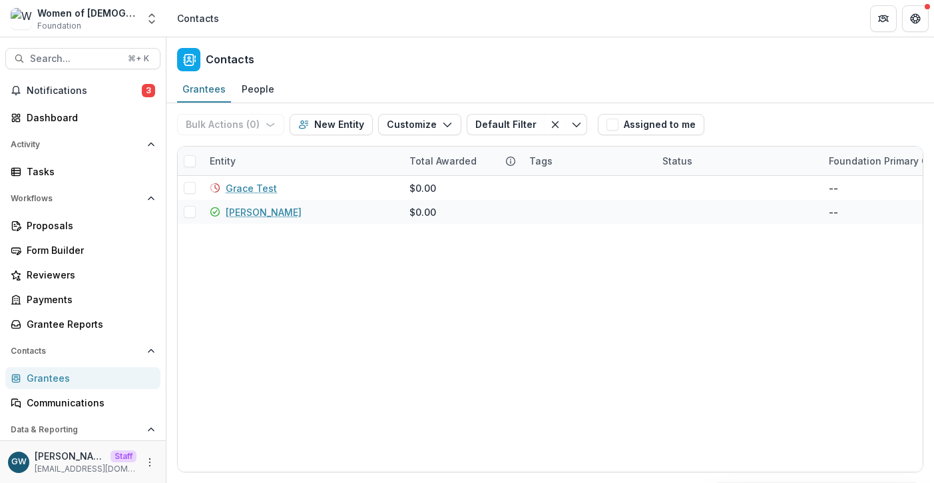
click at [825, 118] on div "Bulk Actions ( 0 ) Send Email Create Proposals Create Tasks New Entity Customiz…" at bounding box center [550, 124] width 746 height 43
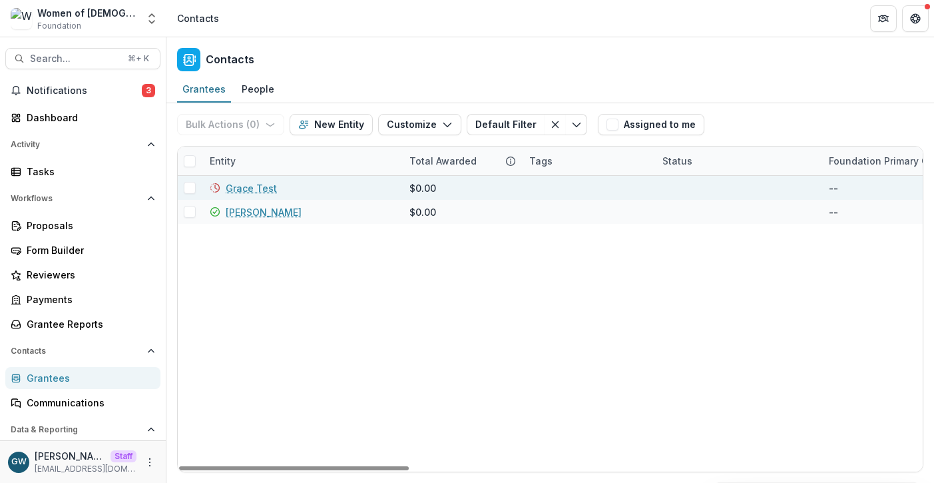
click at [252, 184] on link "Grace Test" at bounding box center [251, 188] width 51 height 14
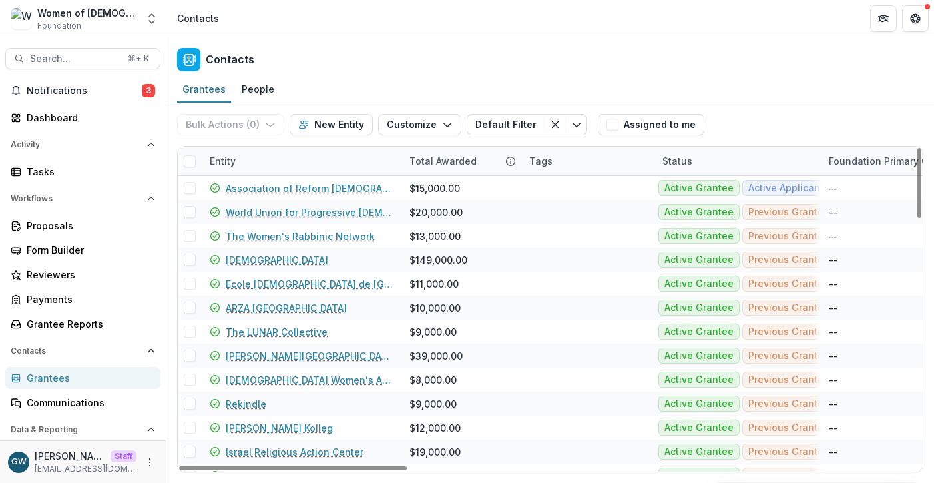
drag, startPoint x: 247, startPoint y: 158, endPoint x: 248, endPoint y: 171, distance: 12.7
click at [247, 158] on div "Entity" at bounding box center [302, 160] width 200 height 29
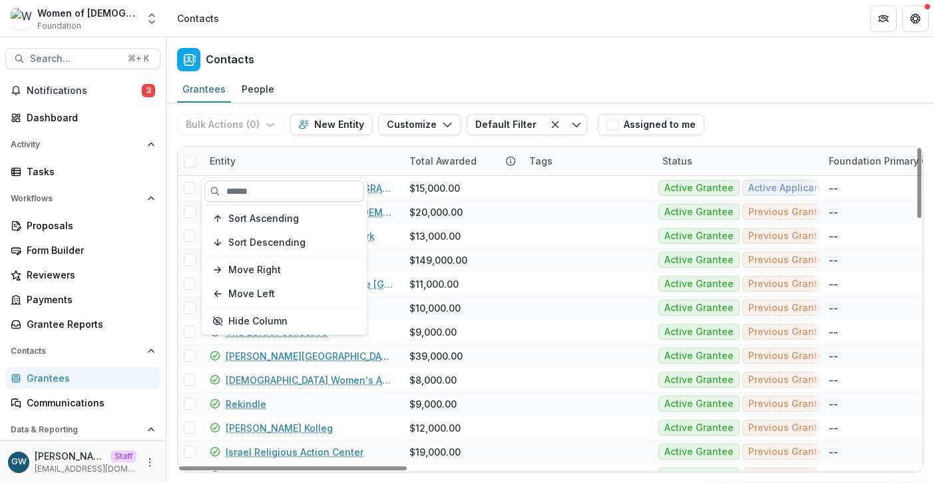
click at [249, 188] on input at bounding box center [284, 190] width 160 height 21
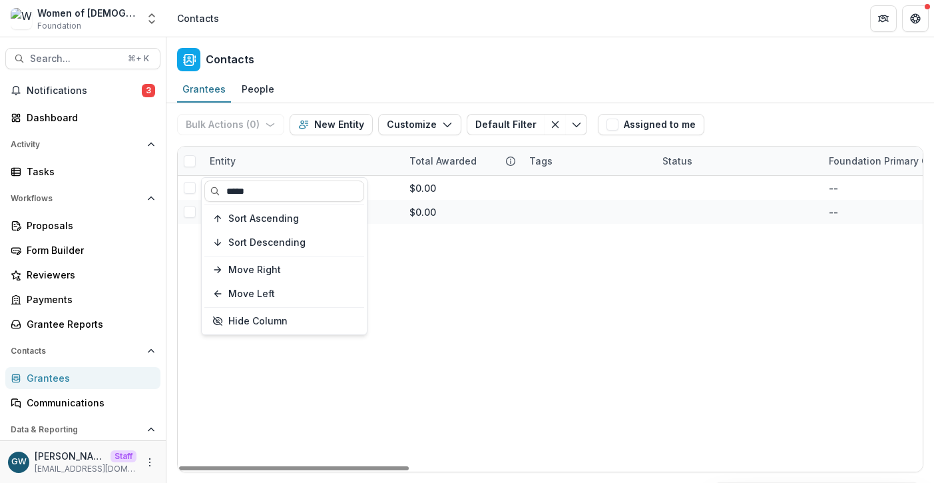
type input "*****"
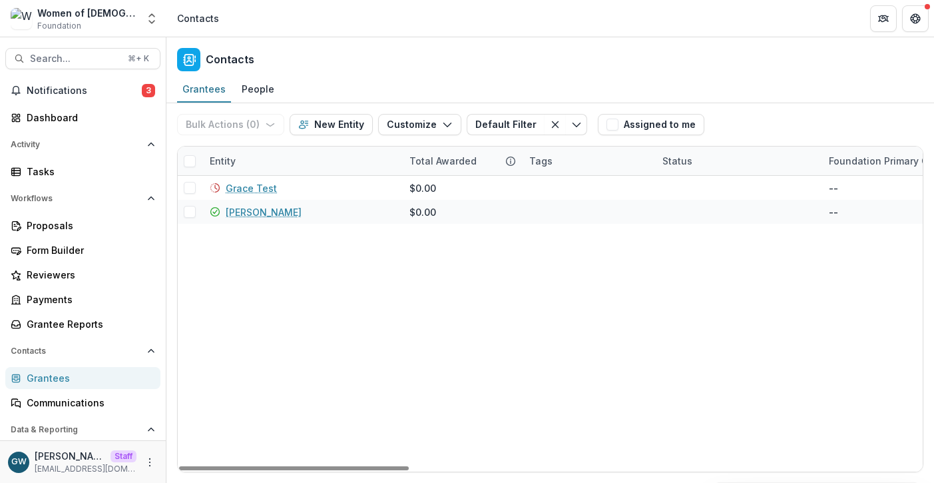
click at [782, 107] on div "Bulk Actions ( 0 ) Send Email Create Proposals Create Tasks New Entity Customiz…" at bounding box center [550, 124] width 746 height 43
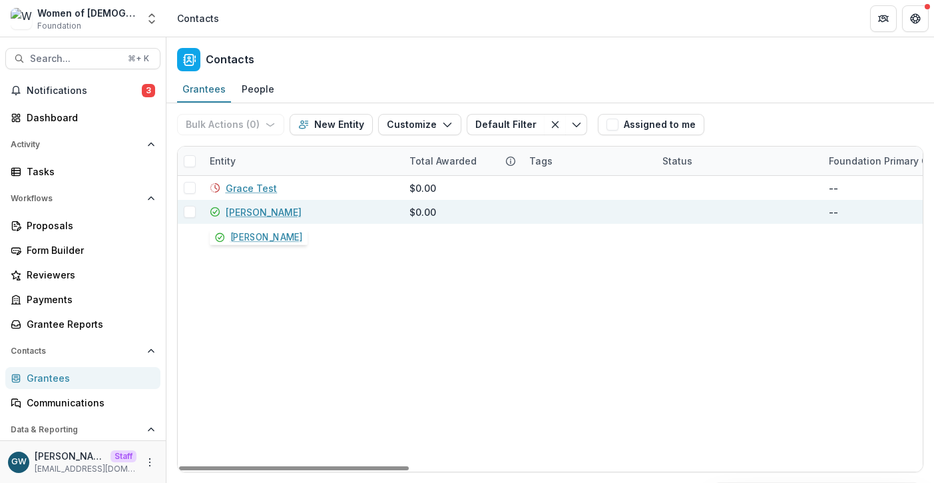
drag, startPoint x: 244, startPoint y: 215, endPoint x: 262, endPoint y: 211, distance: 19.1
click at [244, 214] on link "Grace W" at bounding box center [264, 212] width 76 height 14
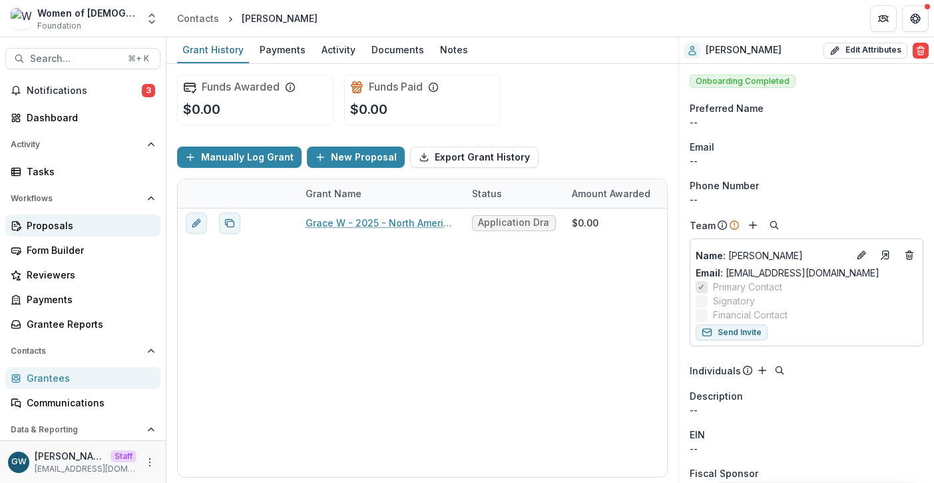
click at [59, 225] on div "Proposals" at bounding box center [88, 225] width 123 height 14
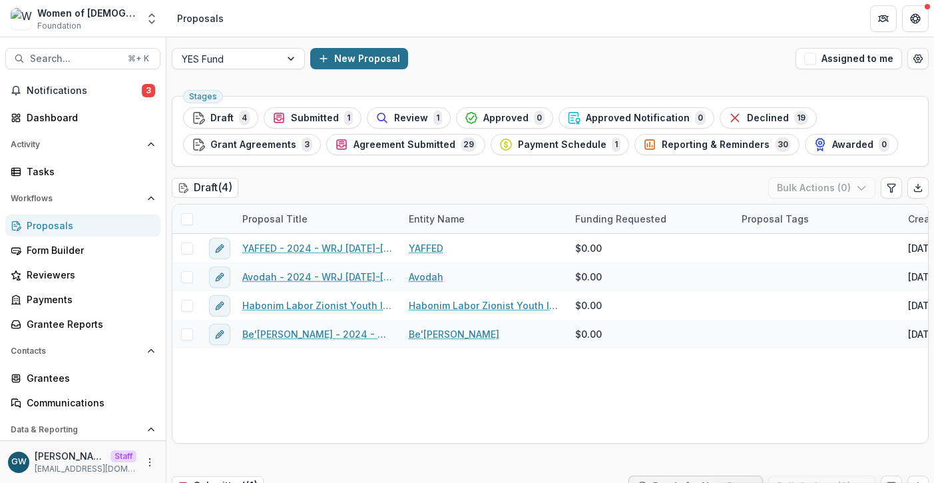
click at [355, 60] on button "New Proposal" at bounding box center [359, 58] width 98 height 21
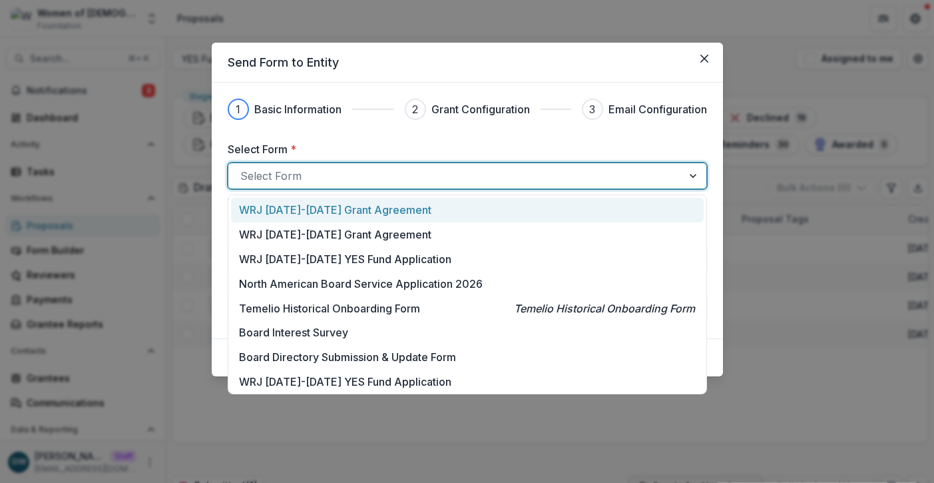
click at [309, 173] on div at bounding box center [455, 175] width 430 height 19
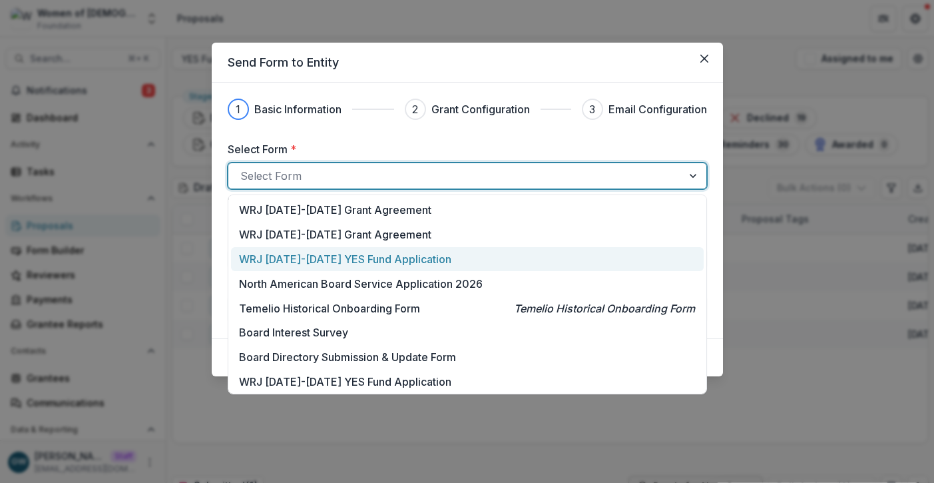
click at [415, 260] on p "WRJ 2026-2027 YES Fund Application" at bounding box center [345, 259] width 212 height 16
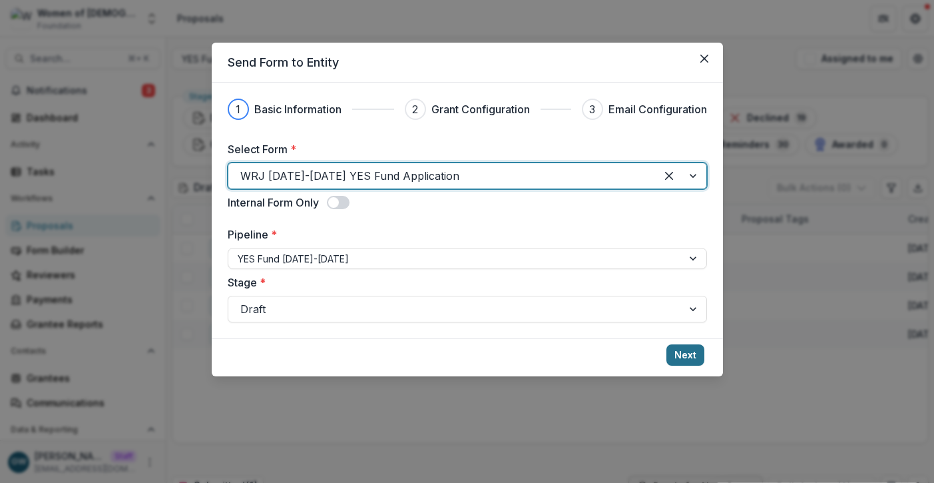
click at [684, 356] on button "Next" at bounding box center [685, 354] width 38 height 21
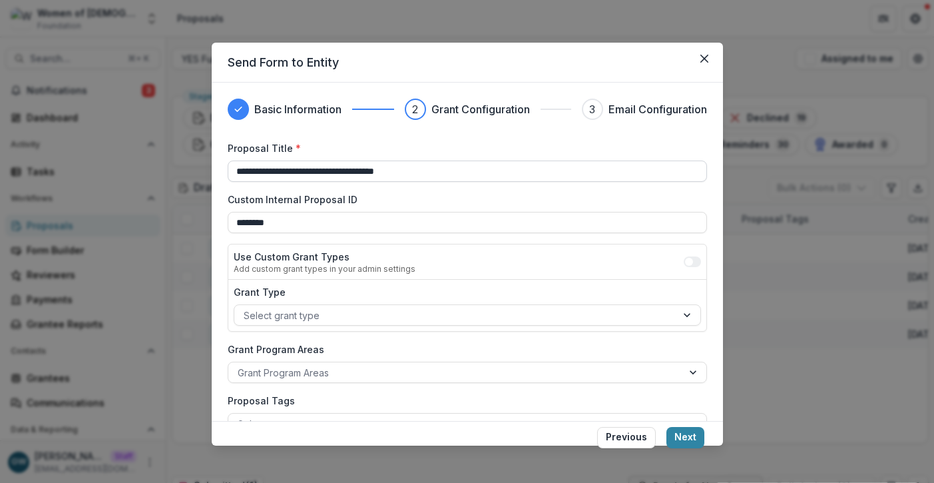
click at [429, 176] on input "**********" at bounding box center [467, 170] width 479 height 21
click at [429, 175] on input "**********" at bounding box center [467, 170] width 479 height 21
type input "*"
type input "*********"
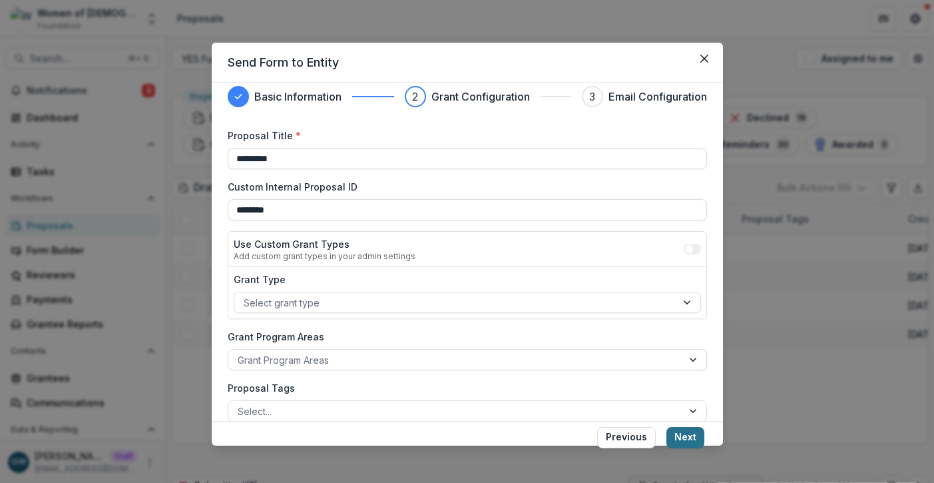
scroll to position [25, 0]
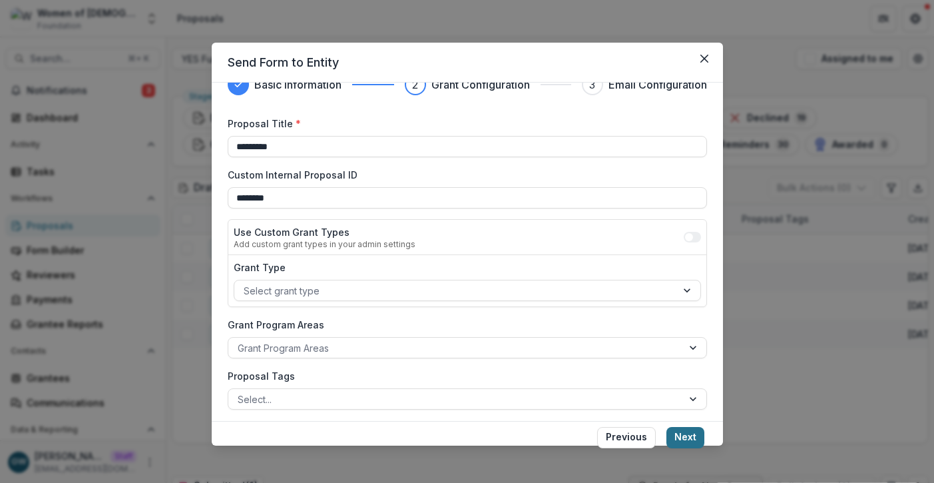
click at [690, 441] on button "Next" at bounding box center [685, 437] width 38 height 21
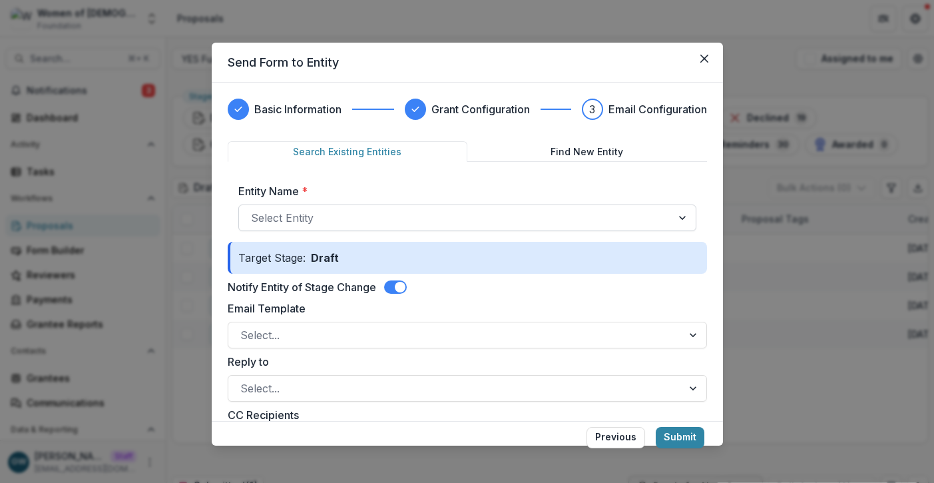
click at [335, 218] on div at bounding box center [455, 217] width 409 height 19
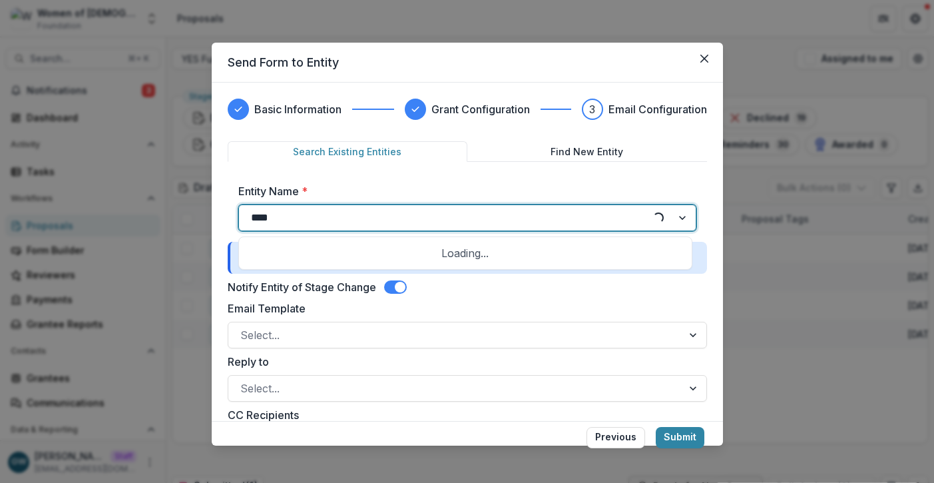
type input "*****"
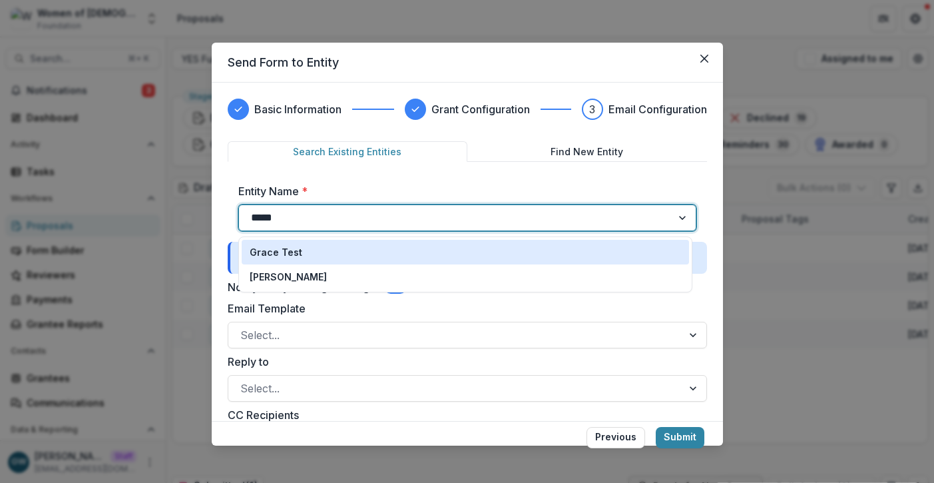
click at [327, 258] on div "Grace Test" at bounding box center [465, 252] width 431 height 14
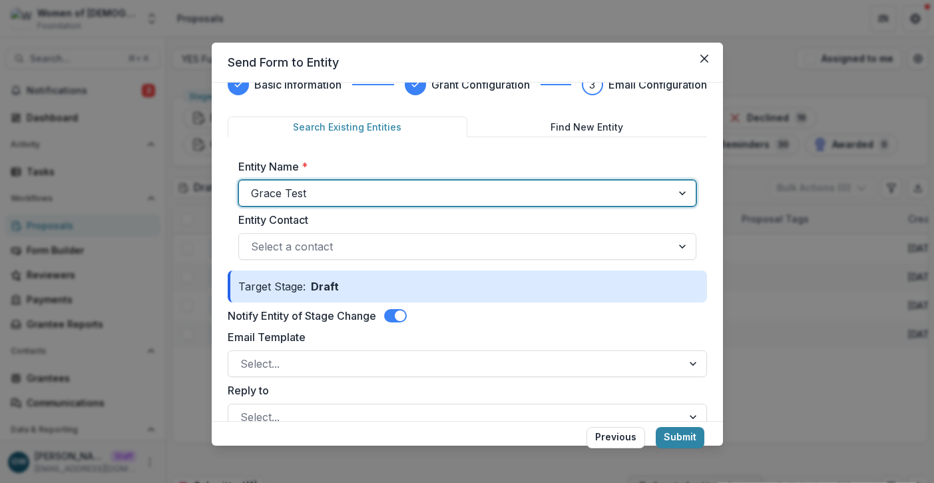
scroll to position [27, 0]
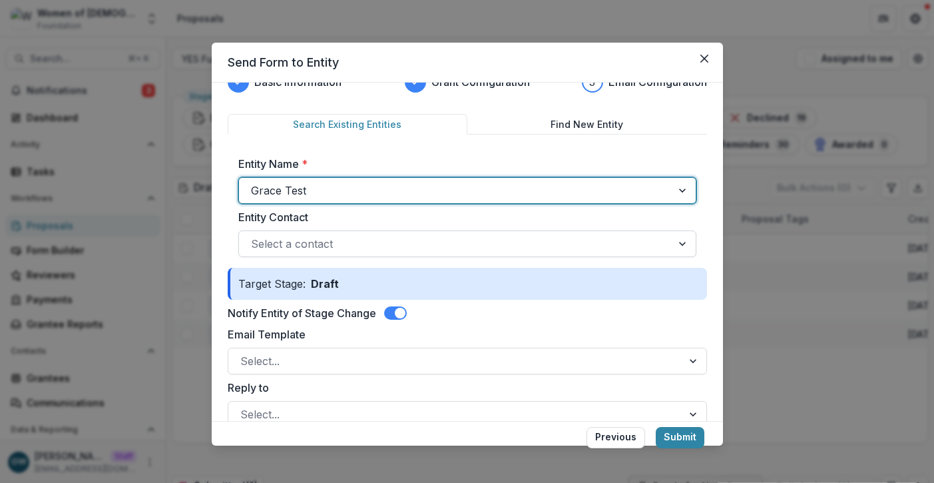
click at [334, 239] on div at bounding box center [455, 243] width 409 height 19
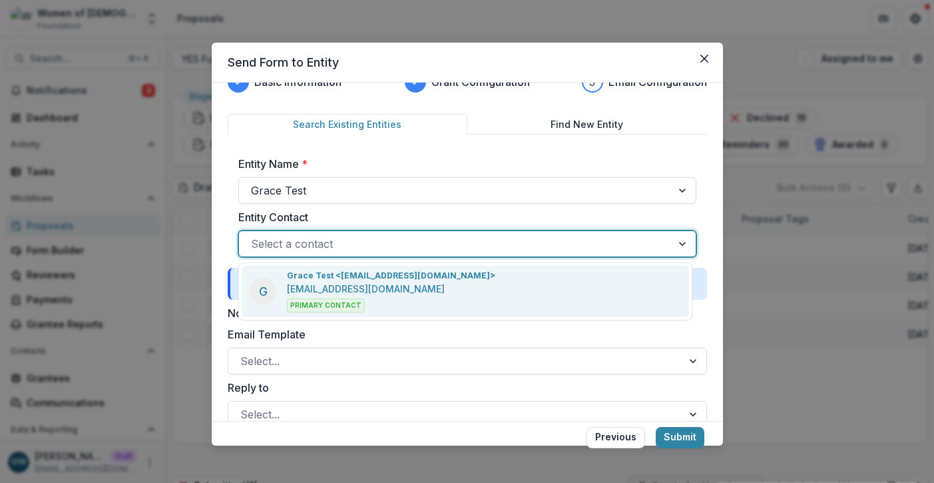
click at [342, 274] on p "Grace Test <grace+1@trytemelio.com>" at bounding box center [391, 276] width 208 height 12
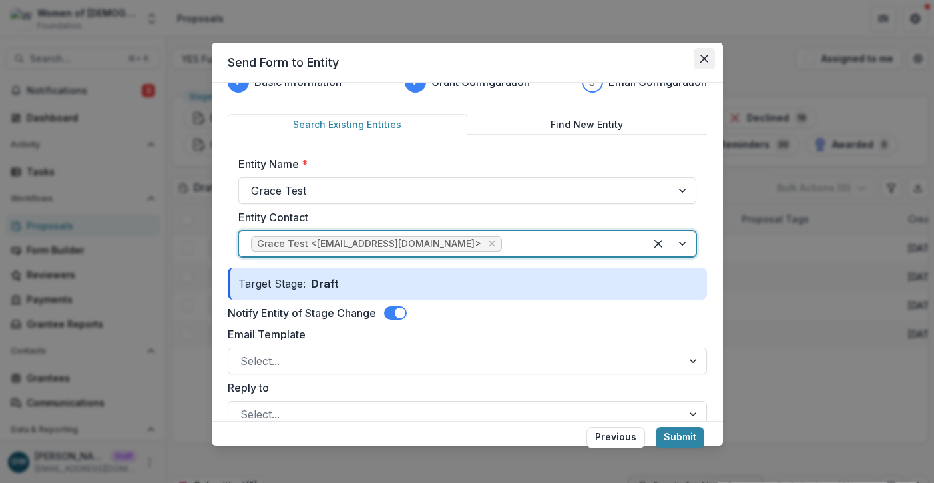
click at [698, 55] on button "Close" at bounding box center [704, 58] width 21 height 21
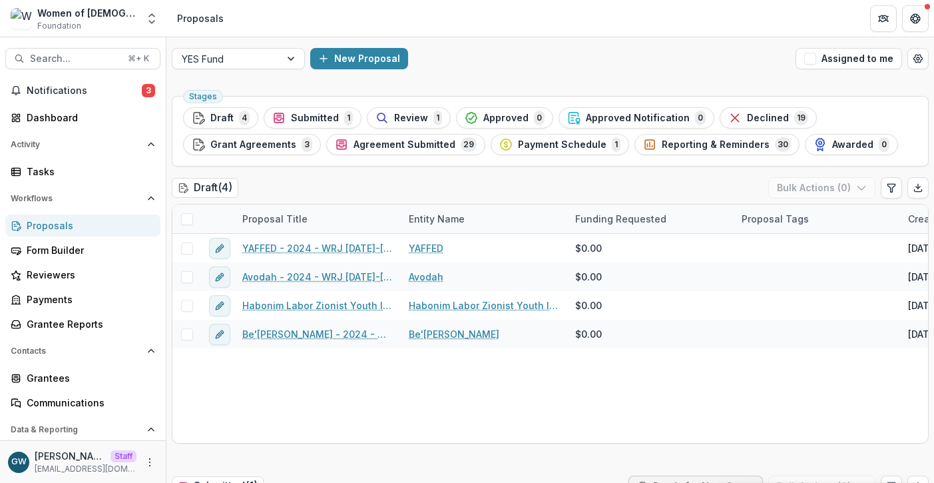
scroll to position [0, 0]
click at [33, 250] on div "Form Builder" at bounding box center [88, 250] width 123 height 14
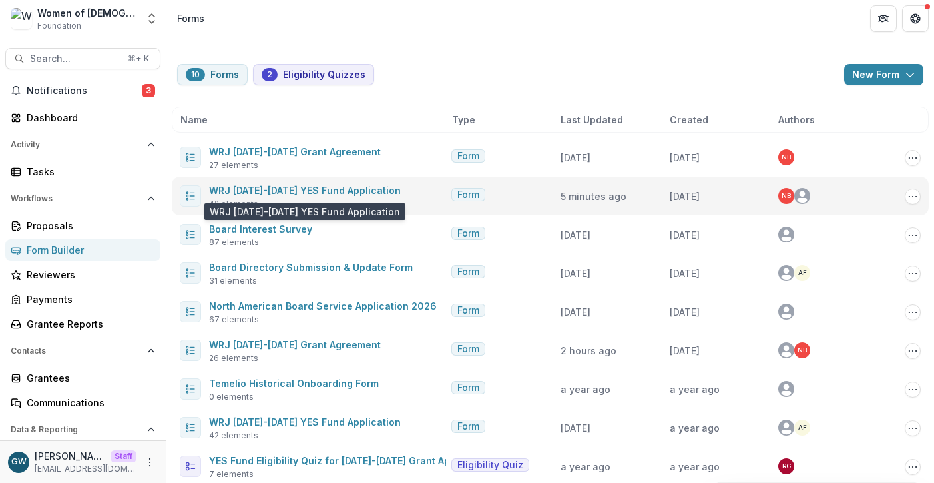
click at [318, 191] on link "WRJ 2026-2027 YES Fund Application" at bounding box center [305, 189] width 192 height 11
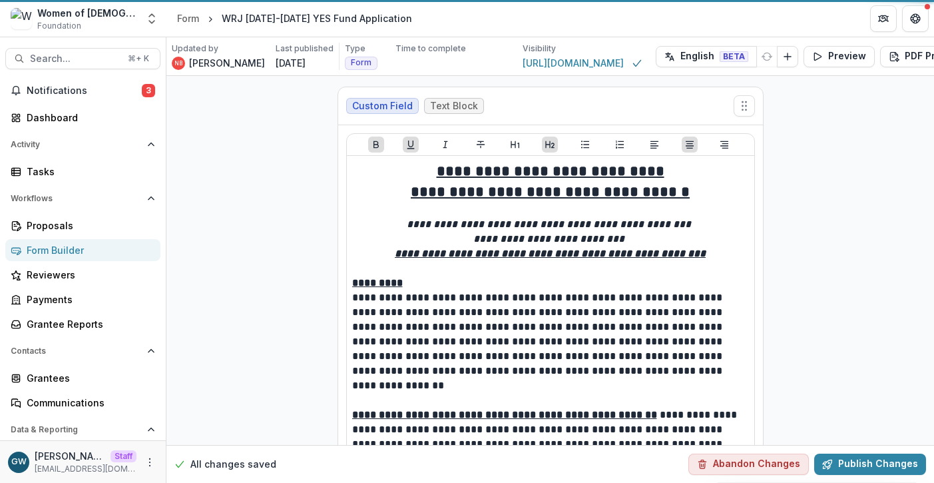
click at [656, 65] on button "English BETA" at bounding box center [706, 56] width 101 height 21
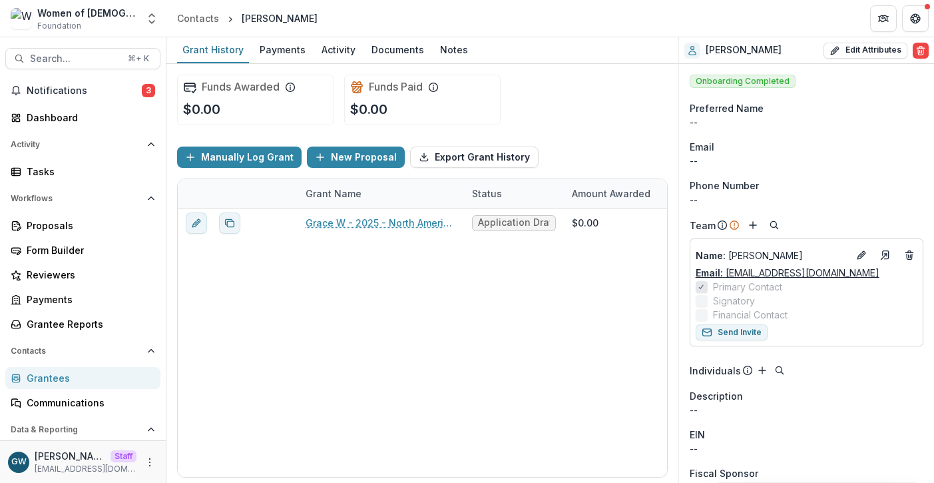
drag, startPoint x: 877, startPoint y: 276, endPoint x: 728, endPoint y: 277, distance: 149.8
click at [728, 277] on div "Email: grace+wrjtest1@trytemelio.com" at bounding box center [807, 273] width 222 height 14
copy link "grace+wrjtest1@trytemelio.com"
click at [65, 248] on div "Form Builder" at bounding box center [88, 250] width 123 height 14
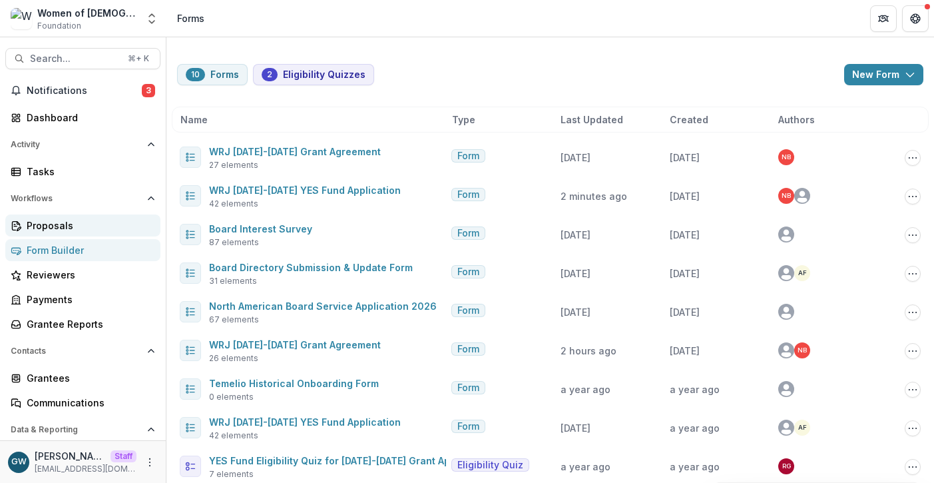
click at [79, 229] on div "Proposals" at bounding box center [88, 225] width 123 height 14
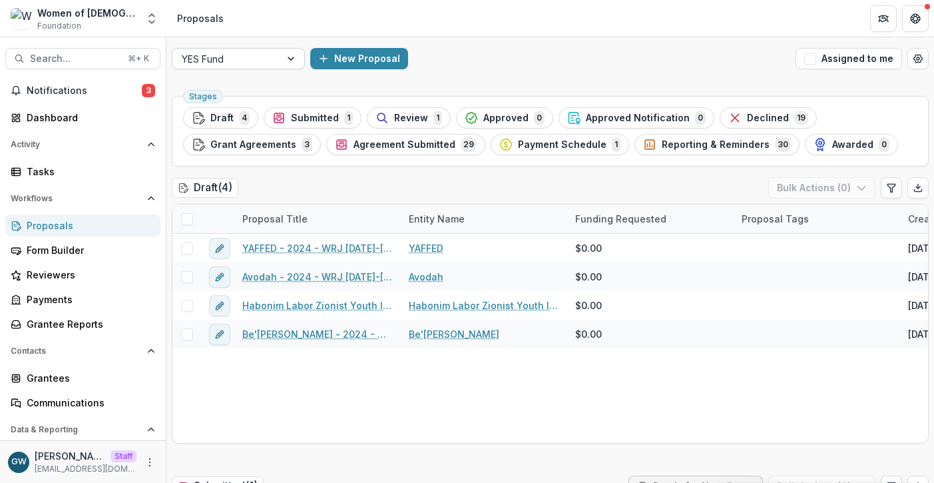
click at [287, 63] on div at bounding box center [292, 59] width 24 height 20
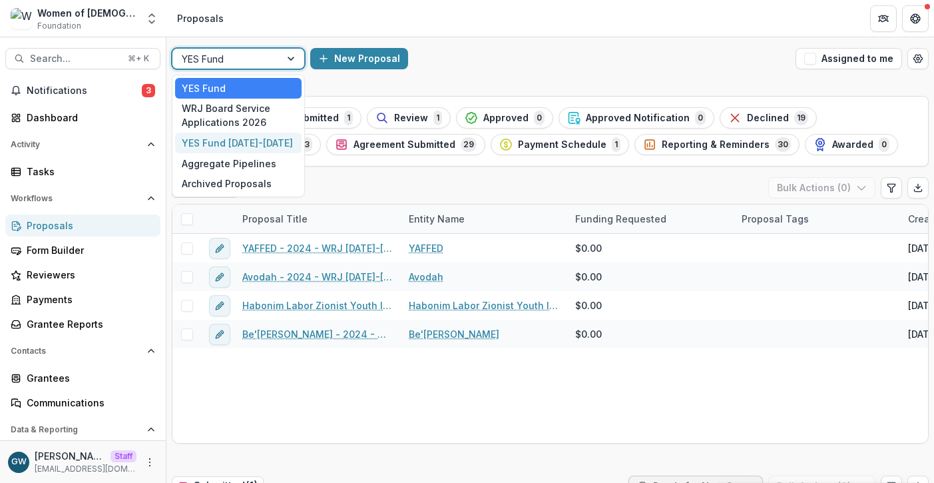
click at [246, 142] on div "YES Fund 2026-2027" at bounding box center [238, 142] width 126 height 21
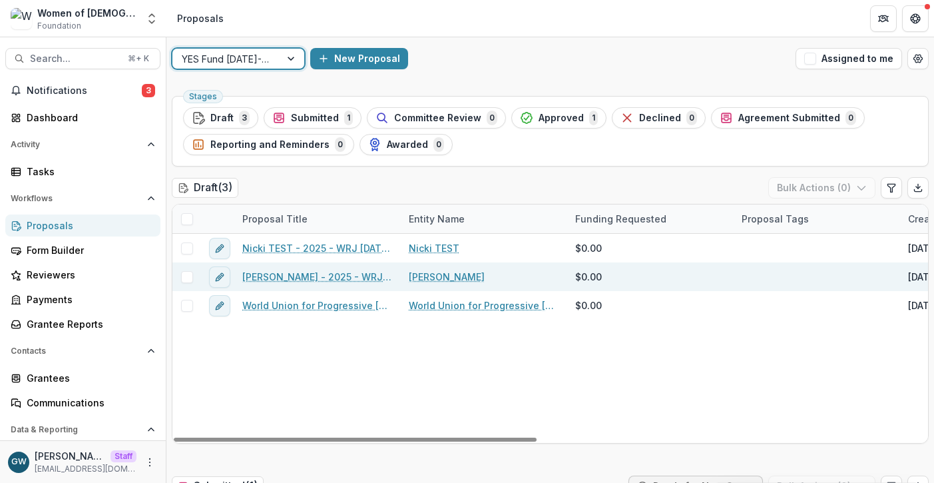
click at [431, 281] on link "Grace W" at bounding box center [447, 277] width 76 height 14
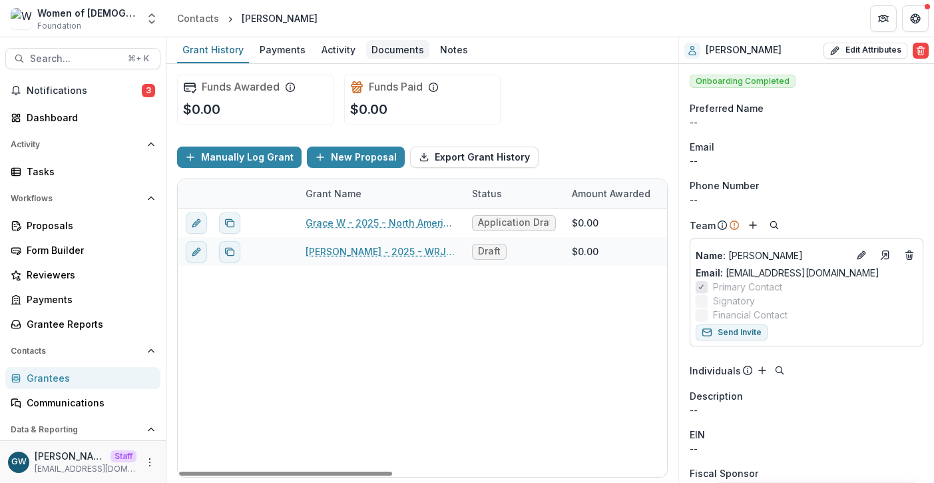
click at [403, 53] on div "Documents" at bounding box center [397, 49] width 63 height 19
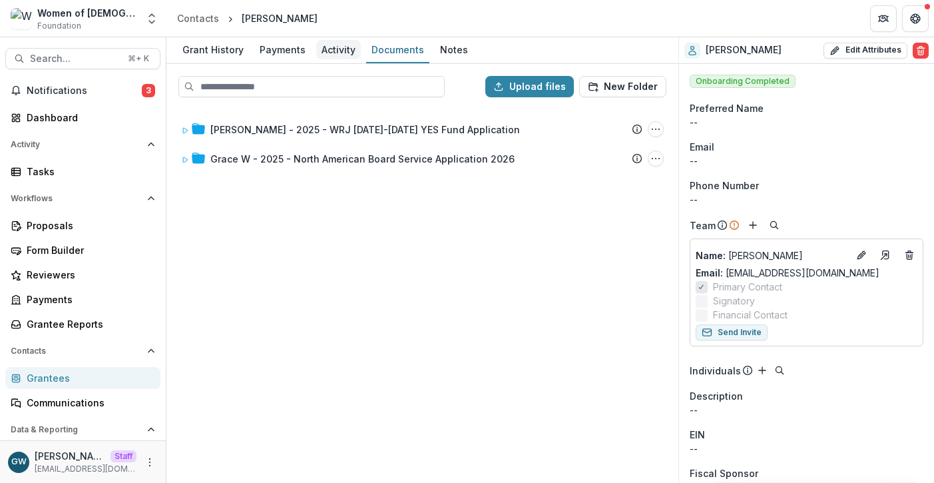
click at [320, 50] on div "Activity" at bounding box center [338, 49] width 45 height 19
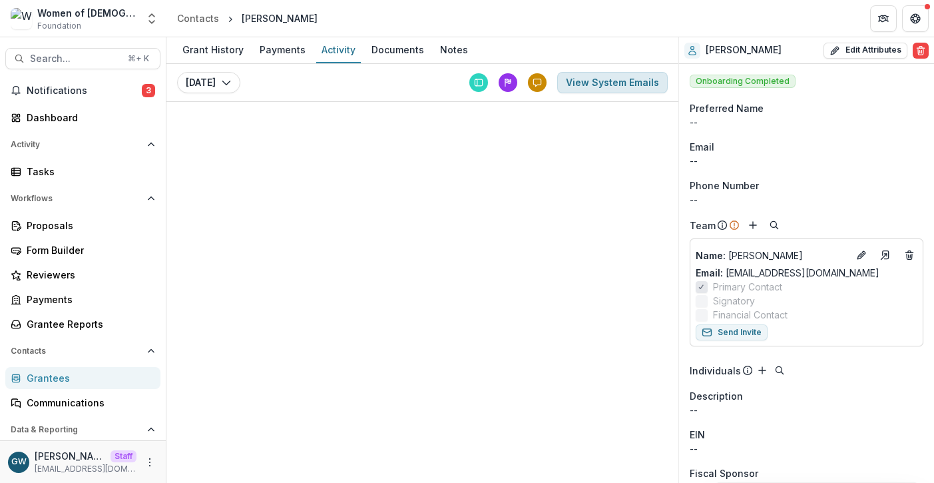
click at [624, 82] on button "View System Emails" at bounding box center [612, 82] width 111 height 21
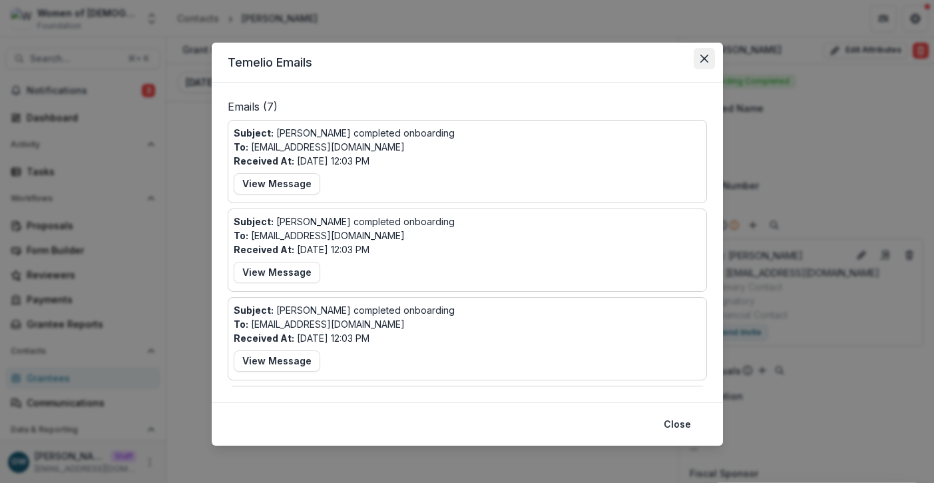
click at [702, 62] on icon "Close" at bounding box center [704, 59] width 8 height 8
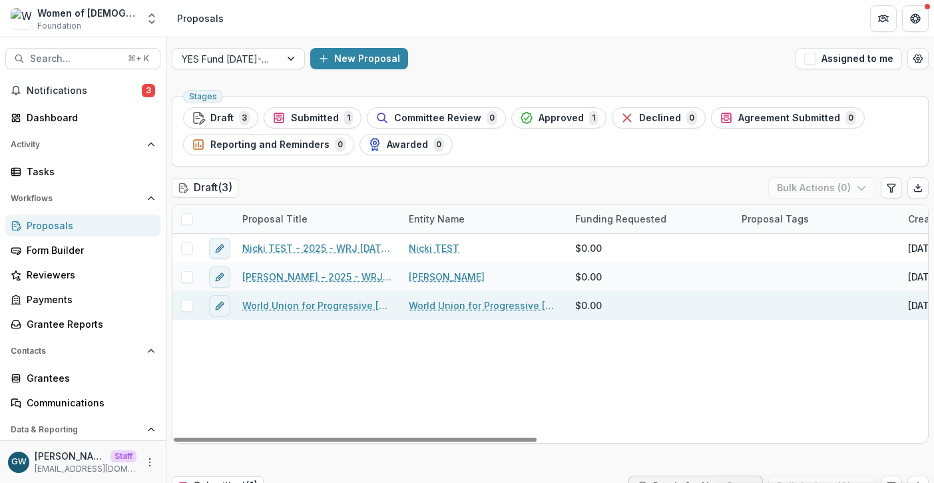
click at [425, 306] on link "World Union for Progressive Judaism" at bounding box center [484, 305] width 150 height 14
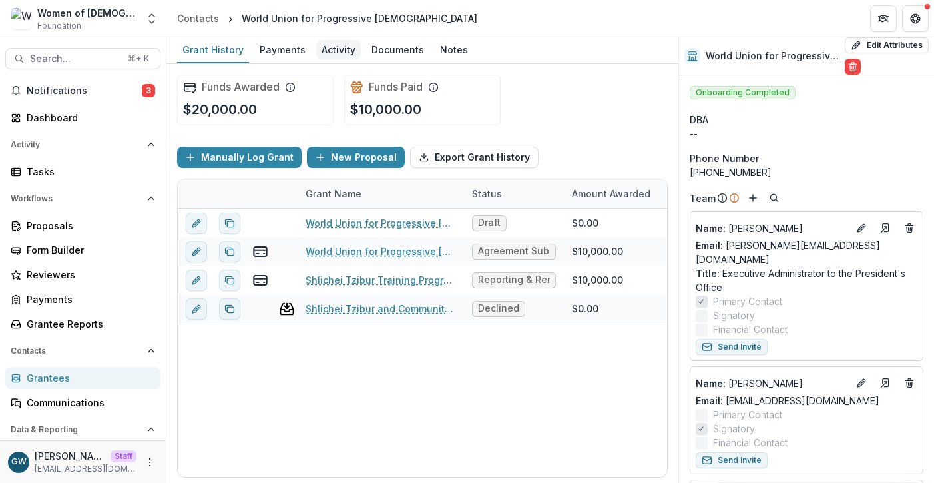
click at [332, 48] on div "Activity" at bounding box center [338, 49] width 45 height 19
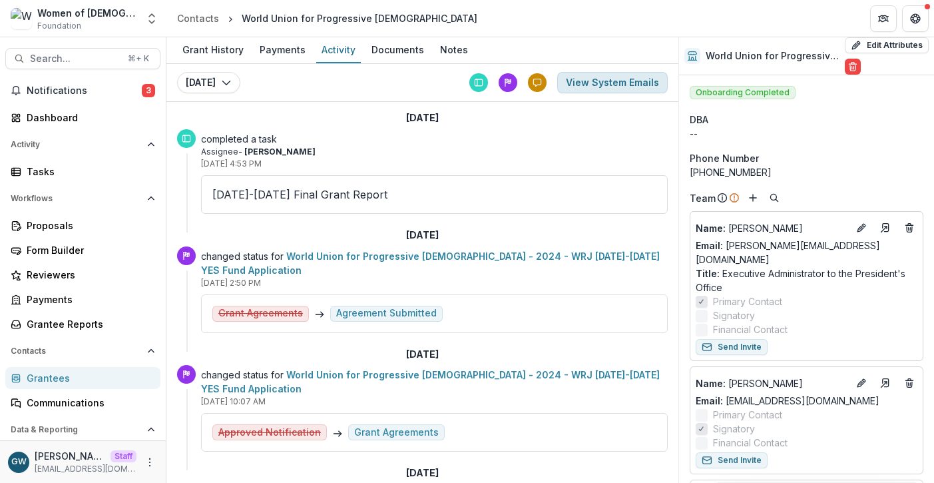
click at [594, 79] on button "View System Emails" at bounding box center [612, 82] width 111 height 21
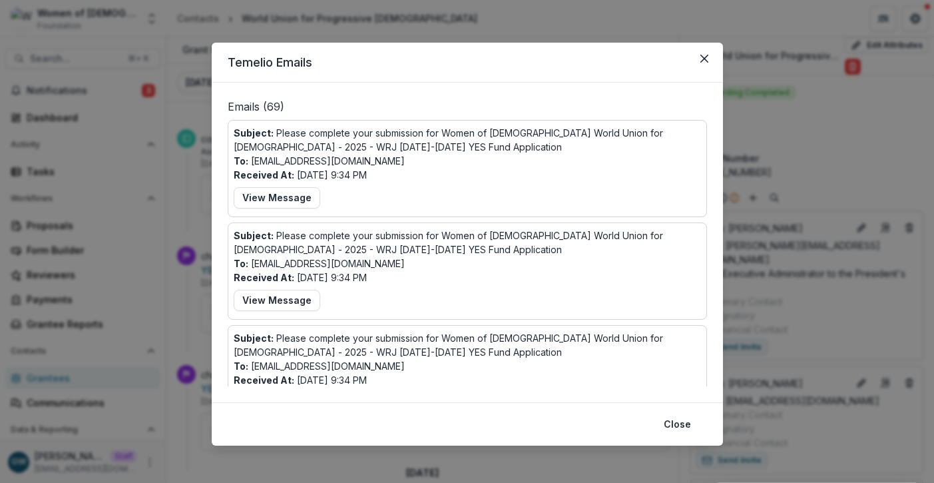
click at [526, 29] on div "Temelio Emails Emails ( 69 ) Subject: Please complete your submission for Women…" at bounding box center [467, 241] width 934 height 483
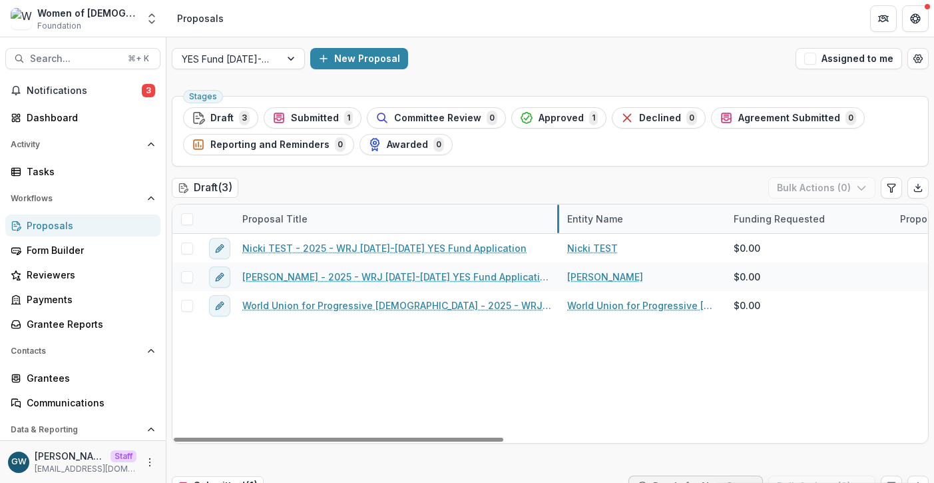
drag, startPoint x: 399, startPoint y: 220, endPoint x: 558, endPoint y: 219, distance: 158.4
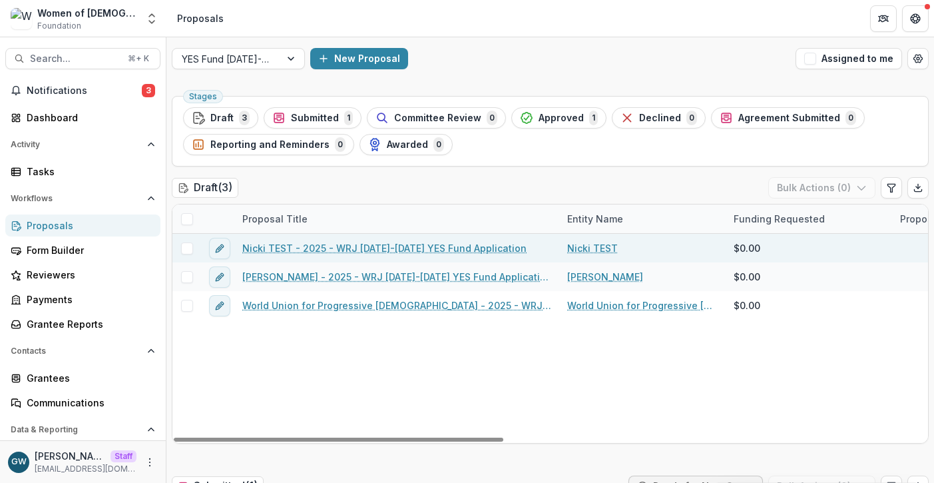
click at [576, 246] on link "Nicki TEST" at bounding box center [592, 248] width 51 height 14
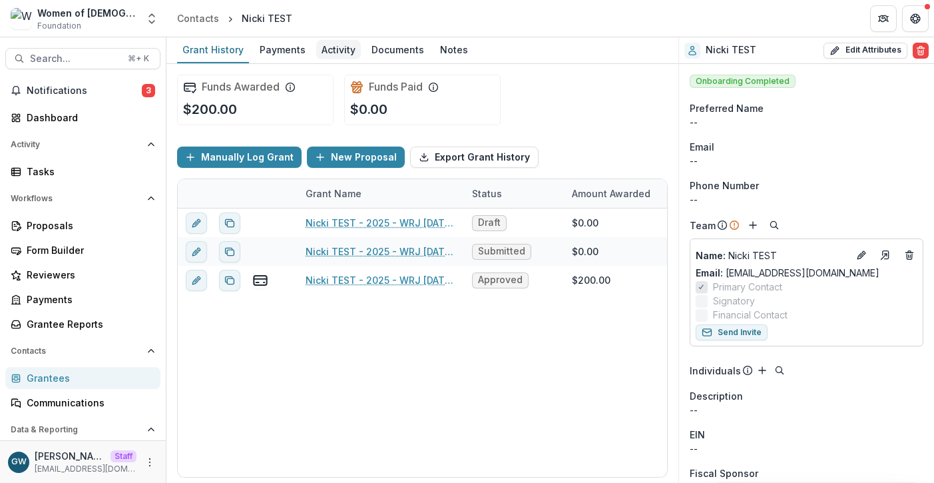
click at [337, 53] on div "Activity" at bounding box center [338, 49] width 45 height 19
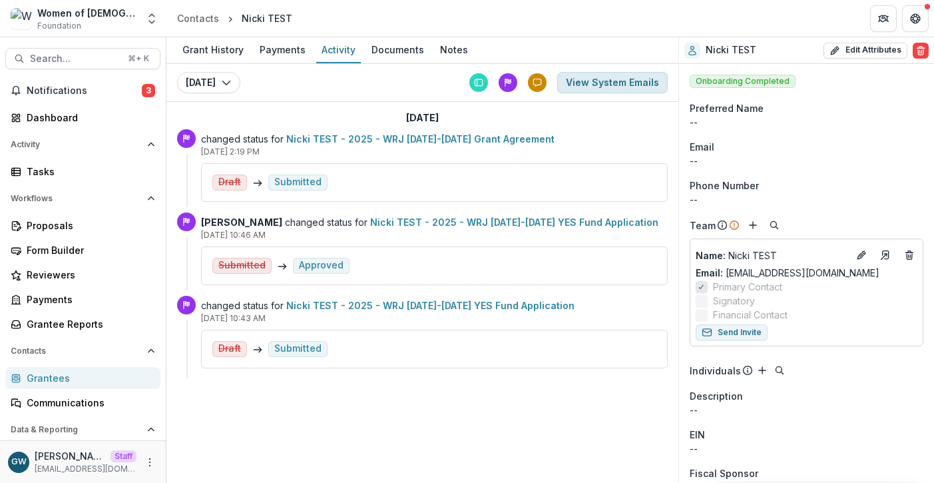
click at [616, 85] on button "View System Emails" at bounding box center [612, 82] width 111 height 21
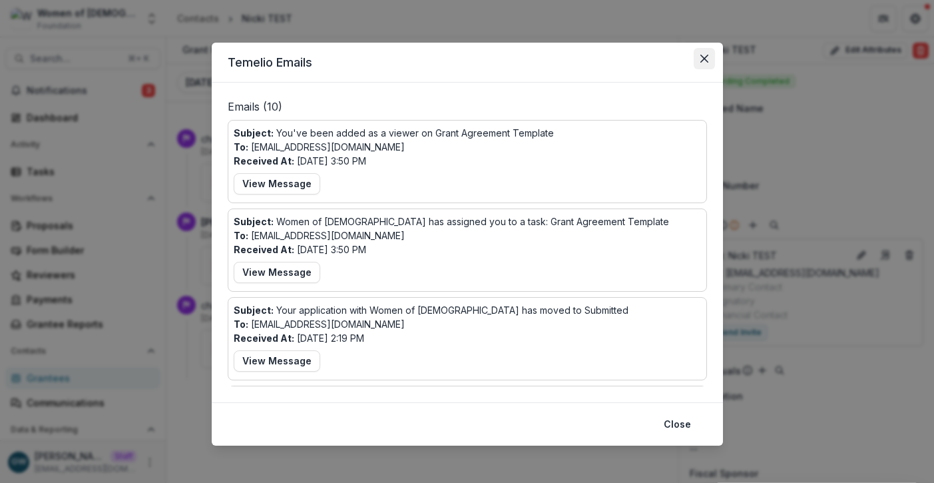
click at [700, 62] on icon "Close" at bounding box center [704, 59] width 8 height 8
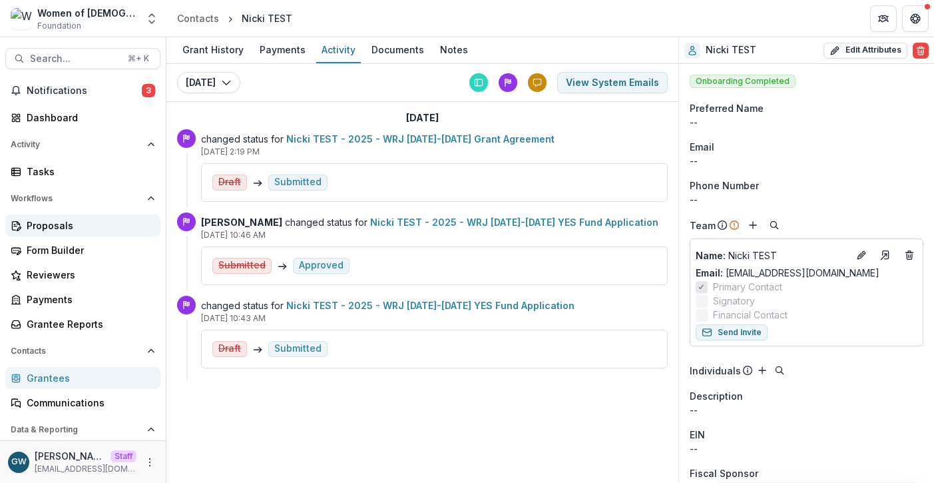
click at [57, 224] on div "Proposals" at bounding box center [88, 225] width 123 height 14
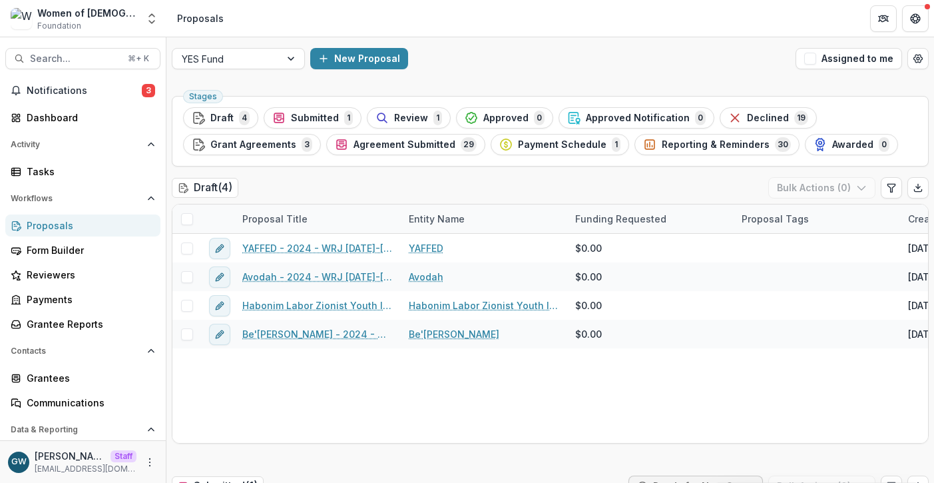
click at [152, 23] on polyline "Open entity switcher" at bounding box center [151, 22] width 5 height 3
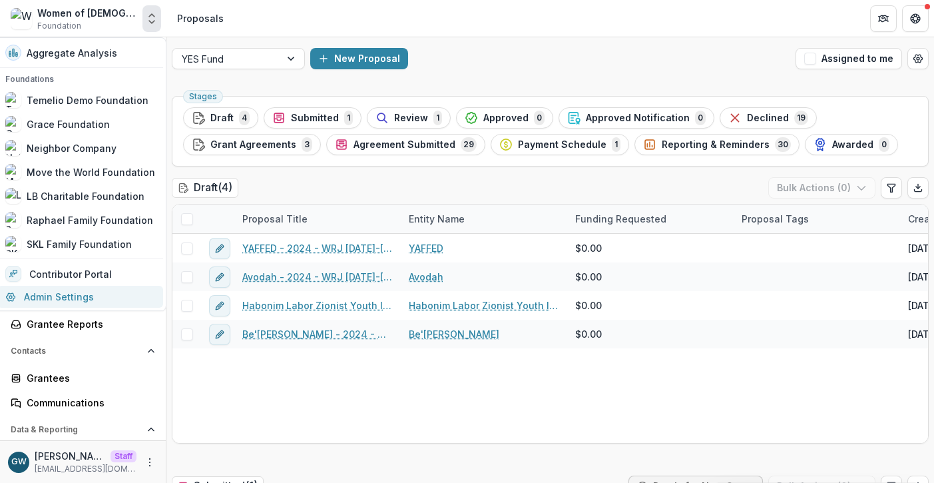
click at [58, 294] on link "Admin Settings" at bounding box center [80, 297] width 166 height 22
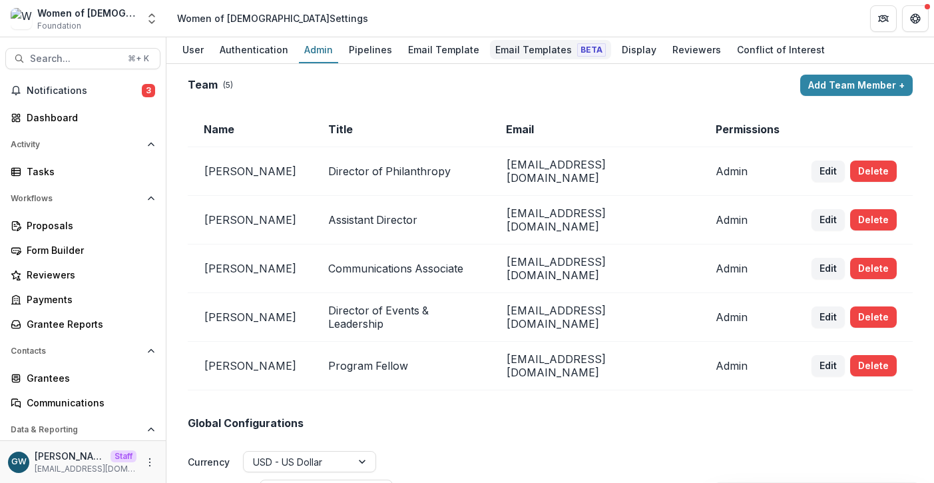
click at [519, 58] on div "Email Templates Beta" at bounding box center [550, 49] width 121 height 19
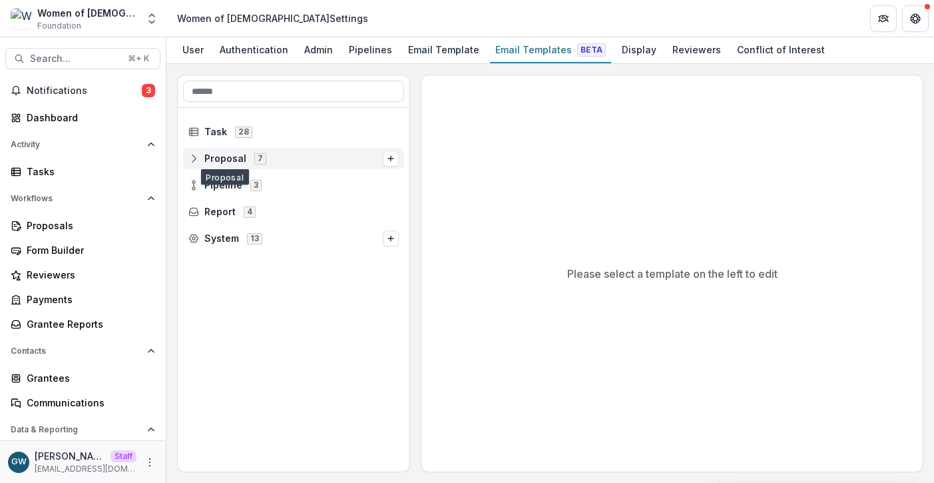
click at [218, 155] on span "Proposal" at bounding box center [225, 158] width 42 height 11
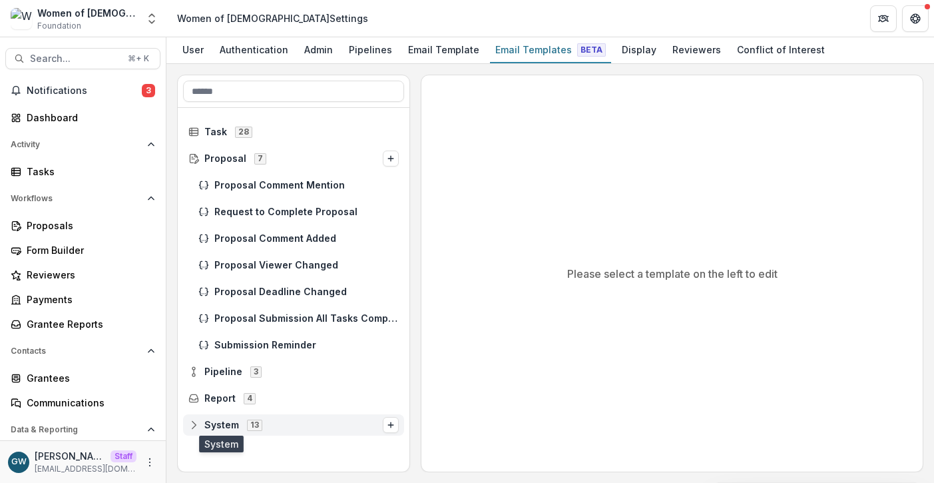
click at [223, 426] on span "System" at bounding box center [221, 424] width 35 height 11
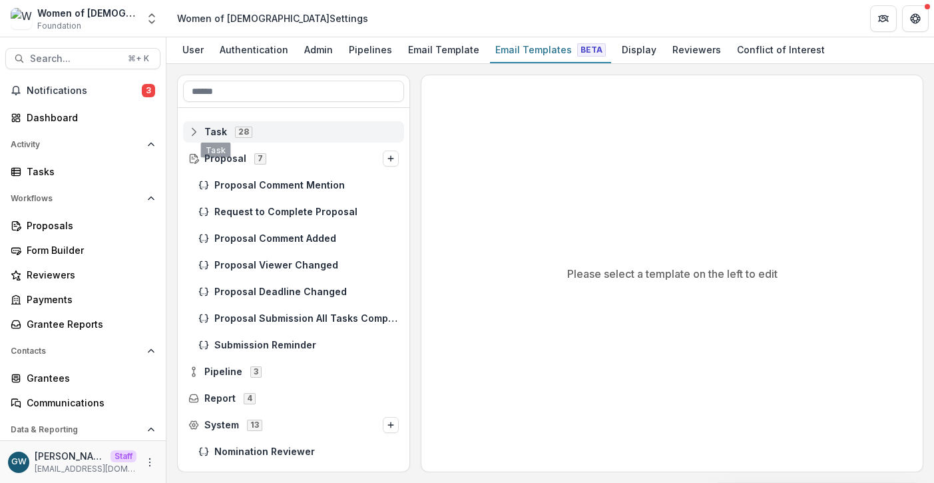
click at [209, 123] on div "Task 28" at bounding box center [293, 131] width 221 height 21
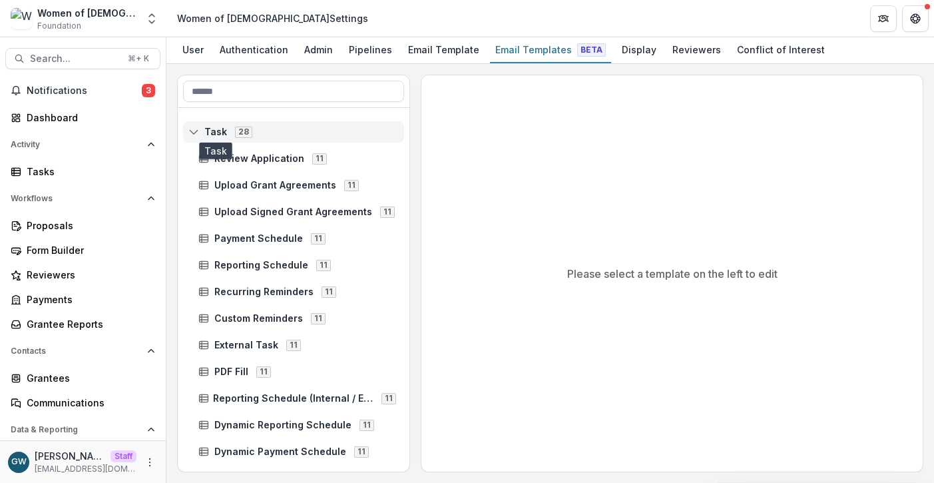
click at [222, 135] on span "Task" at bounding box center [215, 131] width 23 height 11
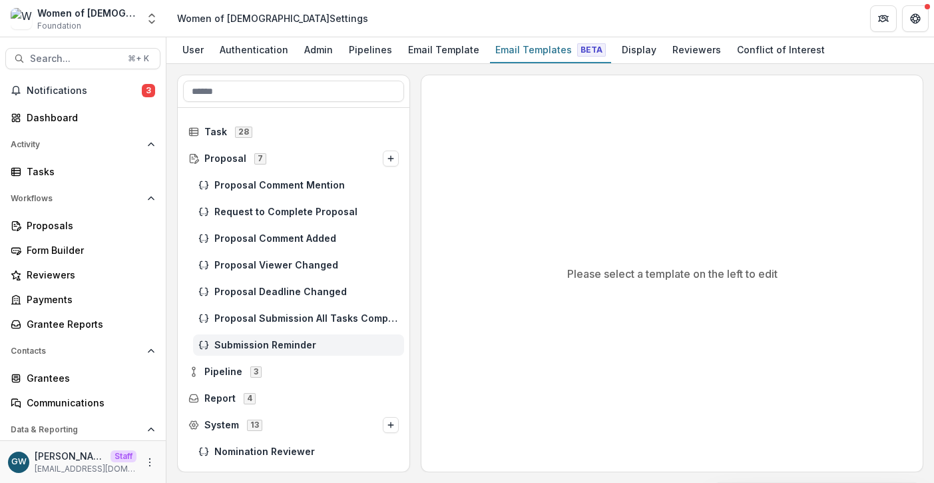
click at [251, 343] on span "Submission Reminder" at bounding box center [306, 345] width 184 height 11
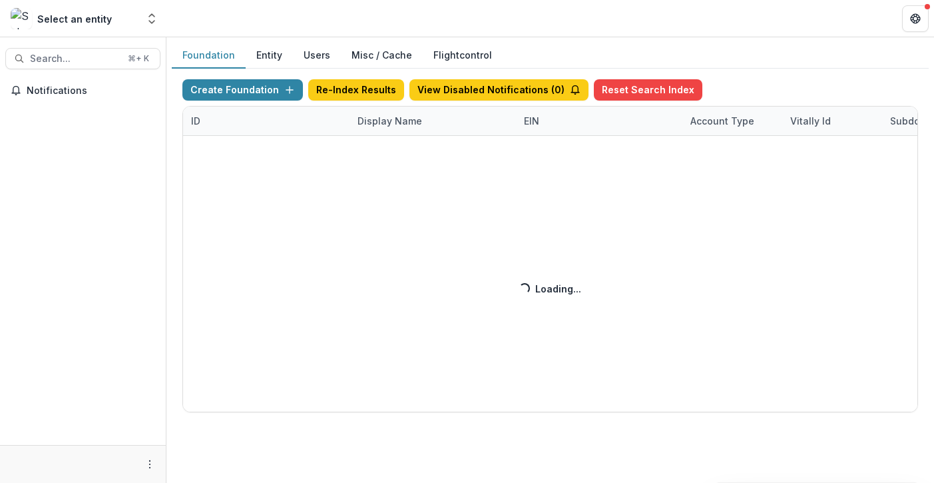
click at [383, 124] on div "Create Foundation Re-Index Results View Disabled Notifications ( 0 ) Reset Sear…" at bounding box center [550, 245] width 736 height 333
click at [393, 122] on div "Create Foundation Re-Index Results View Disabled Notifications ( 5 ) Reset Sear…" at bounding box center [550, 245] width 736 height 333
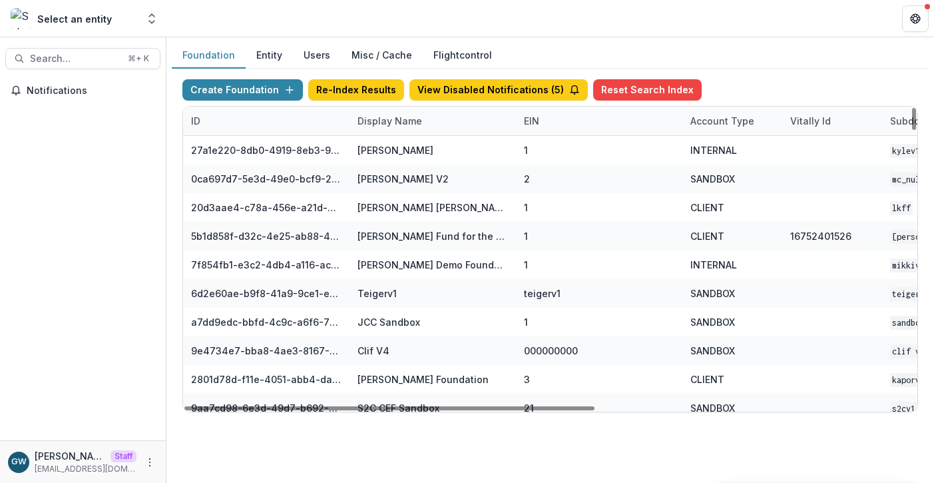
click at [393, 122] on div "Display Name" at bounding box center [389, 121] width 81 height 14
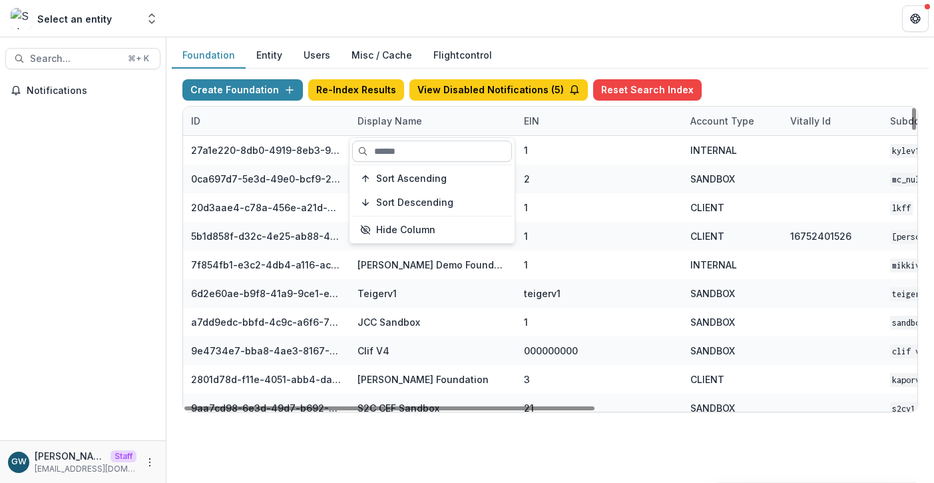
click at [397, 148] on input at bounding box center [432, 150] width 160 height 21
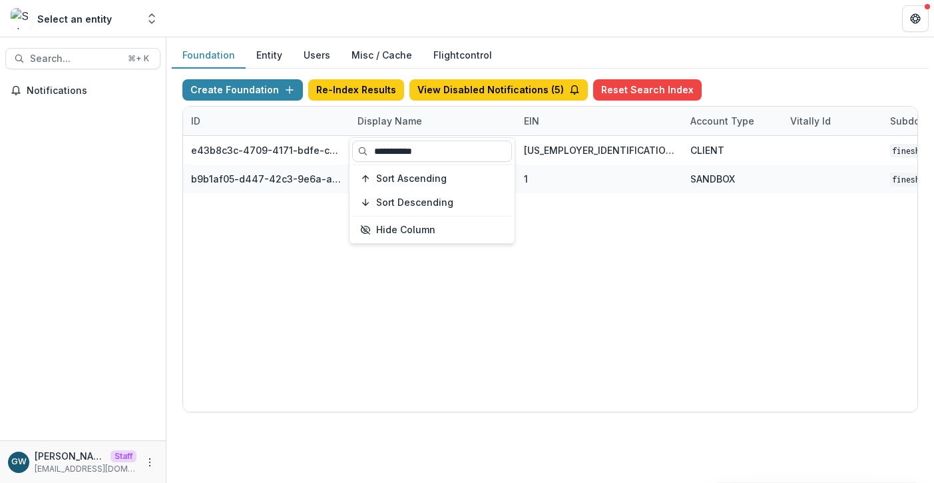
type input "**********"
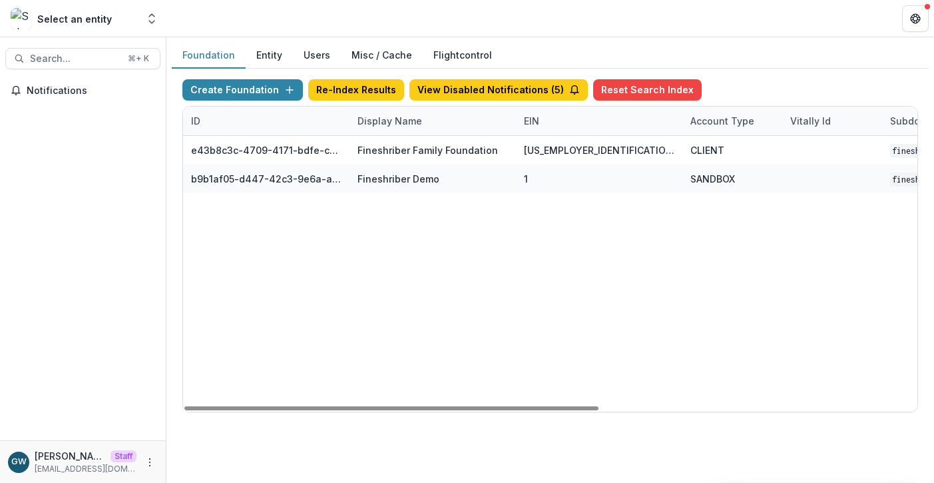
click at [469, 300] on div "e43b8c3c-4709-4171-bdfe-c20a31e51ac4 Fineshriber Family Foundation 20-3343226 C…" at bounding box center [832, 274] width 1298 height 276
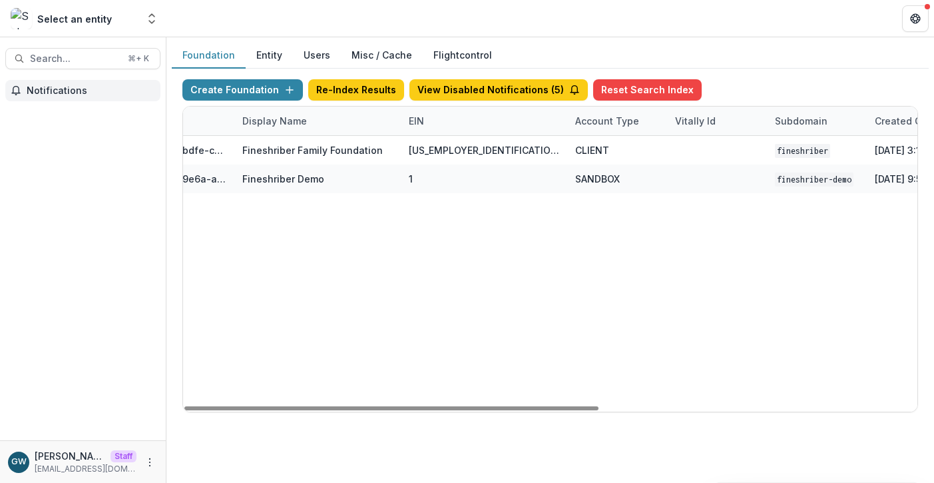
scroll to position [0, 564]
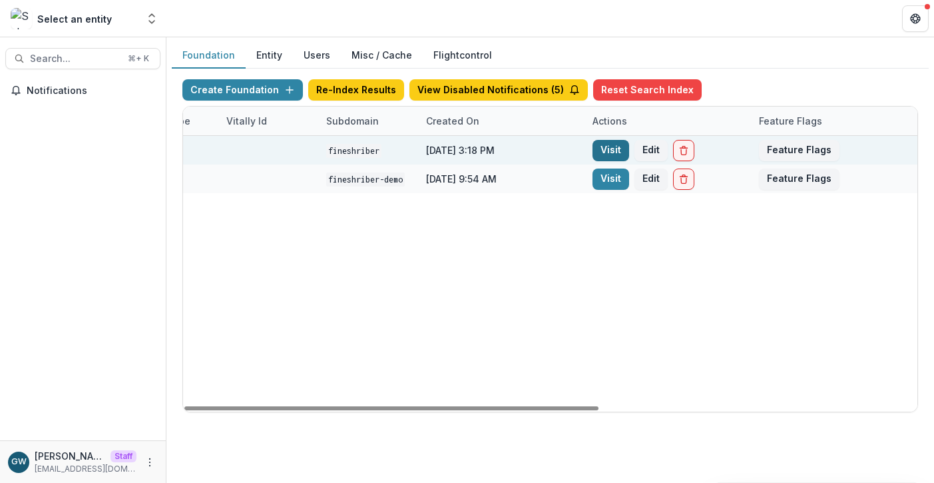
click at [610, 151] on link "Visit" at bounding box center [610, 150] width 37 height 21
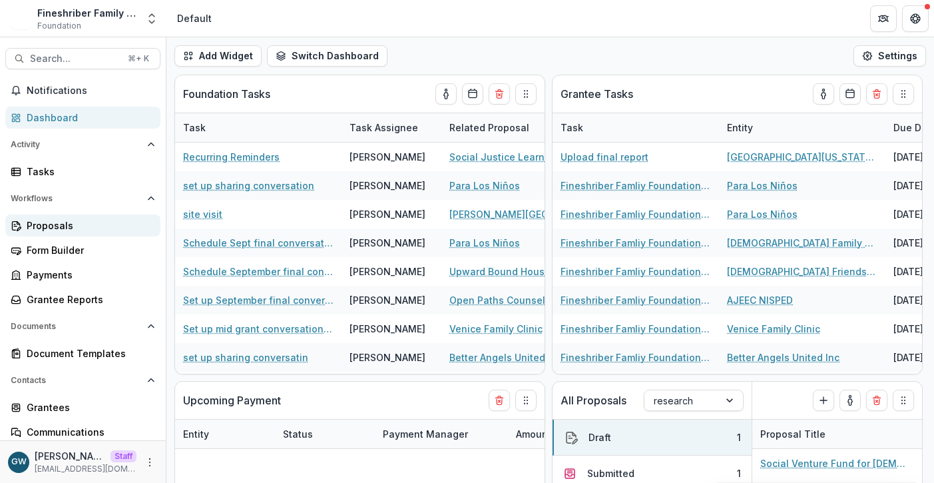
click at [73, 218] on div "Proposals" at bounding box center [88, 225] width 123 height 14
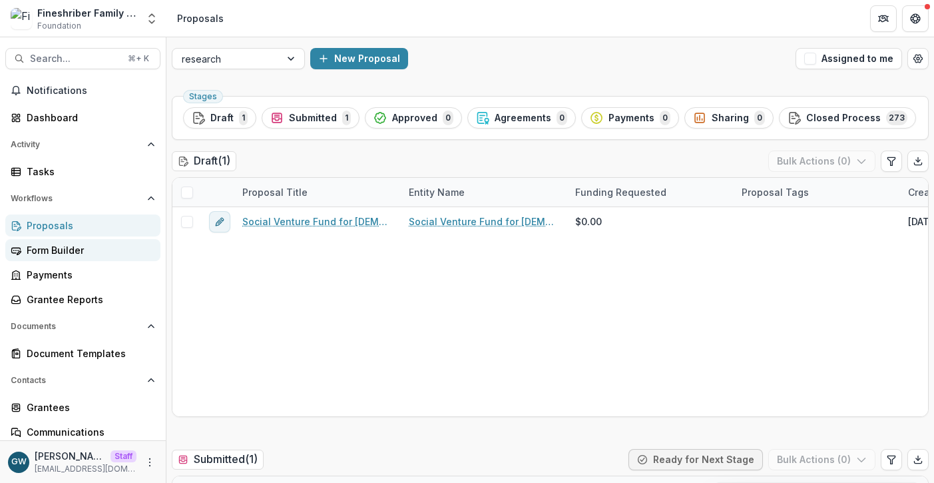
click at [70, 243] on div "Form Builder" at bounding box center [88, 250] width 123 height 14
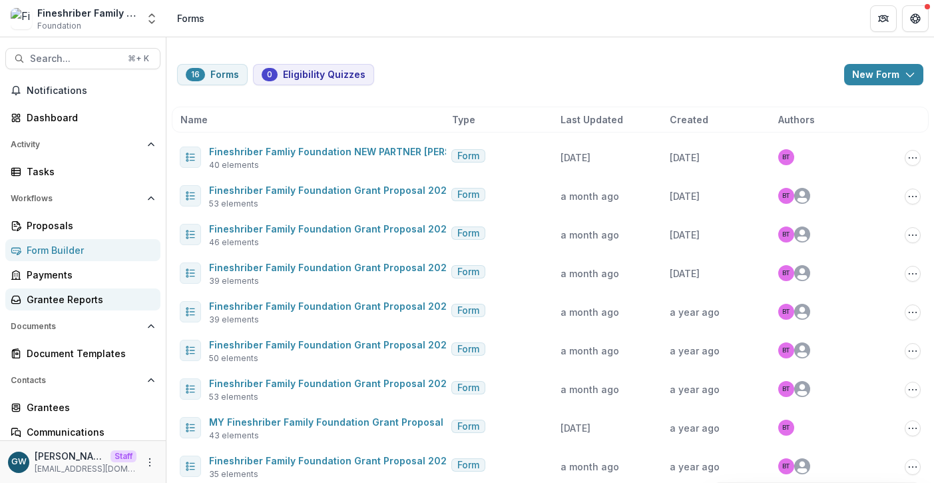
click at [71, 297] on div "Grantee Reports" at bounding box center [88, 299] width 123 height 14
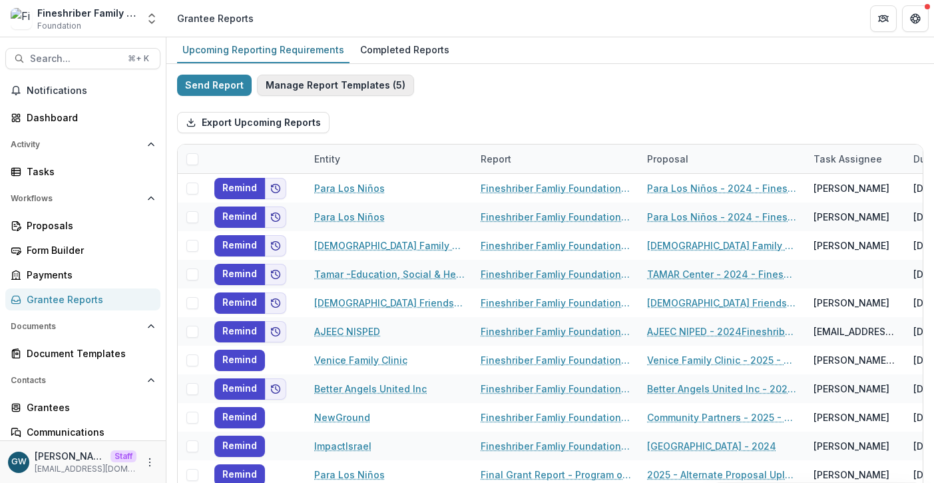
click at [332, 87] on button "Manage Report Templates ( 5 )" at bounding box center [335, 85] width 157 height 21
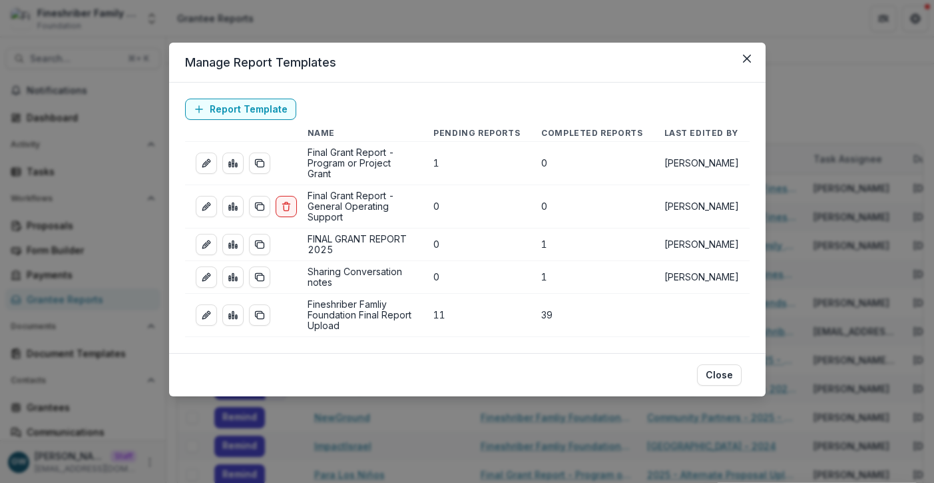
click at [450, 16] on div "Manage Report Templates Report Template Name Pending Reports Completed Reports …" at bounding box center [467, 241] width 934 height 483
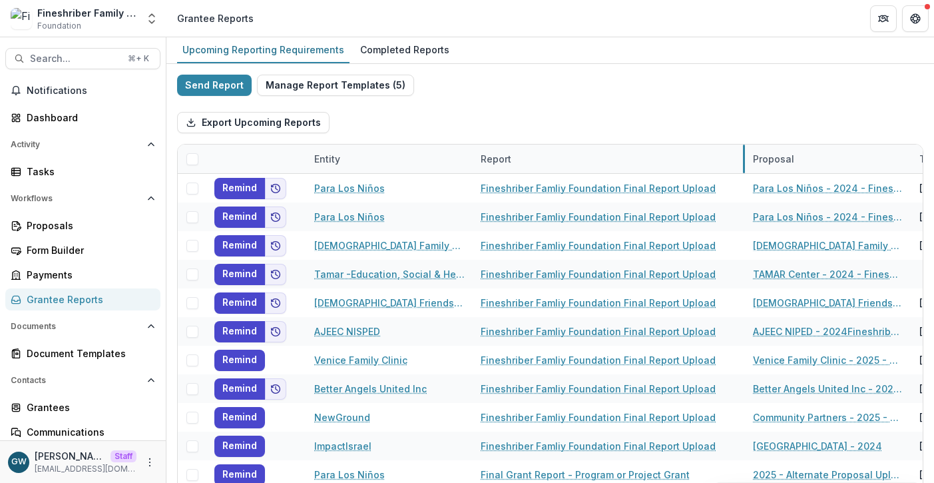
drag, startPoint x: 638, startPoint y: 168, endPoint x: 744, endPoint y: 164, distance: 105.9
click at [300, 88] on button "Manage Report Templates ( 5 )" at bounding box center [335, 85] width 157 height 21
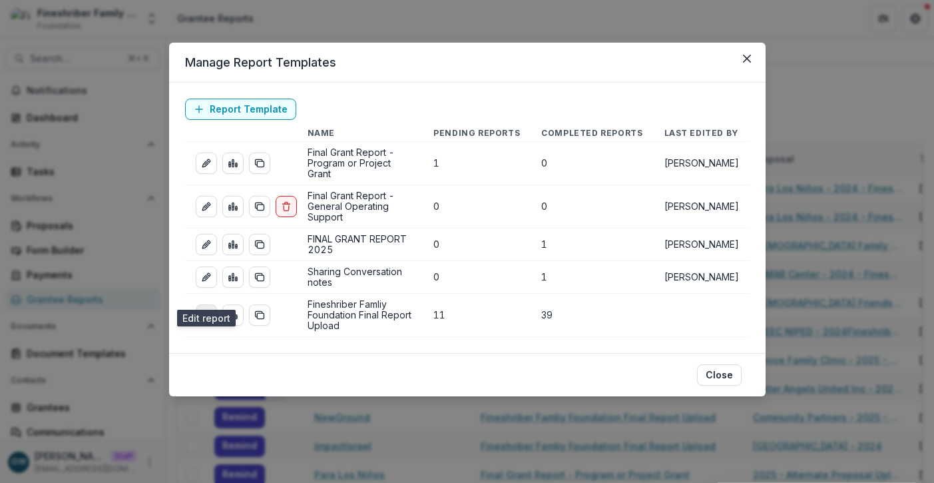
click at [200, 304] on link "edit-report" at bounding box center [206, 314] width 21 height 21
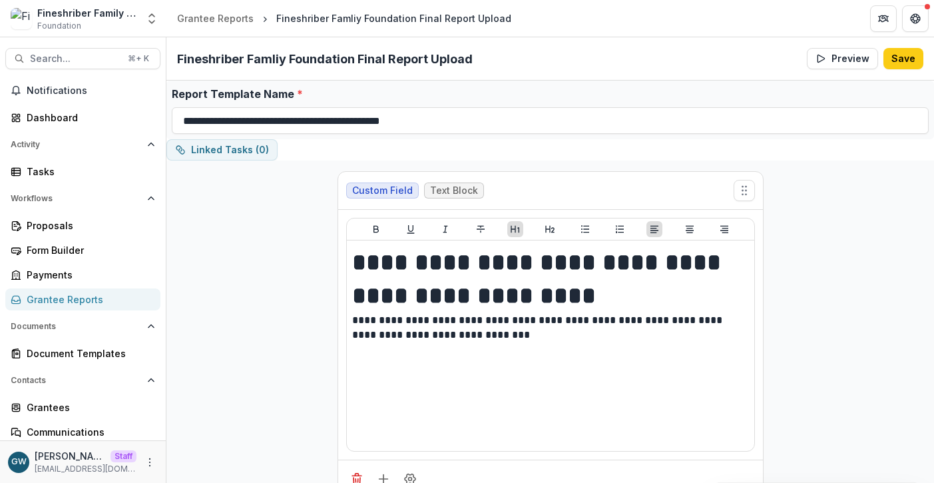
click at [61, 293] on div "Grantee Reports" at bounding box center [88, 299] width 123 height 14
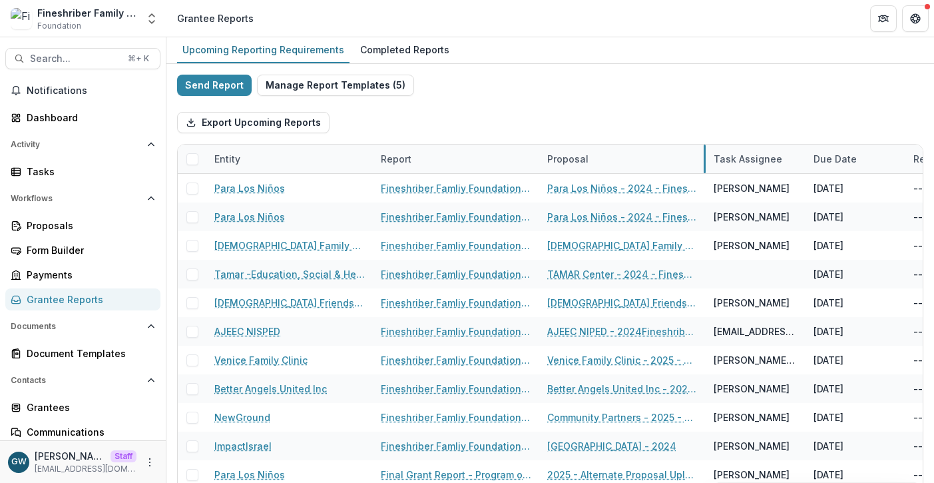
drag, startPoint x: 704, startPoint y: 161, endPoint x: 694, endPoint y: 164, distance: 9.9
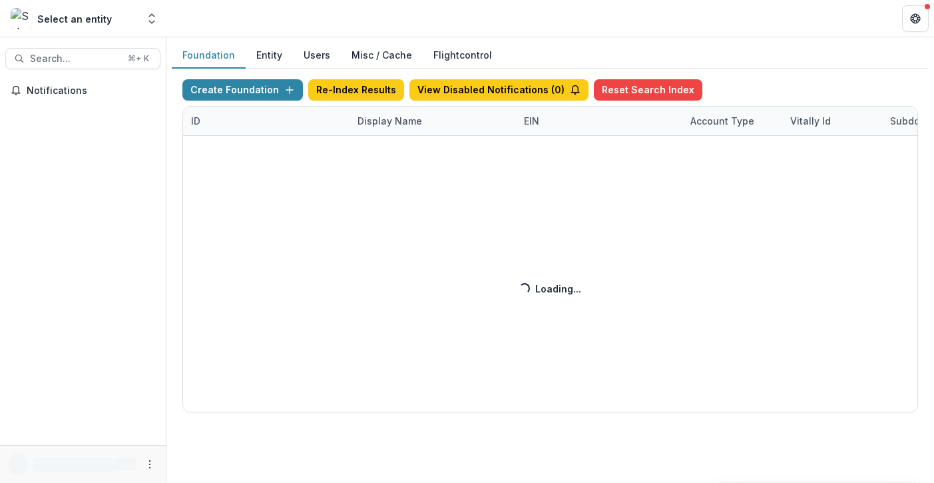
click at [379, 118] on div "Create Foundation Re-Index Results View Disabled Notifications ( 0 ) Reset Sear…" at bounding box center [550, 245] width 736 height 333
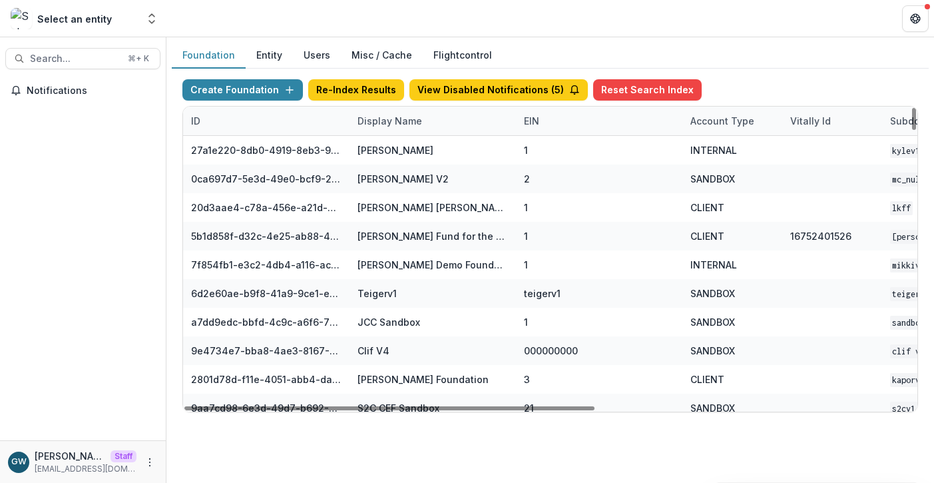
click at [382, 121] on div "Display Name" at bounding box center [389, 121] width 81 height 14
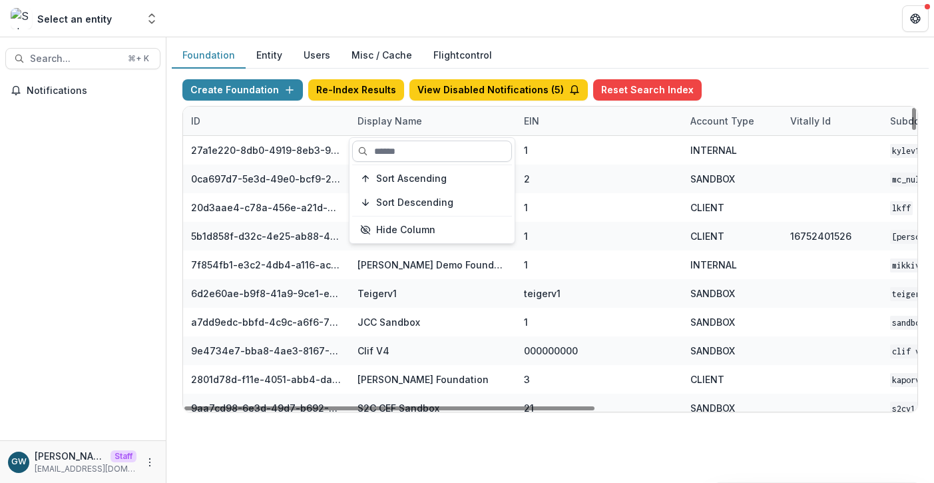
click at [391, 145] on input at bounding box center [432, 150] width 160 height 21
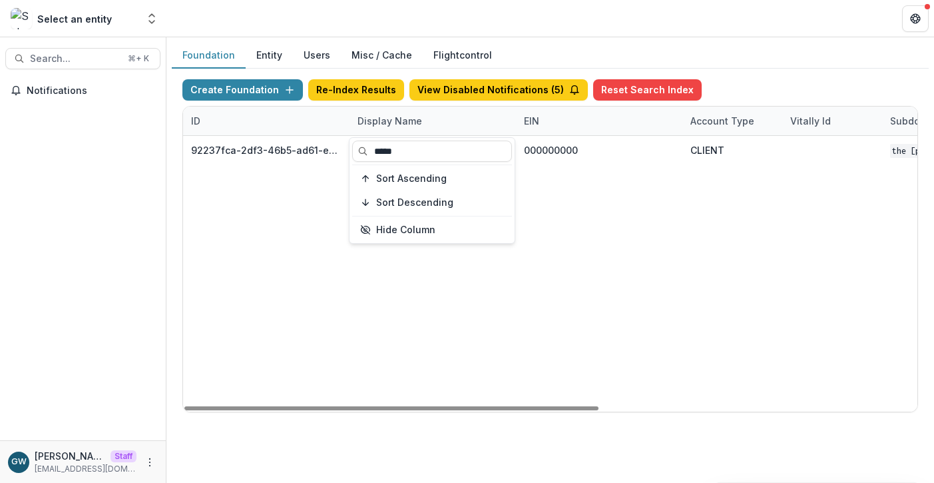
type input "*****"
click at [808, 72] on div "Create Foundation Re-Index Results View Disabled Notifications ( 5 ) Reset Sear…" at bounding box center [550, 246] width 757 height 354
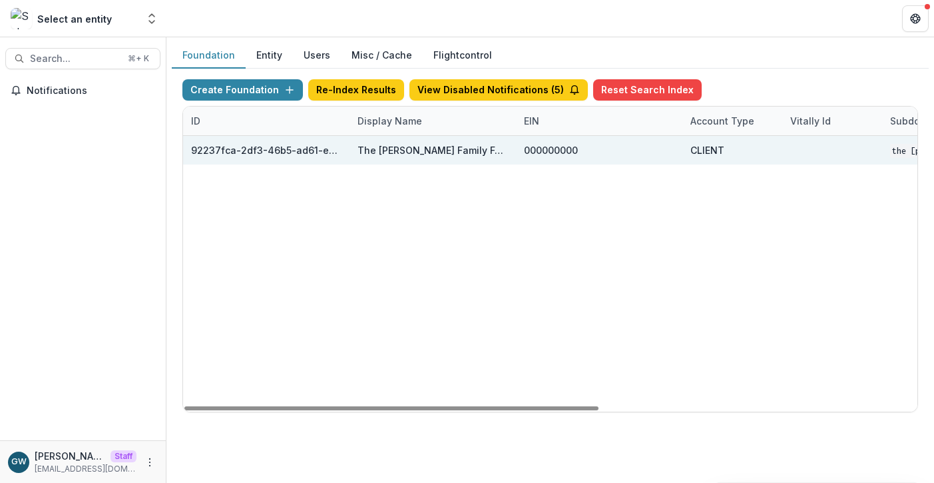
scroll to position [0, 564]
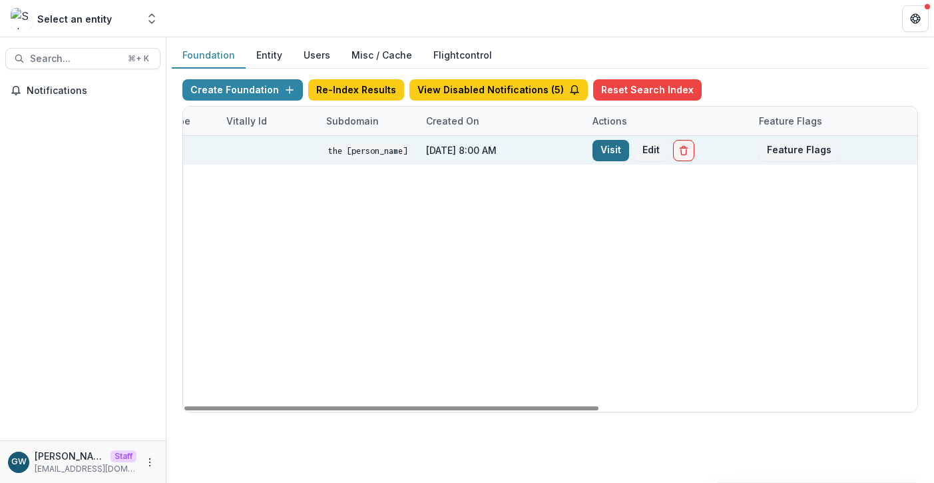
click at [600, 154] on link "Visit" at bounding box center [610, 150] width 37 height 21
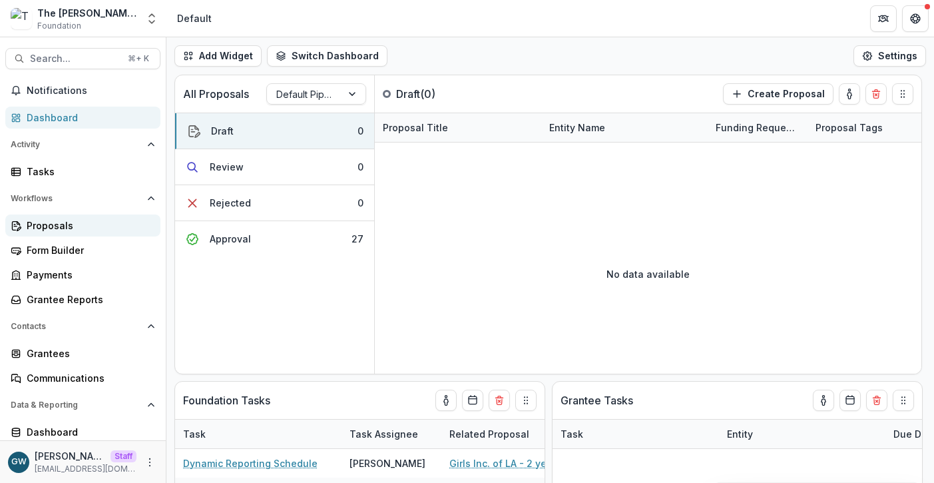
click at [58, 228] on div "Proposals" at bounding box center [88, 225] width 123 height 14
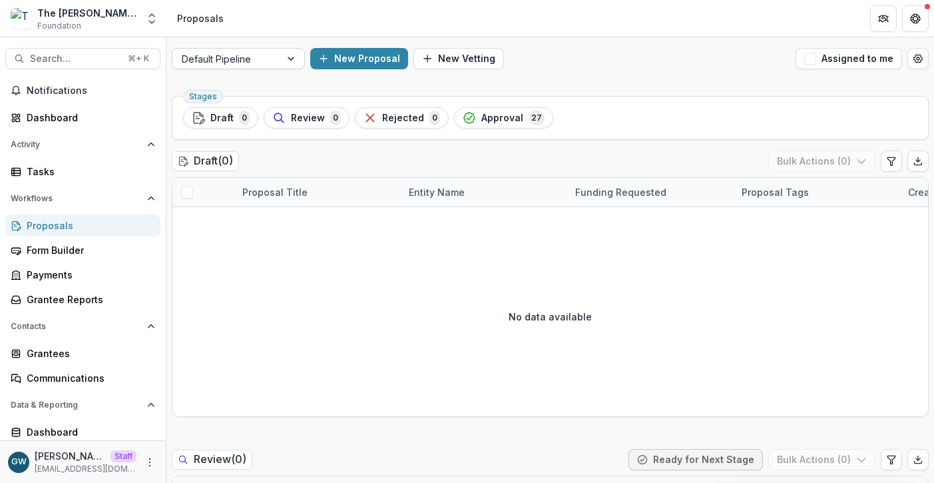
click at [262, 57] on div at bounding box center [226, 59] width 89 height 17
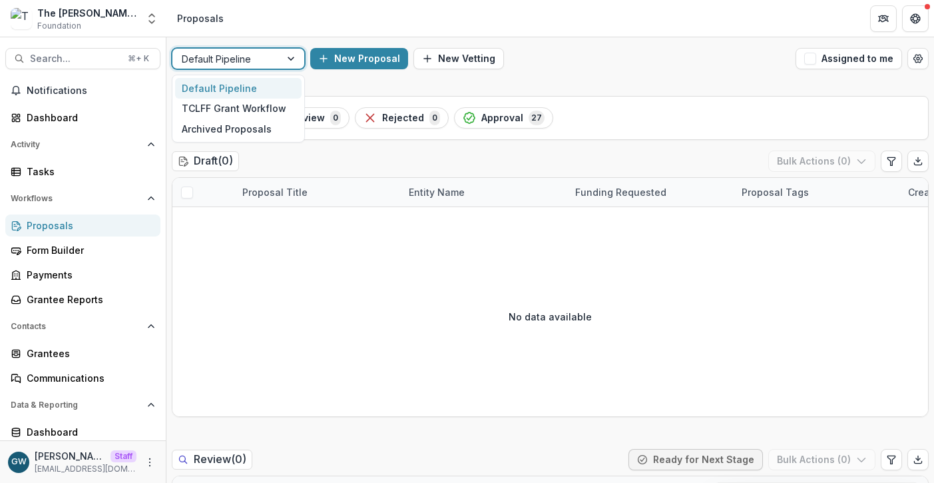
click at [581, 69] on div "Default Pipeline selected, 1 of 3. 3 results available. Use Up and Down to choo…" at bounding box center [550, 58] width 768 height 43
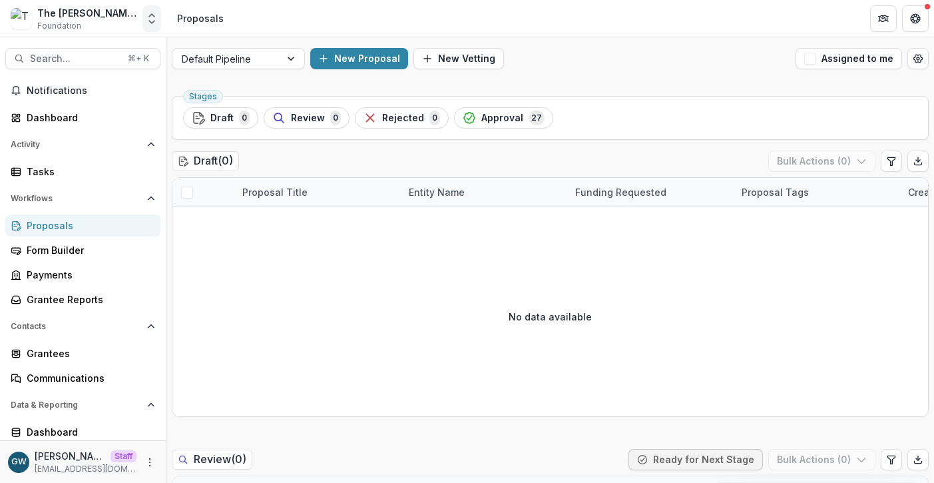
click at [150, 16] on polyline "Open entity switcher" at bounding box center [151, 15] width 5 height 3
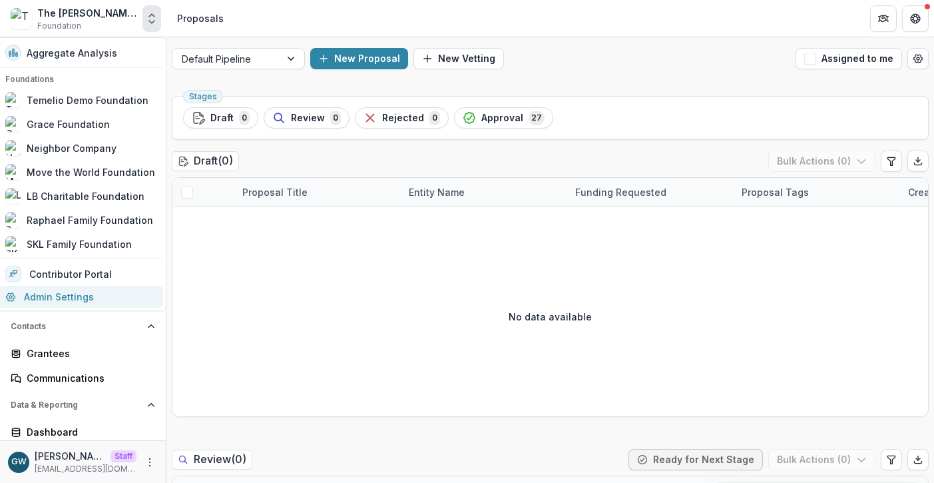
click at [61, 291] on link "Admin Settings" at bounding box center [80, 297] width 166 height 22
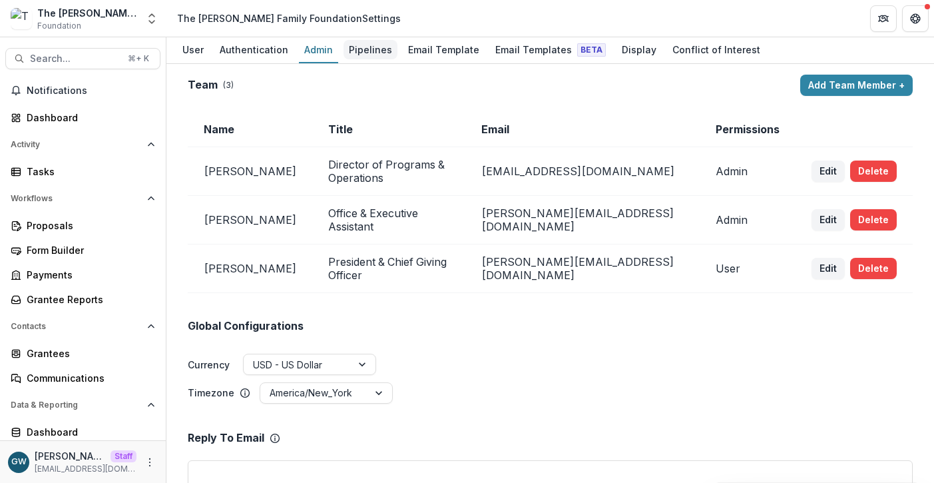
click at [353, 47] on div "Pipelines" at bounding box center [370, 49] width 54 height 19
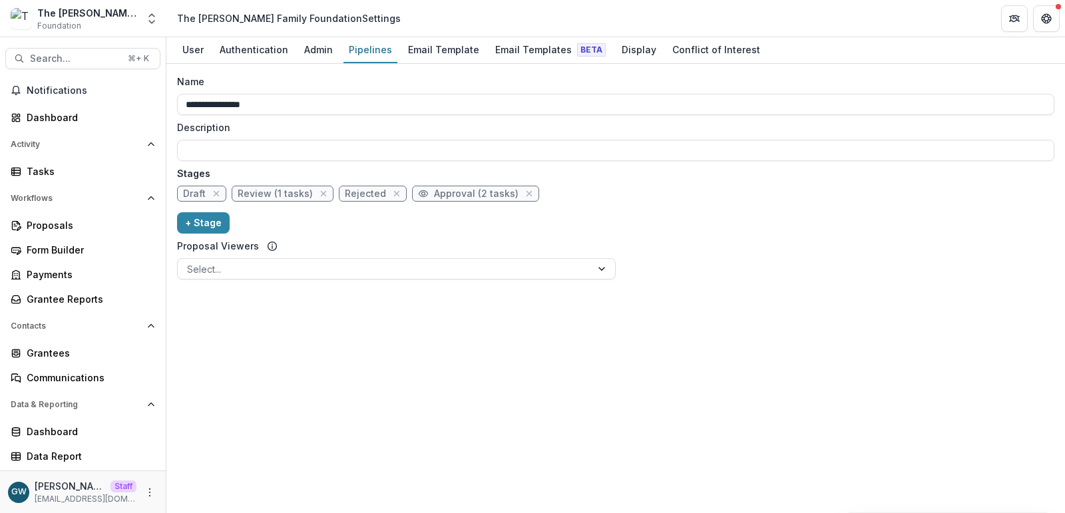
drag, startPoint x: 798, startPoint y: 246, endPoint x: 642, endPoint y: 198, distance: 163.2
click at [798, 246] on div "**********" at bounding box center [615, 180] width 877 height 210
click at [817, 258] on div "**********" at bounding box center [615, 180] width 877 height 210
click at [316, 51] on div "Admin" at bounding box center [318, 49] width 39 height 19
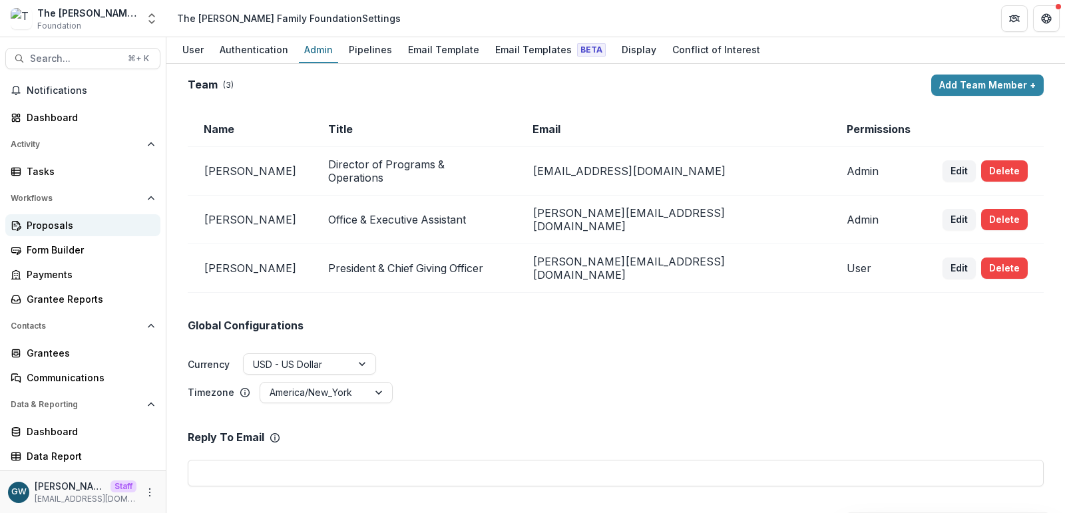
click at [54, 220] on div "Proposals" at bounding box center [88, 225] width 123 height 14
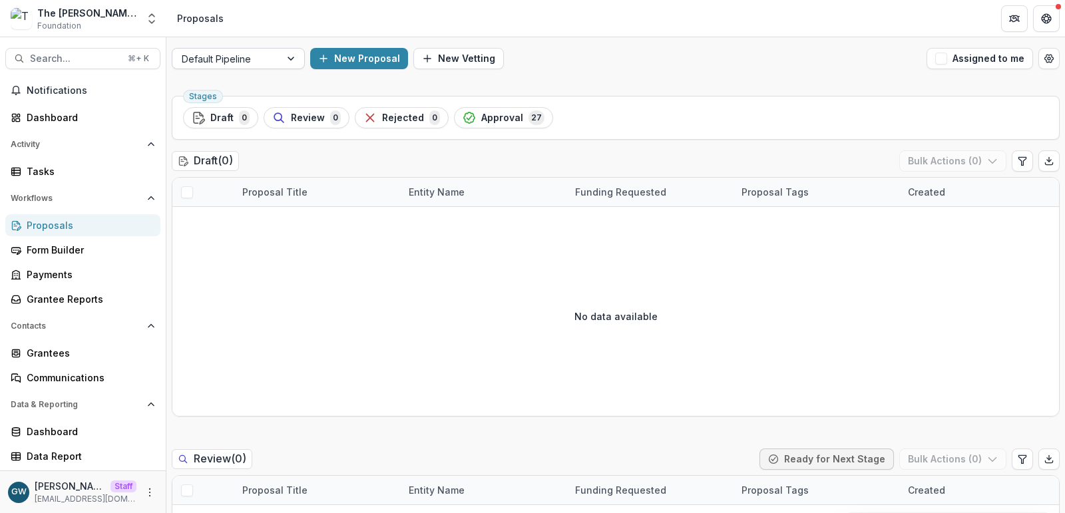
click at [297, 60] on div at bounding box center [292, 59] width 24 height 20
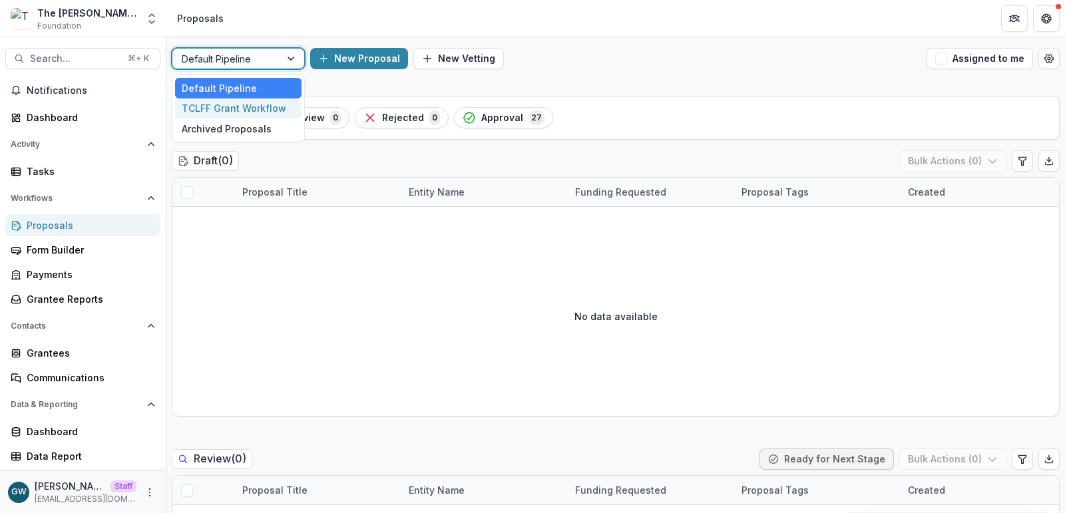
click at [276, 113] on div "TCLFF Grant Workflow" at bounding box center [238, 109] width 126 height 21
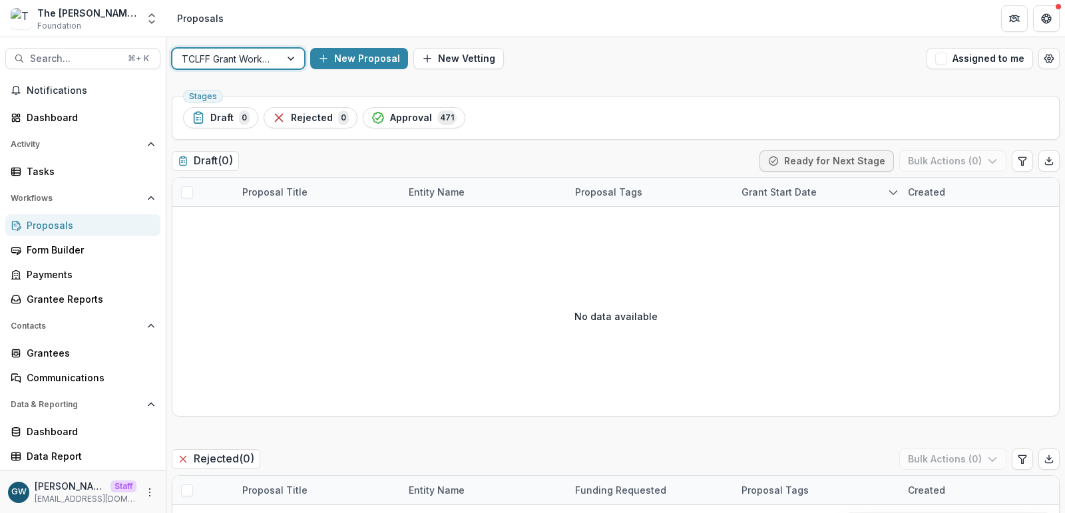
click at [284, 60] on div at bounding box center [292, 59] width 24 height 20
click at [274, 99] on div "TCLFF Grant Workflow" at bounding box center [238, 109] width 126 height 21
click at [259, 51] on div at bounding box center [226, 59] width 89 height 17
click at [249, 80] on div "Default Pipeline" at bounding box center [238, 88] width 126 height 21
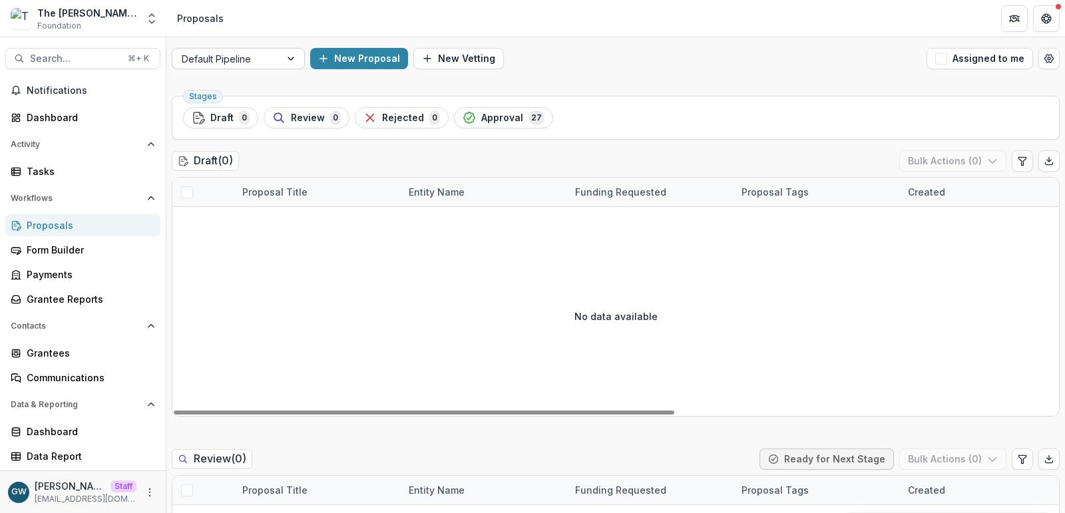
click at [284, 55] on div at bounding box center [292, 59] width 24 height 20
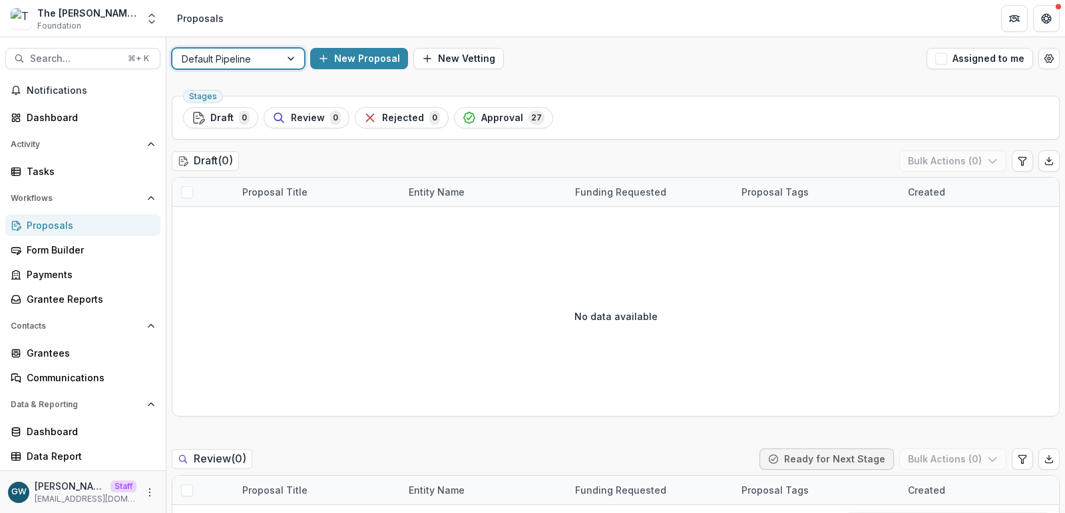
click at [276, 56] on div "Default Pipeline" at bounding box center [226, 58] width 108 height 19
click at [603, 71] on div "Default Pipeline selected, 1 of 3. 3 results available. Use Up and Down to choo…" at bounding box center [615, 58] width 899 height 43
click at [282, 59] on div at bounding box center [292, 59] width 24 height 20
click at [152, 15] on icon "Open entity switcher" at bounding box center [151, 18] width 13 height 13
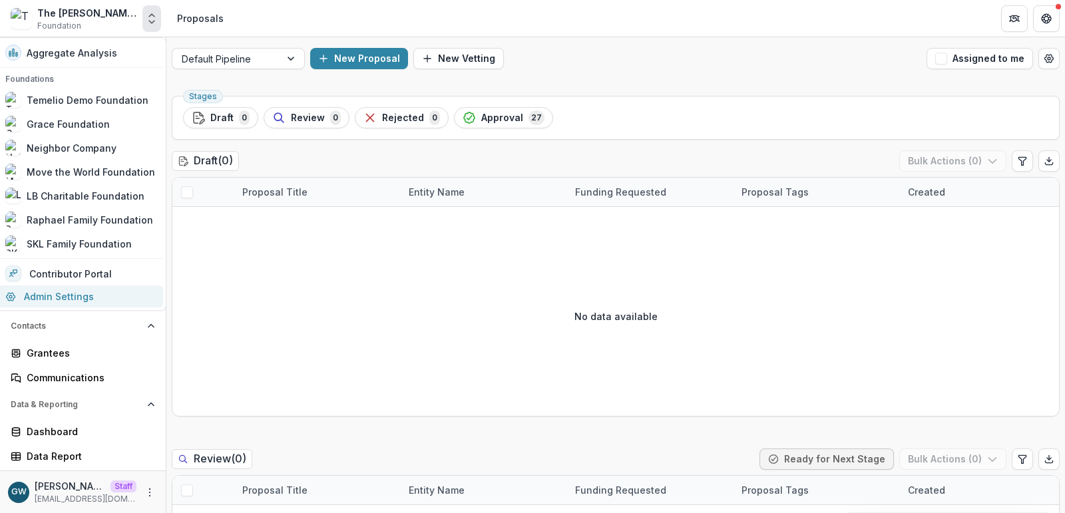
click at [61, 296] on link "Admin Settings" at bounding box center [80, 297] width 166 height 22
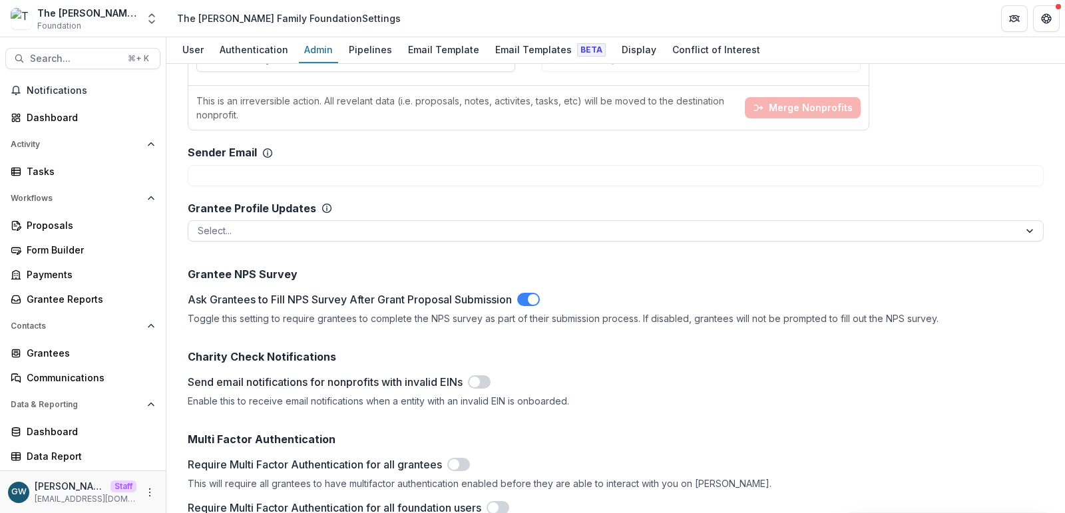
scroll to position [1984, 0]
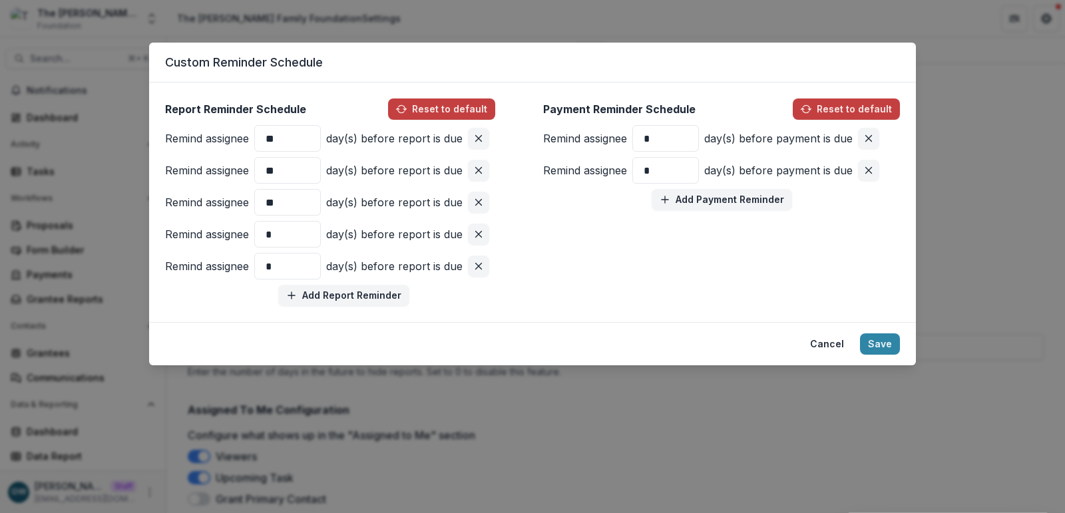
click at [534, 409] on div "Custom Reminder Schedule Report Reminder Schedule Reset to default Remind assig…" at bounding box center [532, 256] width 1065 height 513
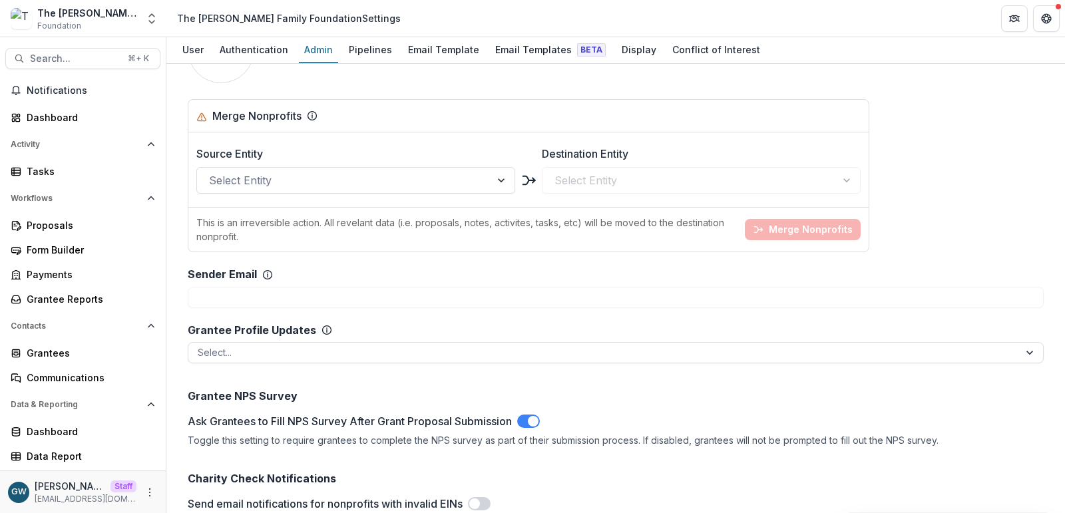
scroll to position [1067, 0]
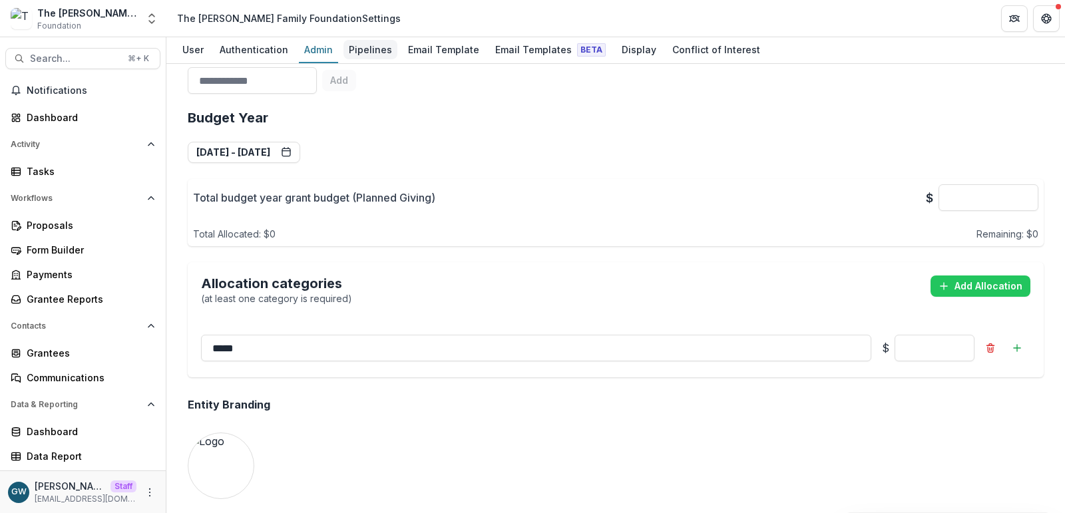
click at [381, 58] on div "Pipelines" at bounding box center [370, 49] width 54 height 19
